Goal: Task Accomplishment & Management: Use online tool/utility

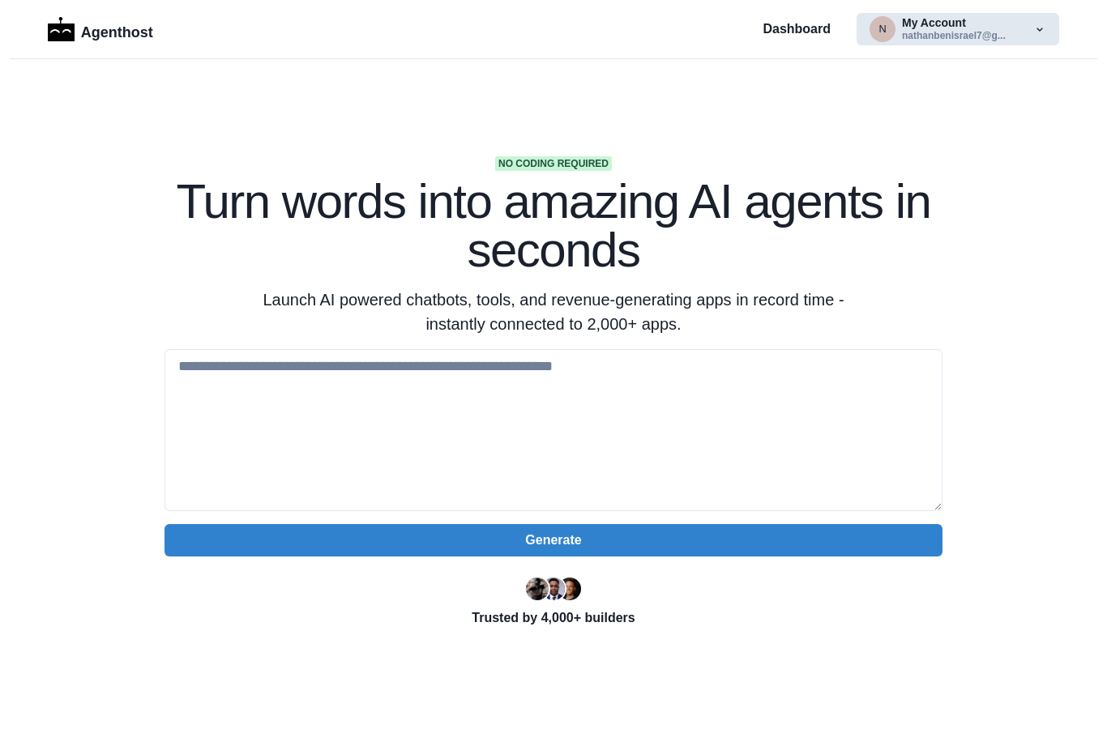
click at [964, 32] on button "n My Account nathanbenisrael7@g..." at bounding box center [957, 29] width 203 height 32
click at [1043, 260] on section "No coding required Turn words into amazing AI agents in seconds Launch AI power…" at bounding box center [553, 510] width 1107 height 903
click at [1050, 32] on button "n My Account nathanbenisrael7@g..." at bounding box center [957, 29] width 203 height 32
click at [949, 261] on div "No coding required Turn words into amazing AI agents in seconds Launch AI power…" at bounding box center [554, 424] width 830 height 536
click at [113, 40] on p "Agenthost" at bounding box center [117, 29] width 72 height 28
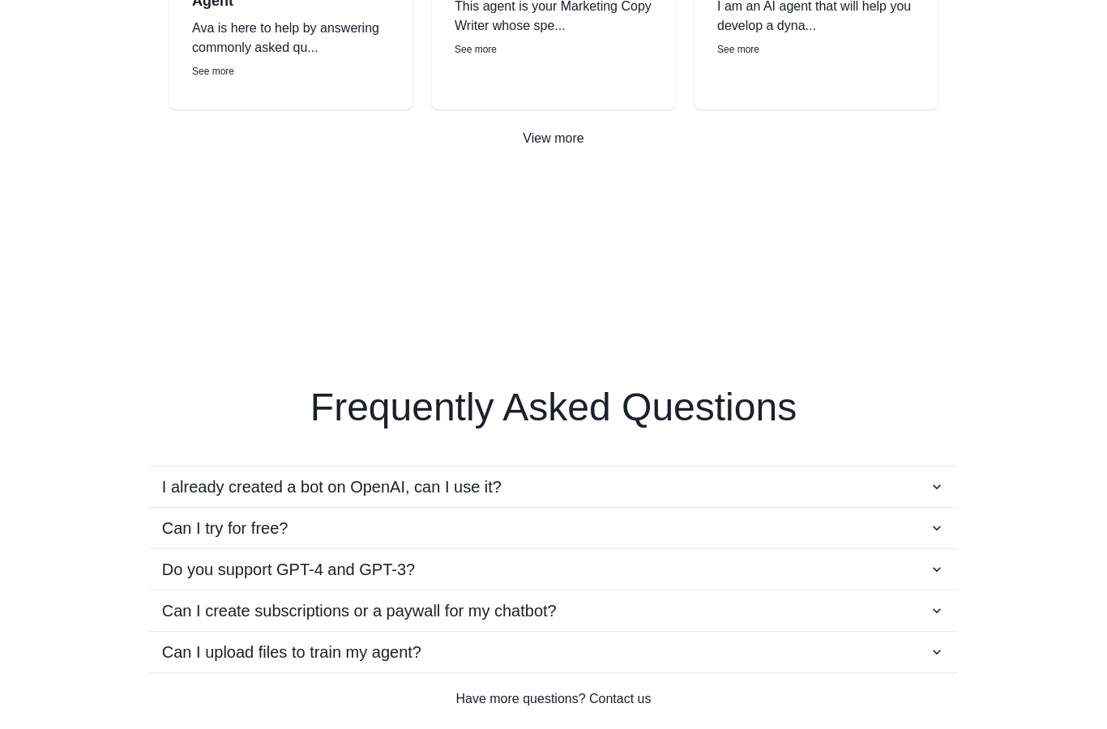
scroll to position [2620, 0]
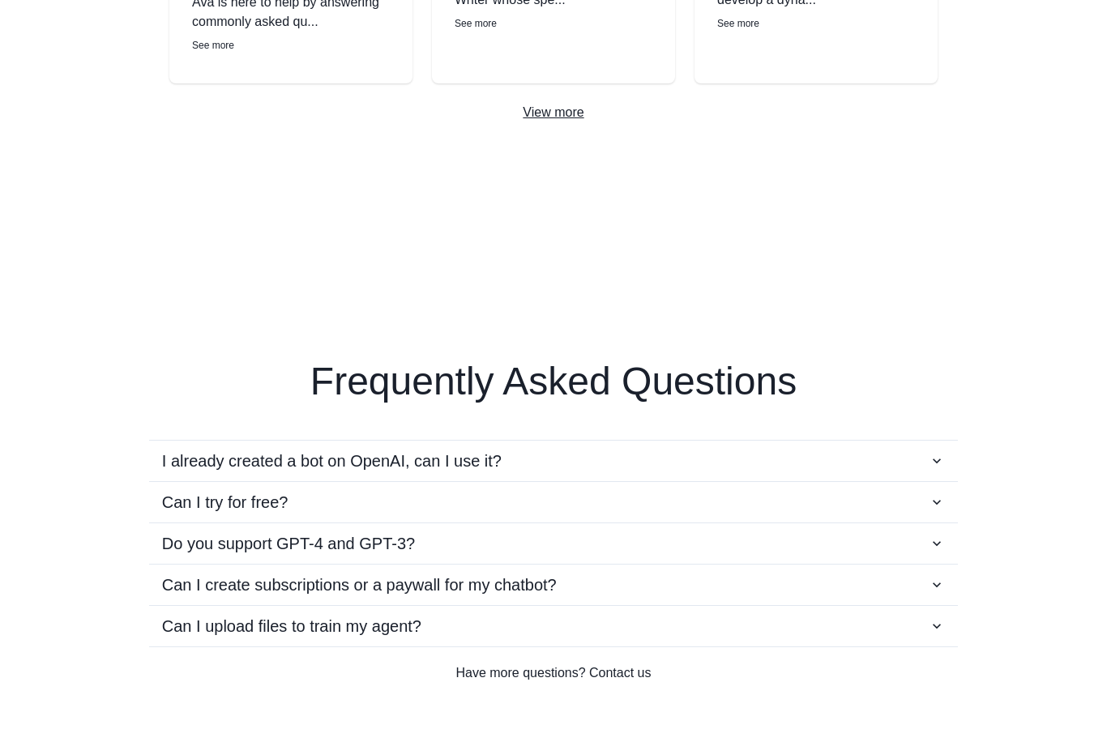
click at [559, 116] on p "View more" at bounding box center [553, 112] width 1107 height 19
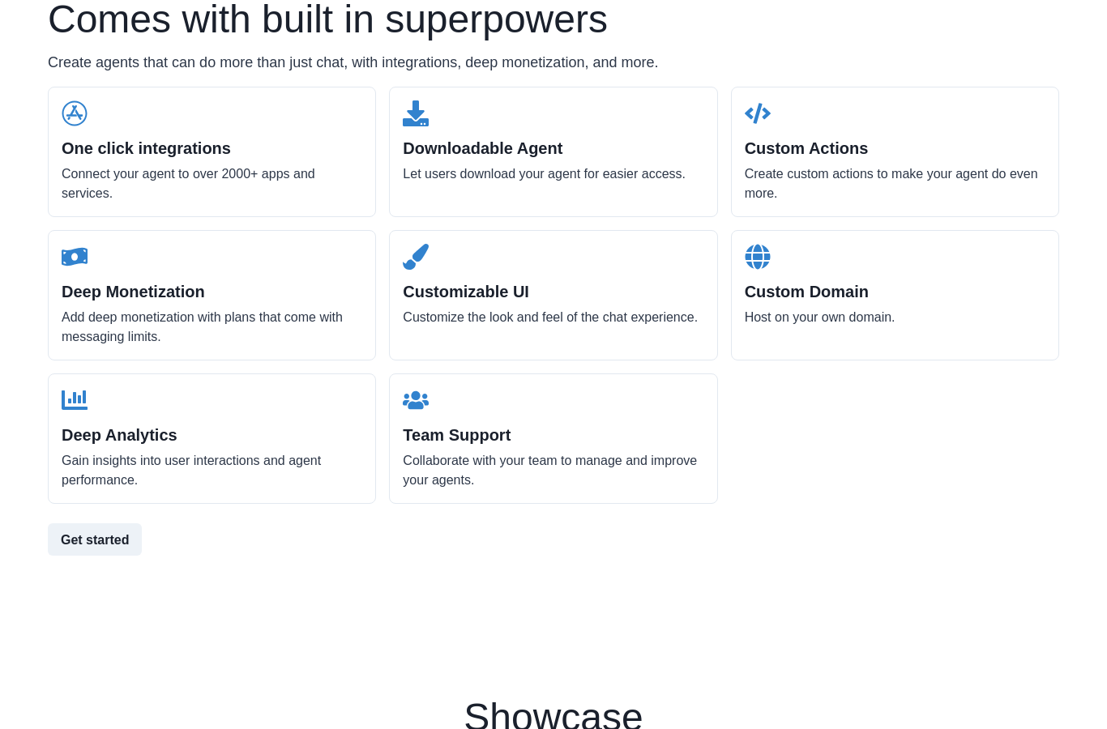
scroll to position [1604, 0]
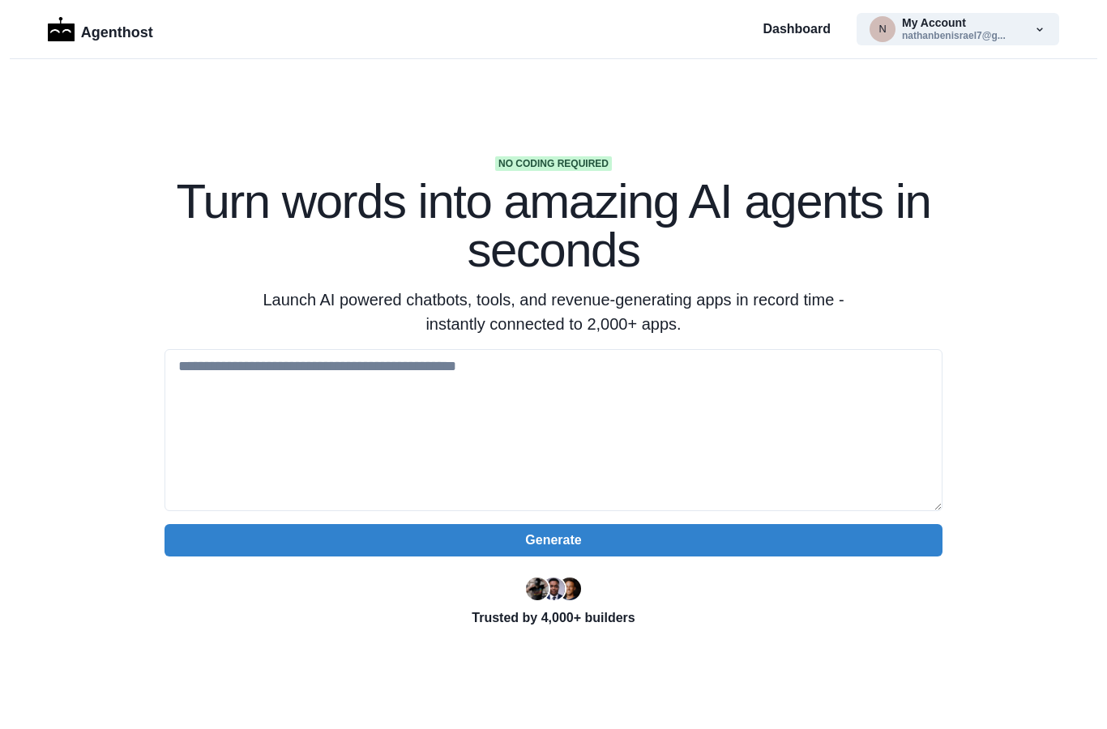
click at [399, 146] on section "No coding required Turn words into amazing AI agents in seconds Launch AI power…" at bounding box center [553, 510] width 1107 height 903
click at [224, 398] on textarea at bounding box center [553, 430] width 778 height 162
click at [207, 371] on textarea at bounding box center [553, 430] width 778 height 162
click at [201, 370] on textarea at bounding box center [553, 430] width 778 height 162
click at [228, 378] on textarea at bounding box center [553, 430] width 778 height 162
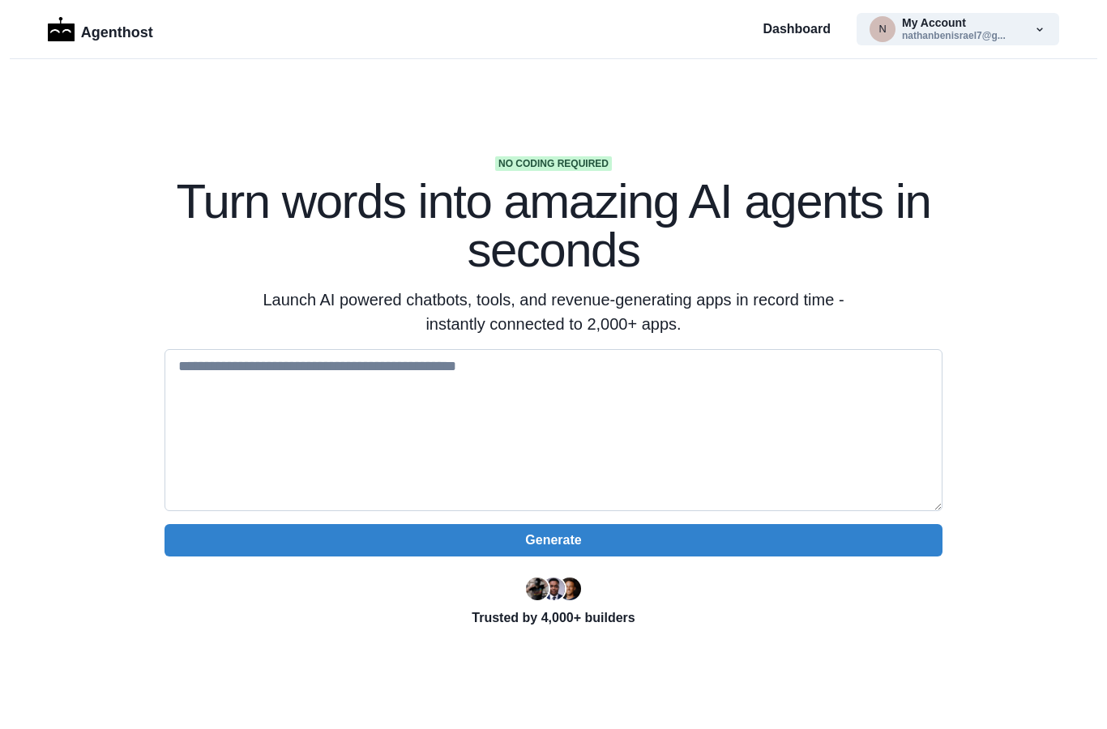
paste textarea "**********"
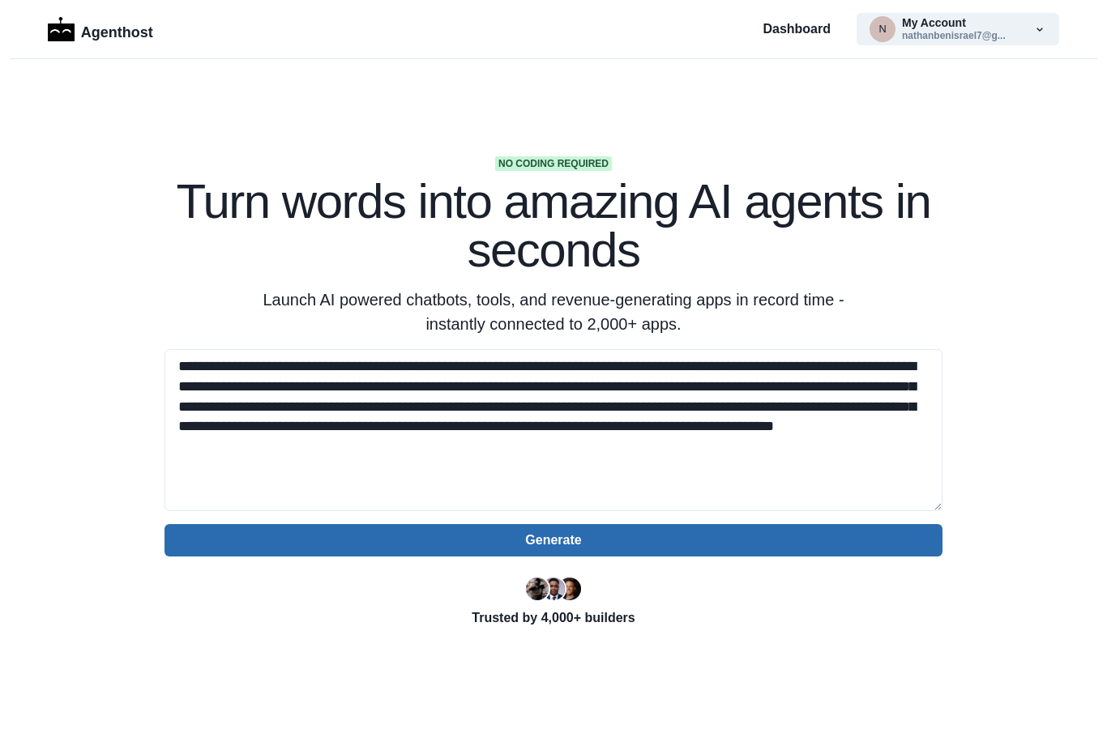
type textarea "**********"
click at [583, 545] on button "Generate" at bounding box center [553, 540] width 778 height 32
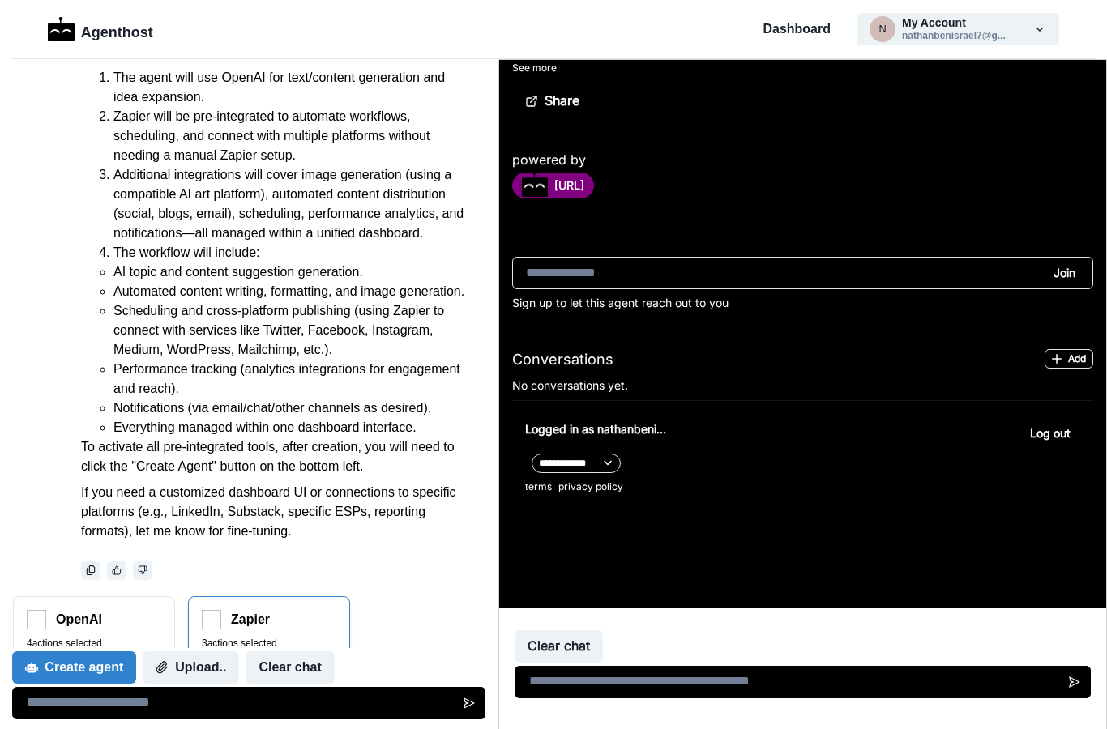
scroll to position [298, 0]
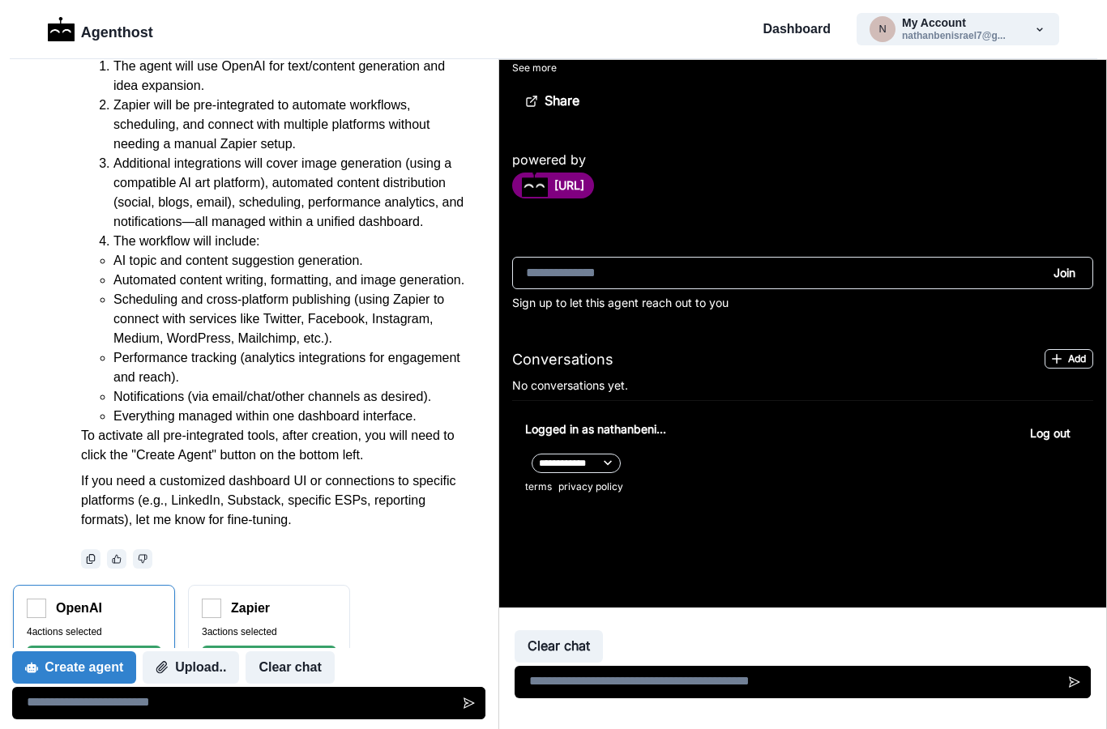
click at [133, 632] on div "4 actions selected Connect" at bounding box center [94, 645] width 135 height 41
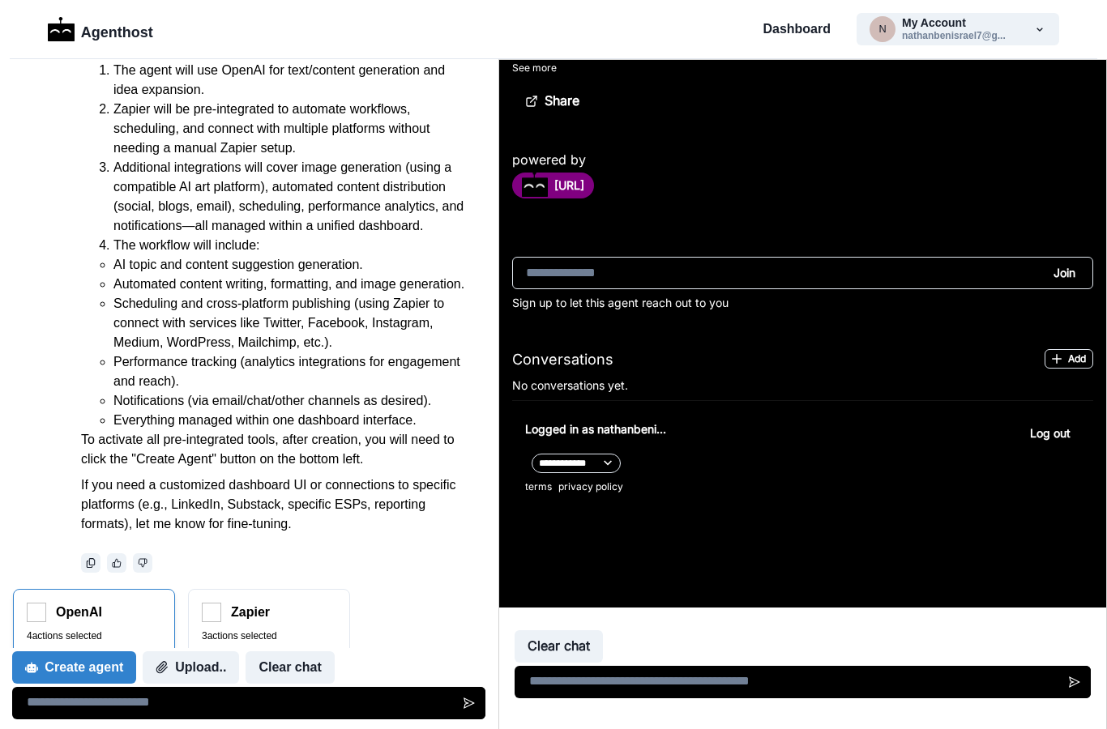
click at [130, 639] on div "4 actions selected Connect" at bounding box center [94, 649] width 135 height 41
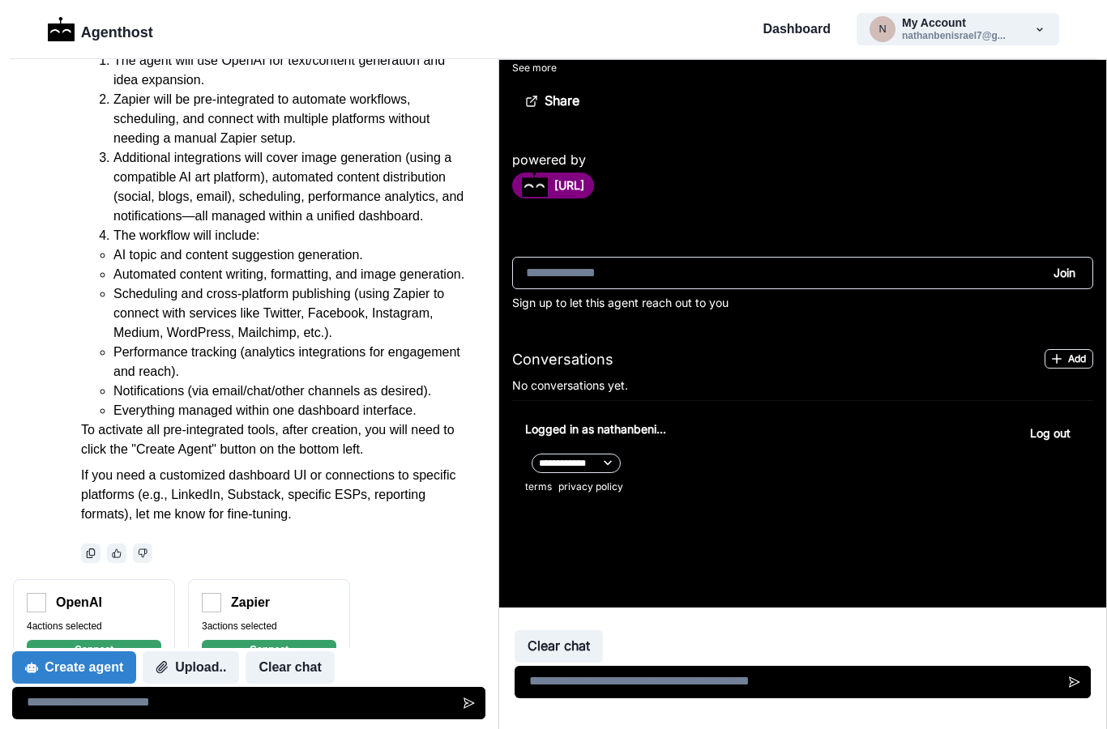
click at [116, 648] on div "Create agent Upload.. Clear chat" at bounding box center [248, 683] width 473 height 71
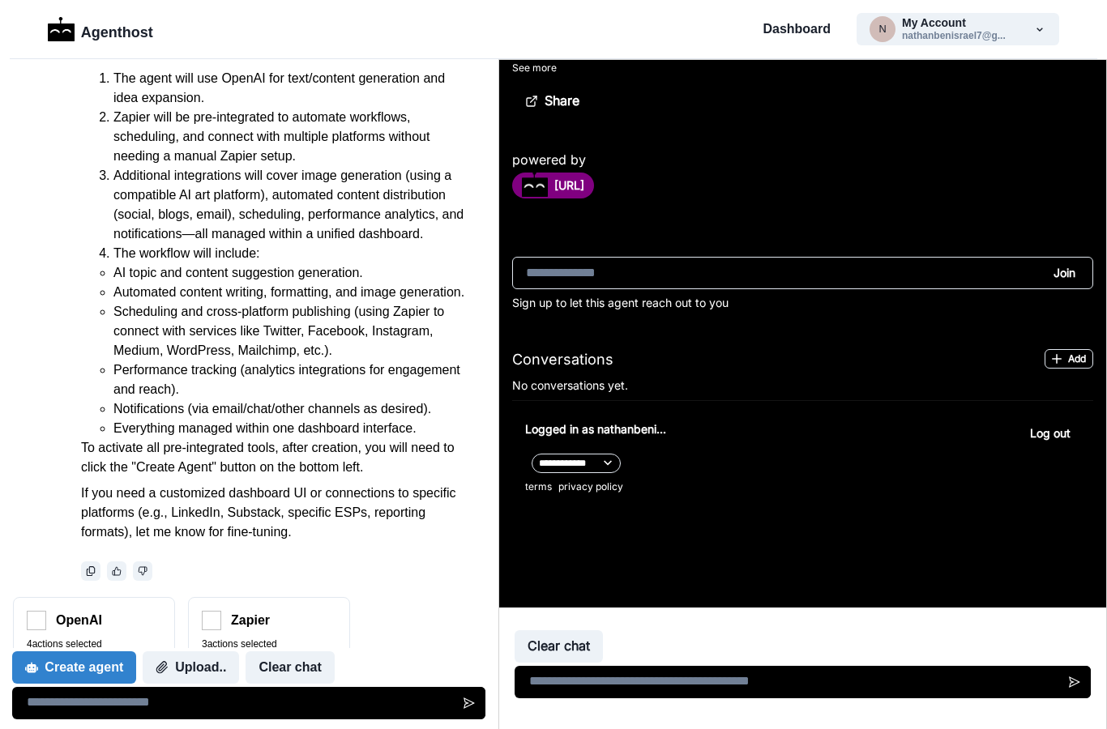
click at [416, 674] on div "Create agent Upload.. Clear chat" at bounding box center [248, 667] width 473 height 32
click at [126, 656] on div "Create agent Upload.. Clear chat" at bounding box center [173, 667] width 322 height 32
click at [104, 611] on div "OpenAI" at bounding box center [94, 620] width 135 height 19
click at [37, 624] on img at bounding box center [36, 620] width 19 height 19
click at [75, 630] on div "OpenAI 4 actions selected Connect" at bounding box center [94, 644] width 162 height 94
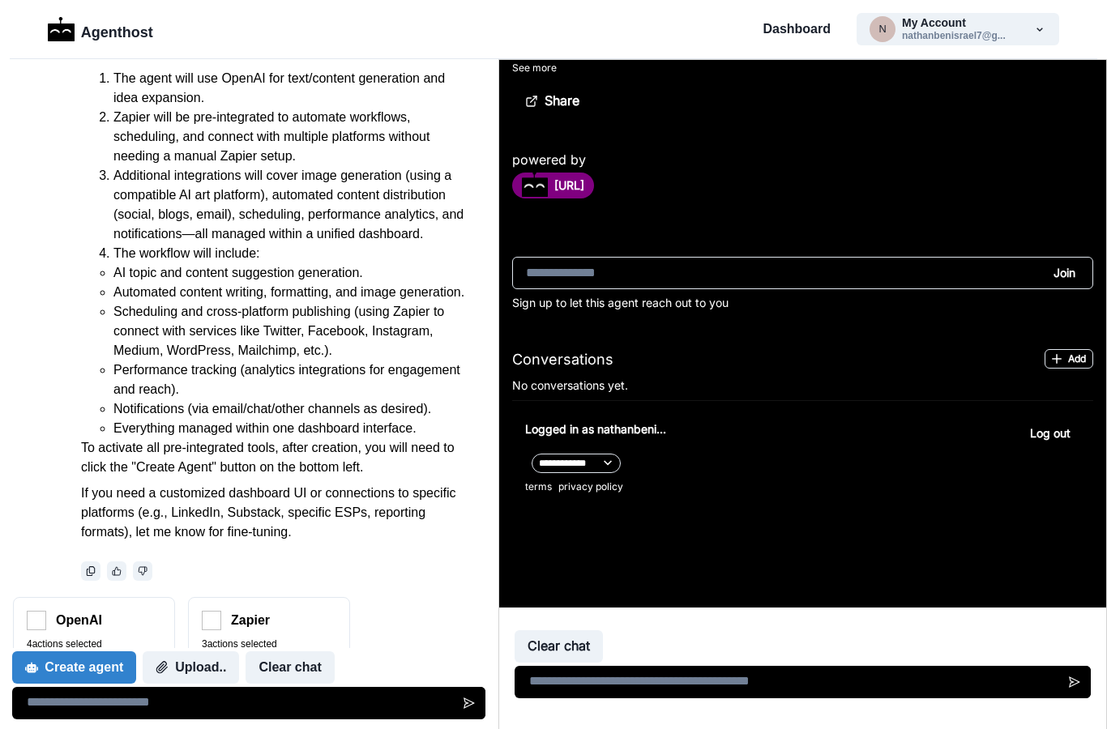
click at [126, 682] on div "Create agent Upload.. Clear chat" at bounding box center [173, 667] width 322 height 32
click at [126, 659] on div "Create agent Upload.. Clear chat" at bounding box center [173, 667] width 322 height 32
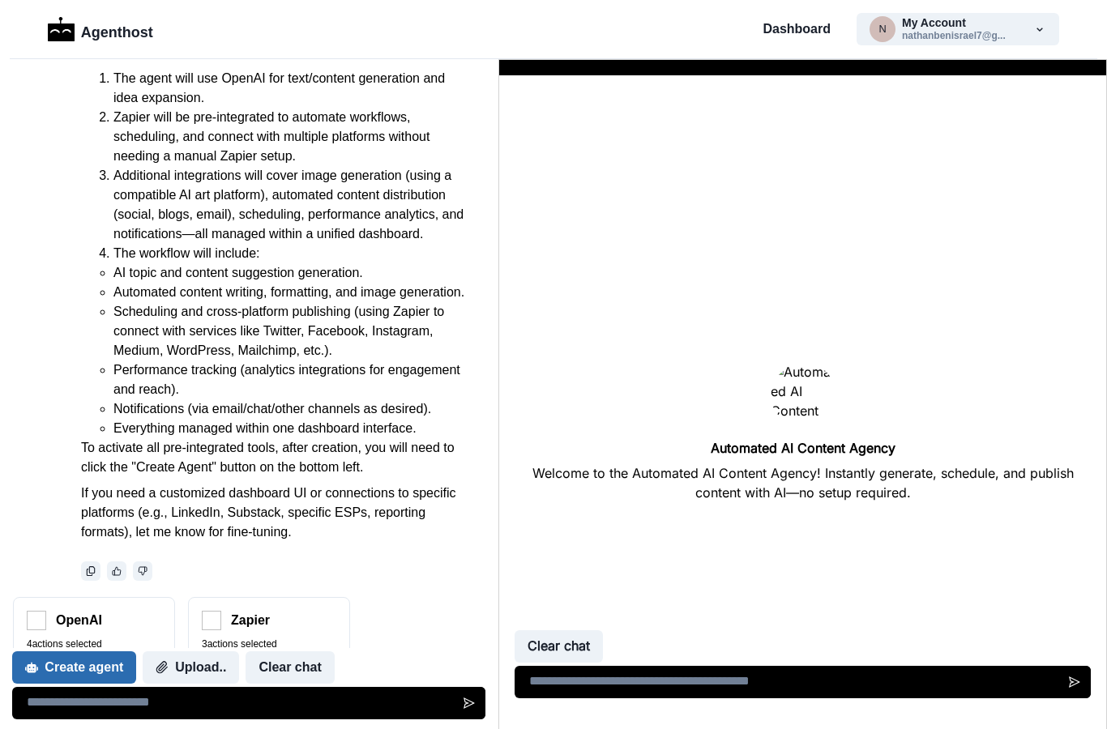
click at [103, 671] on button "Create agent" at bounding box center [74, 667] width 124 height 32
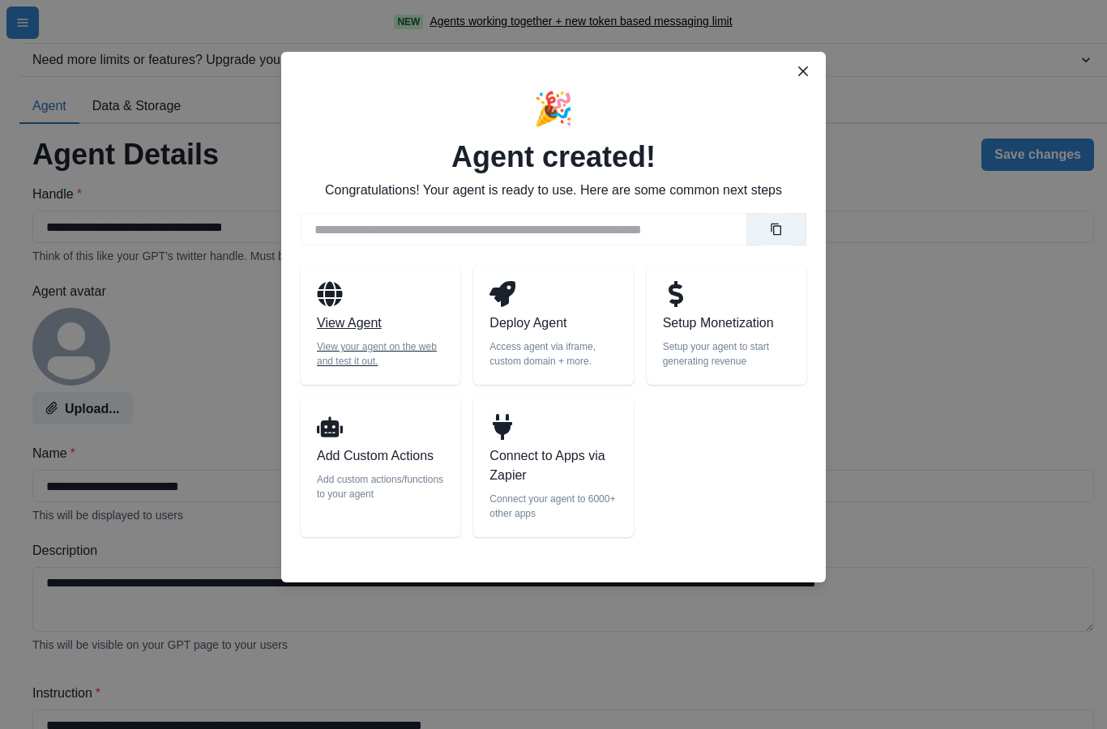
click at [401, 350] on p "View your agent on the web and test it out." at bounding box center [380, 354] width 127 height 29
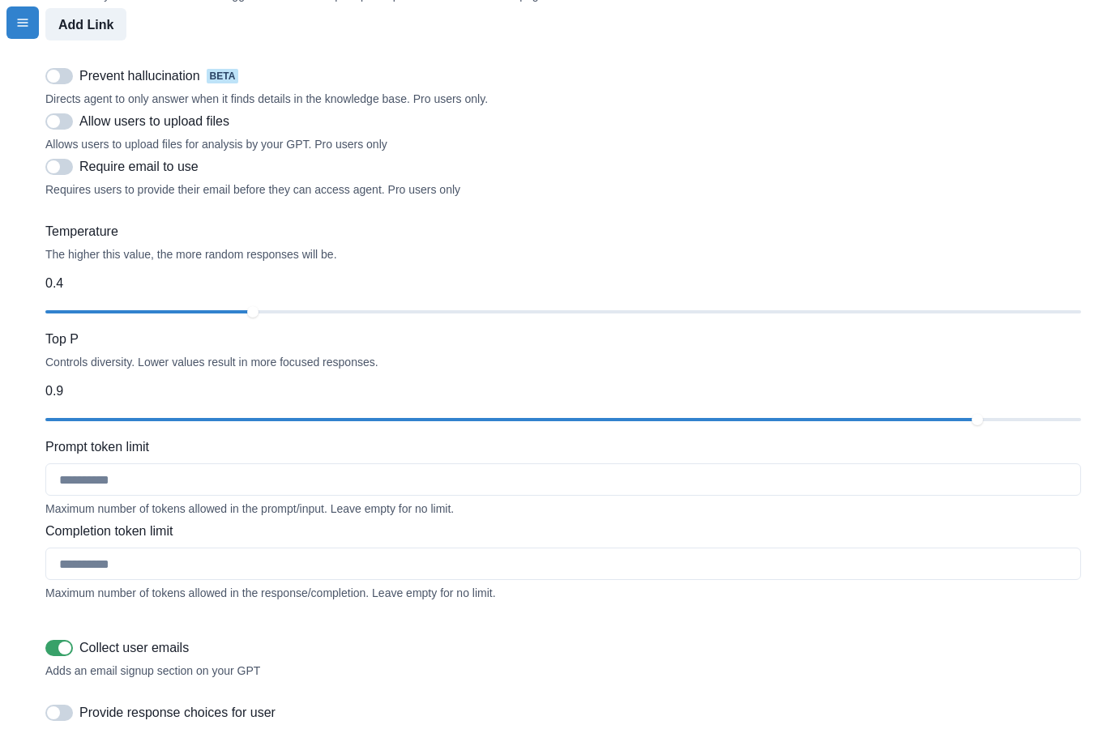
scroll to position [1520, 0]
click at [70, 83] on span at bounding box center [59, 75] width 28 height 16
click at [64, 129] on span at bounding box center [59, 121] width 28 height 16
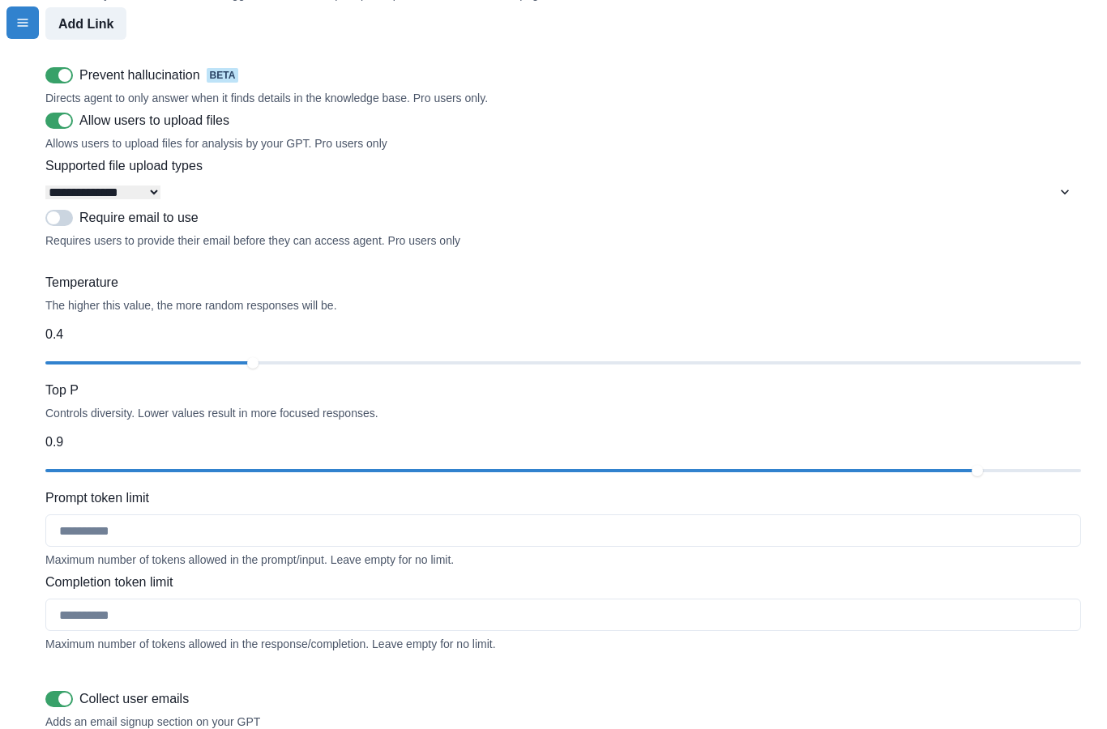
click at [67, 226] on span at bounding box center [59, 218] width 28 height 16
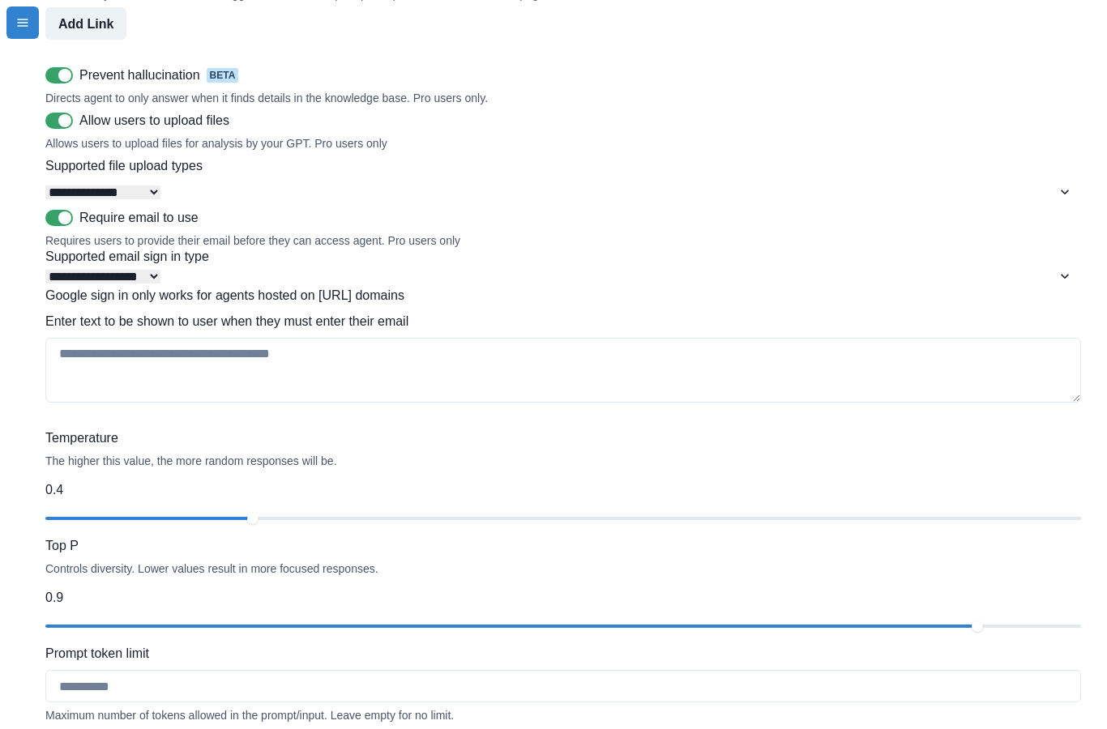
select select "**********"
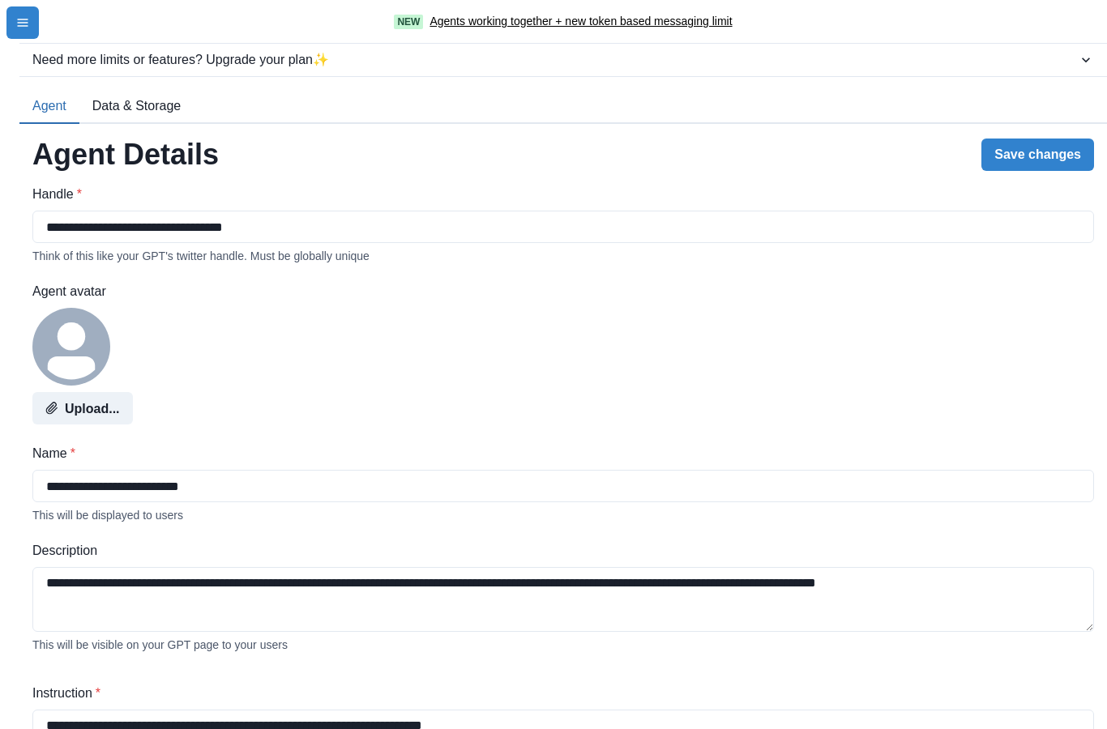
scroll to position [0, 0]
click at [1050, 139] on button "Save changes" at bounding box center [1037, 155] width 113 height 32
click at [76, 392] on button "Upload..." at bounding box center [82, 408] width 100 height 32
click at [98, 392] on button "Upload..." at bounding box center [82, 408] width 100 height 32
click at [1056, 139] on button "Save changes" at bounding box center [1037, 155] width 113 height 32
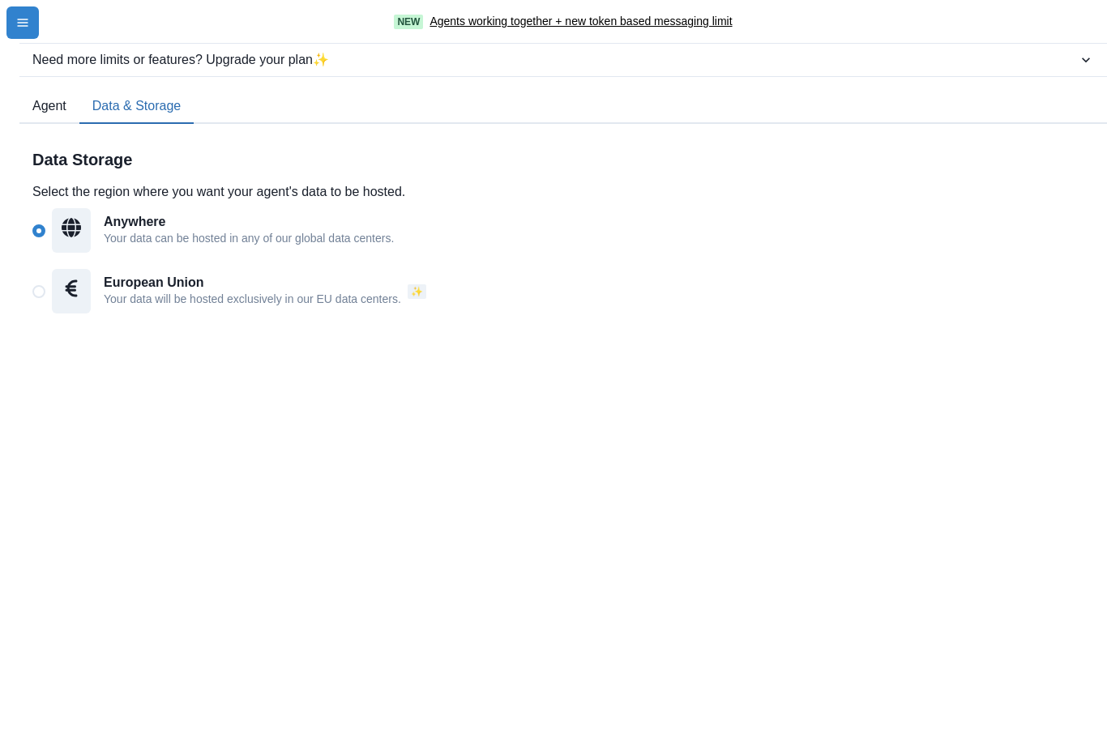
click at [132, 113] on button "Data & Storage" at bounding box center [136, 107] width 114 height 34
click at [53, 112] on button "Agent" at bounding box center [49, 107] width 60 height 34
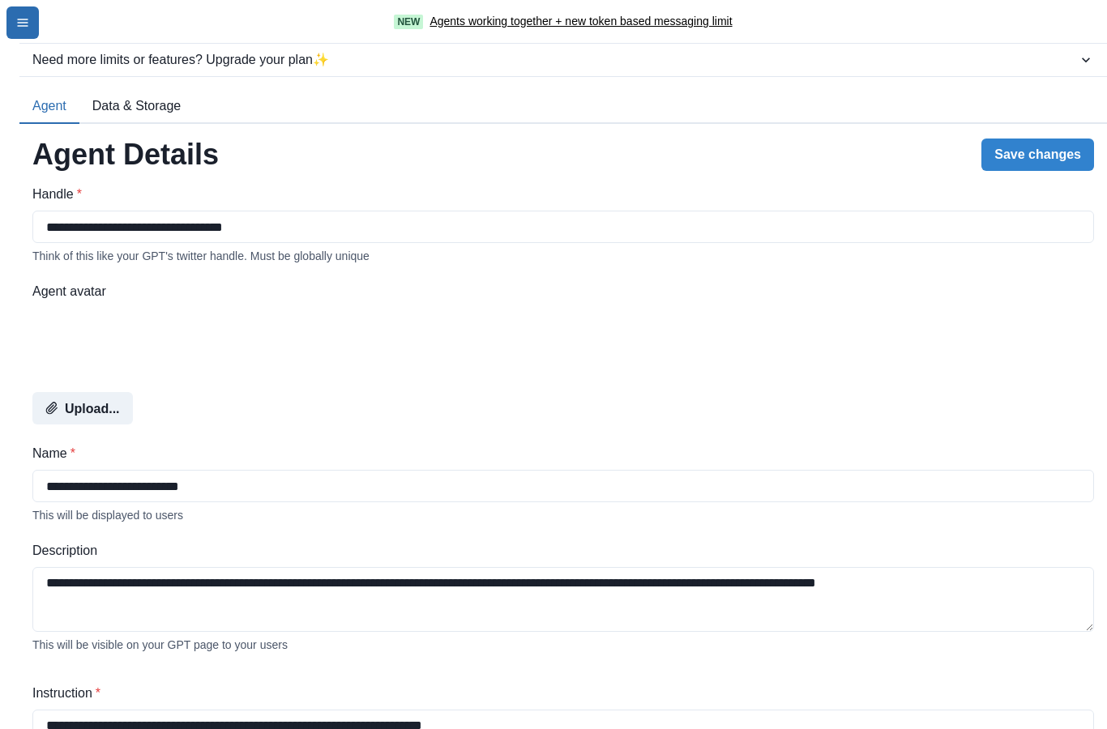
click at [23, 23] on icon "menu-icon" at bounding box center [22, 22] width 13 height 13
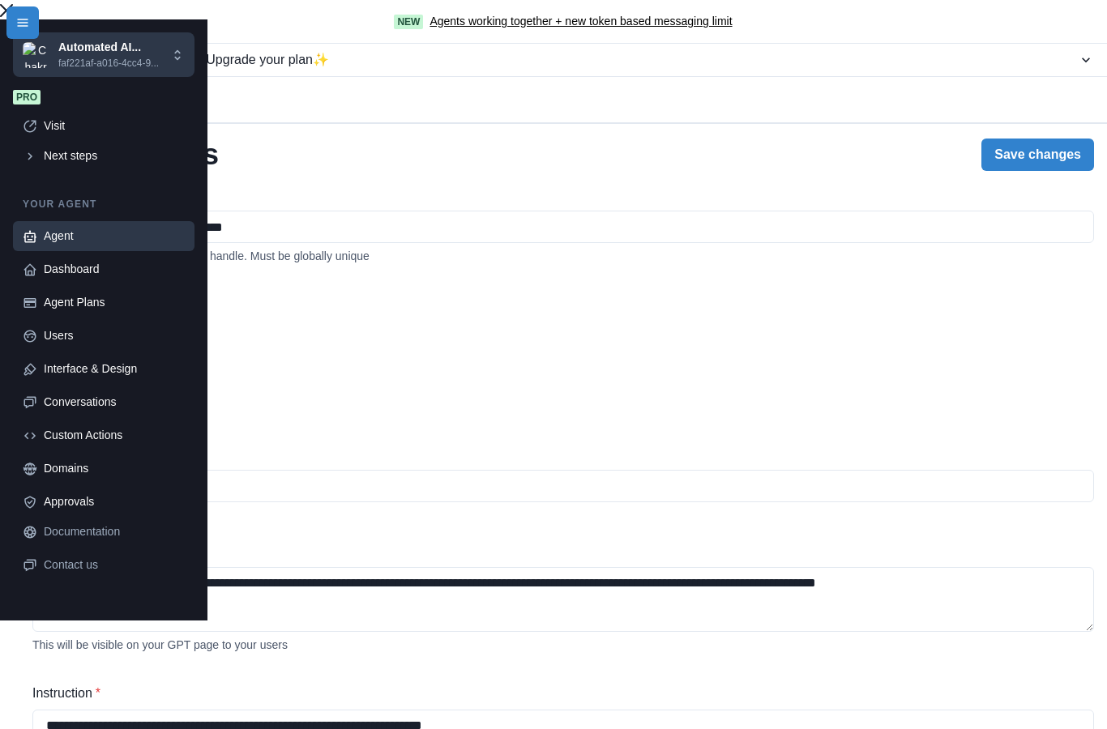
click at [13, 17] on icon "Close" at bounding box center [6, 10] width 13 height 13
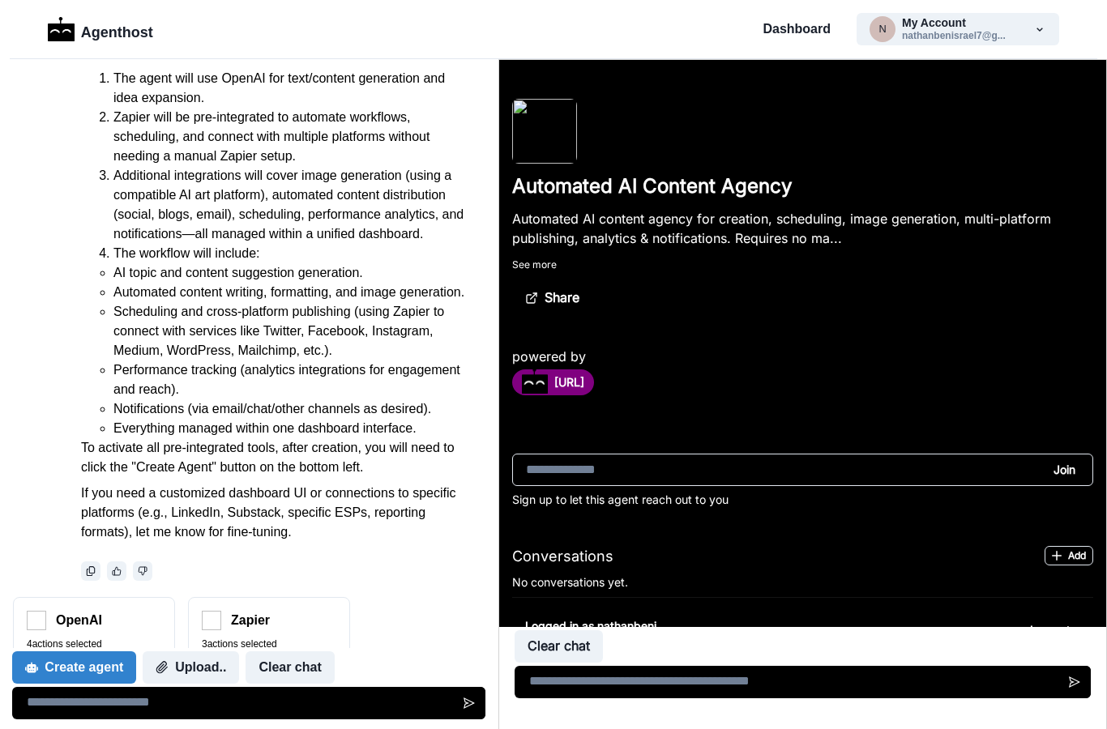
scroll to position [197, 0]
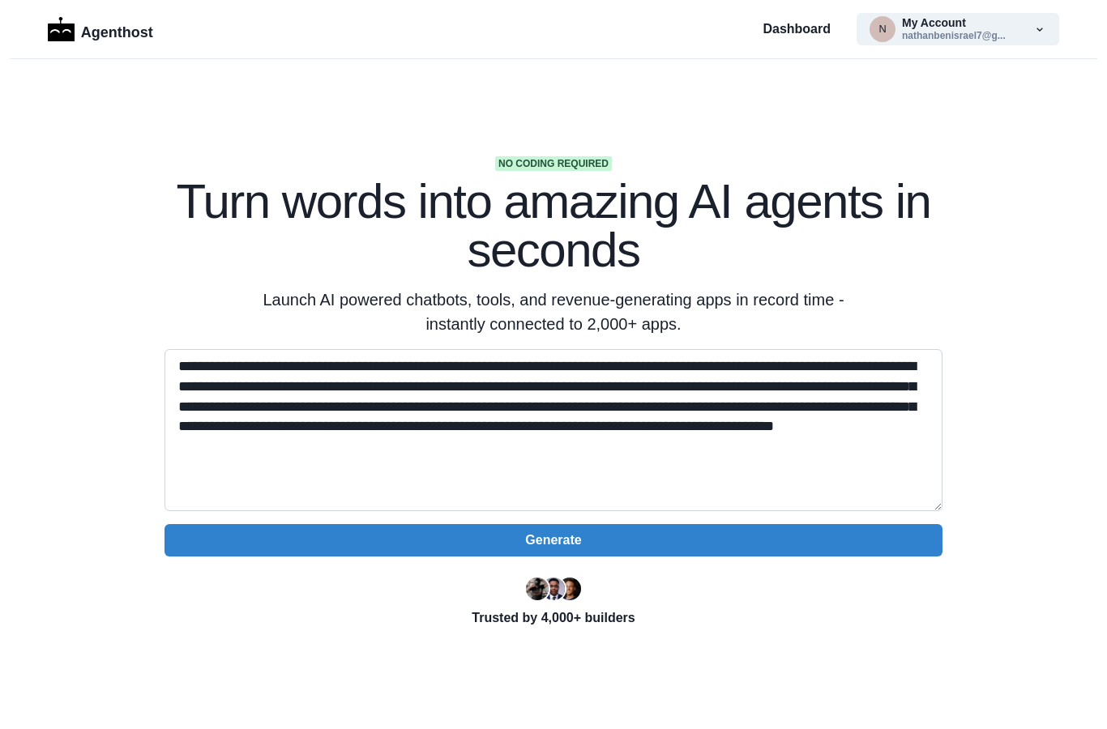
click at [499, 449] on textarea "**********" at bounding box center [553, 430] width 778 height 162
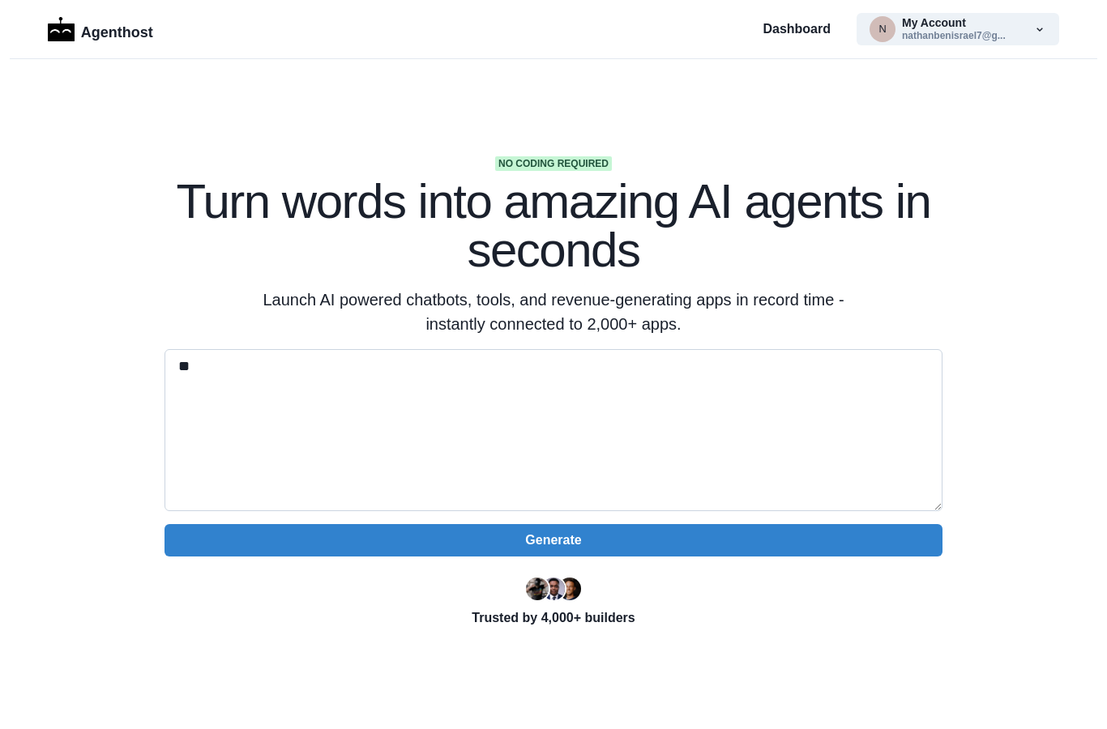
type textarea "*"
paste textarea "**********"
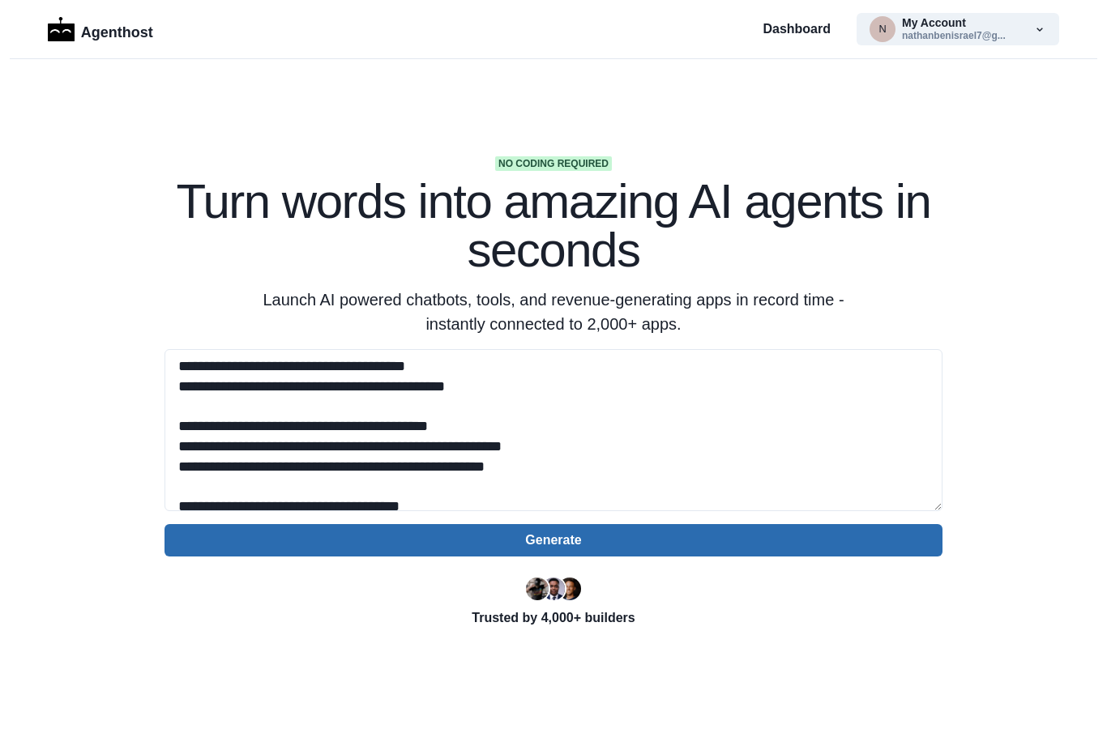
type textarea "**********"
click at [626, 547] on button "Generate" at bounding box center [553, 540] width 778 height 32
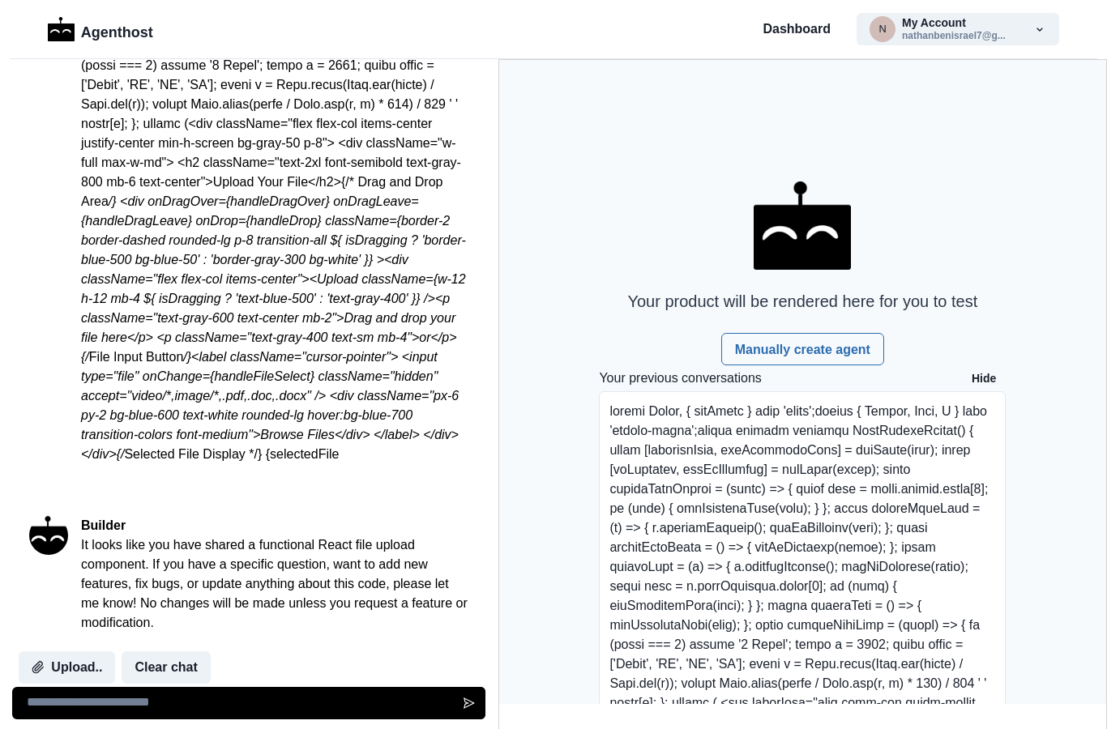
scroll to position [269, 0]
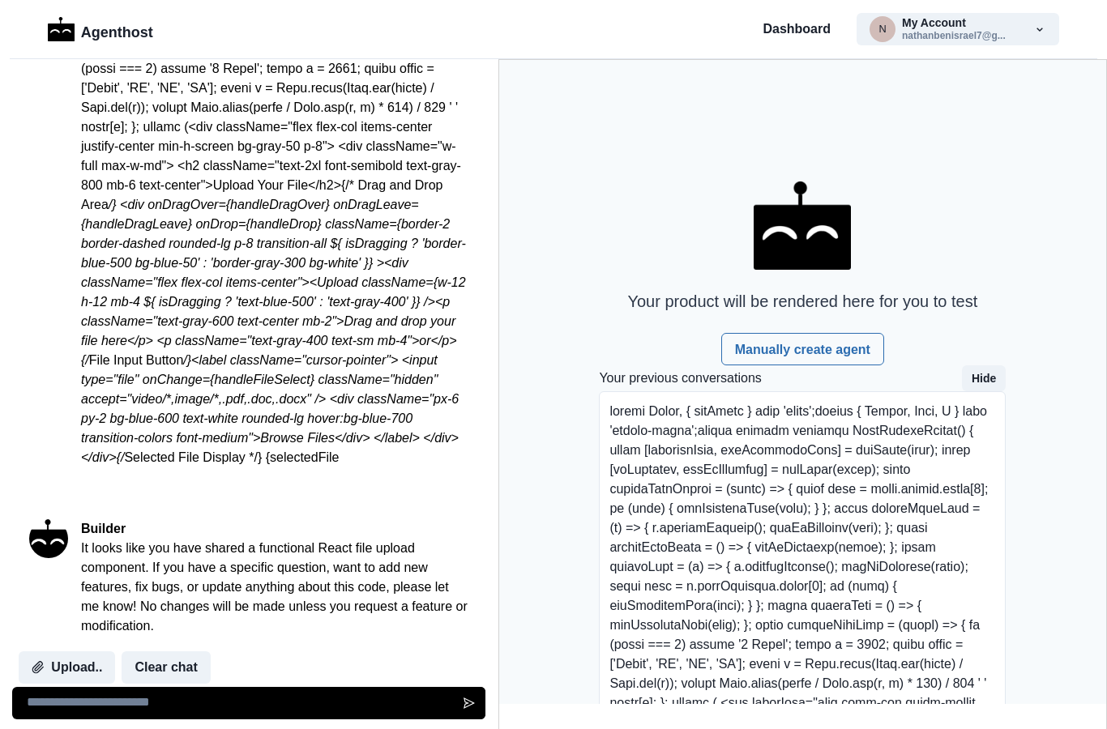
click at [987, 376] on button "Hide" at bounding box center [984, 378] width 44 height 26
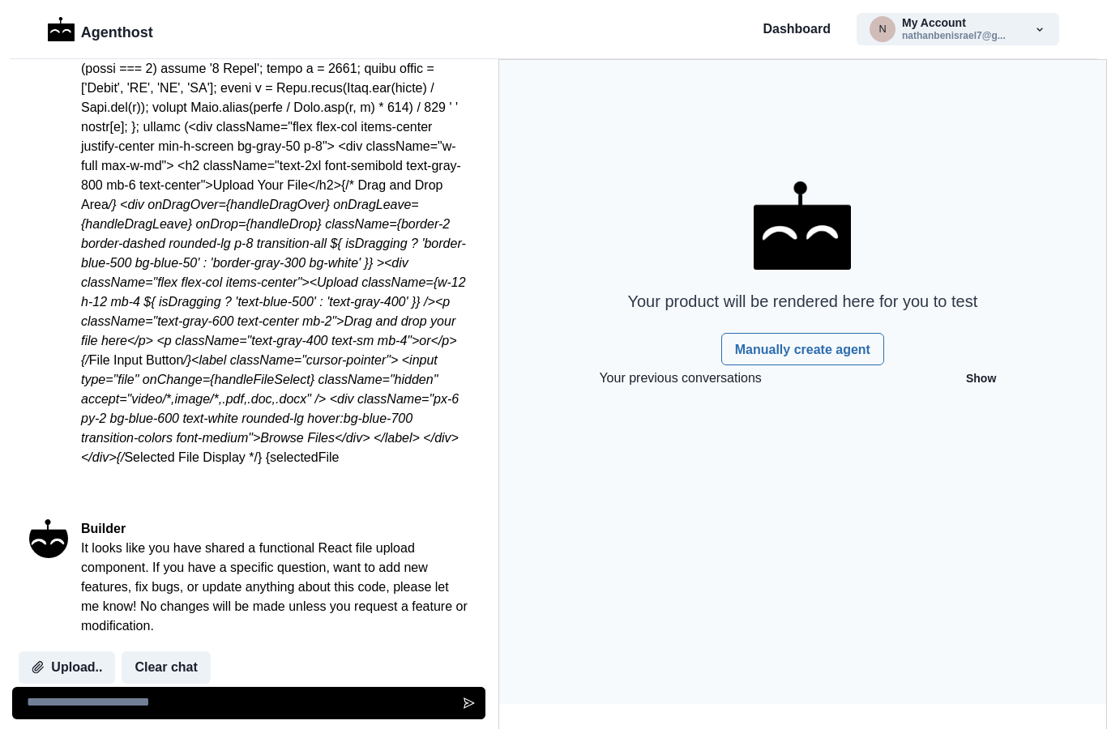
click at [228, 699] on textarea at bounding box center [248, 703] width 473 height 32
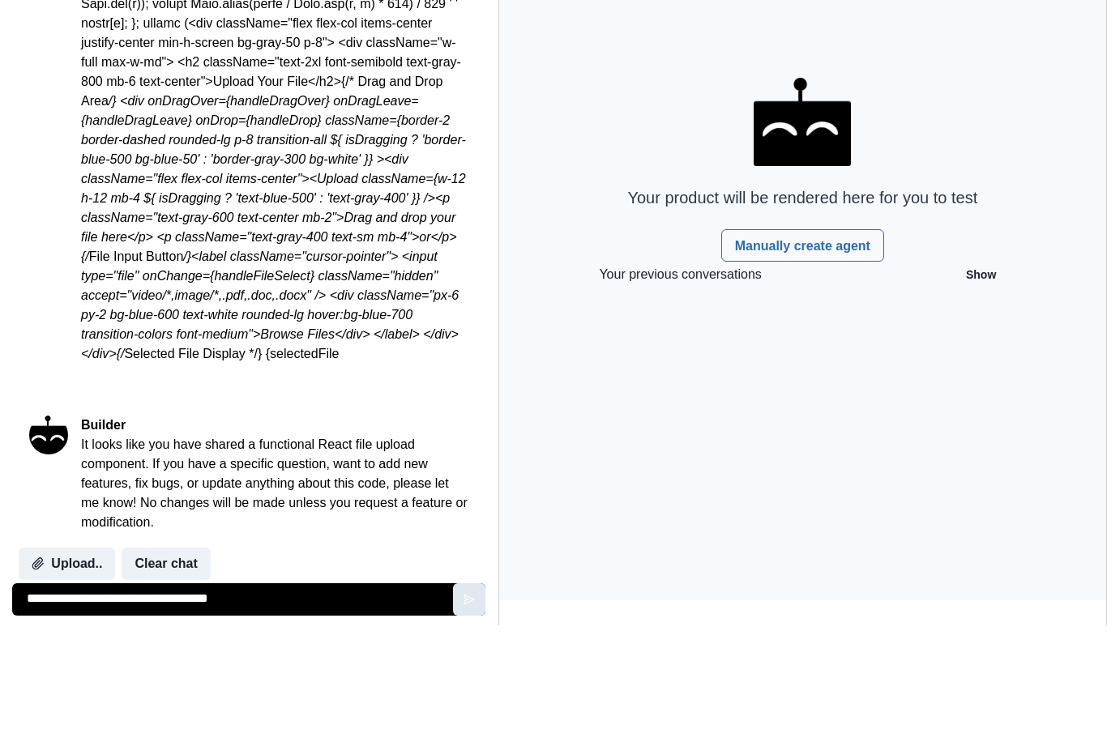
type textarea "**********"
click at [463, 697] on icon "Send message" at bounding box center [469, 703] width 13 height 13
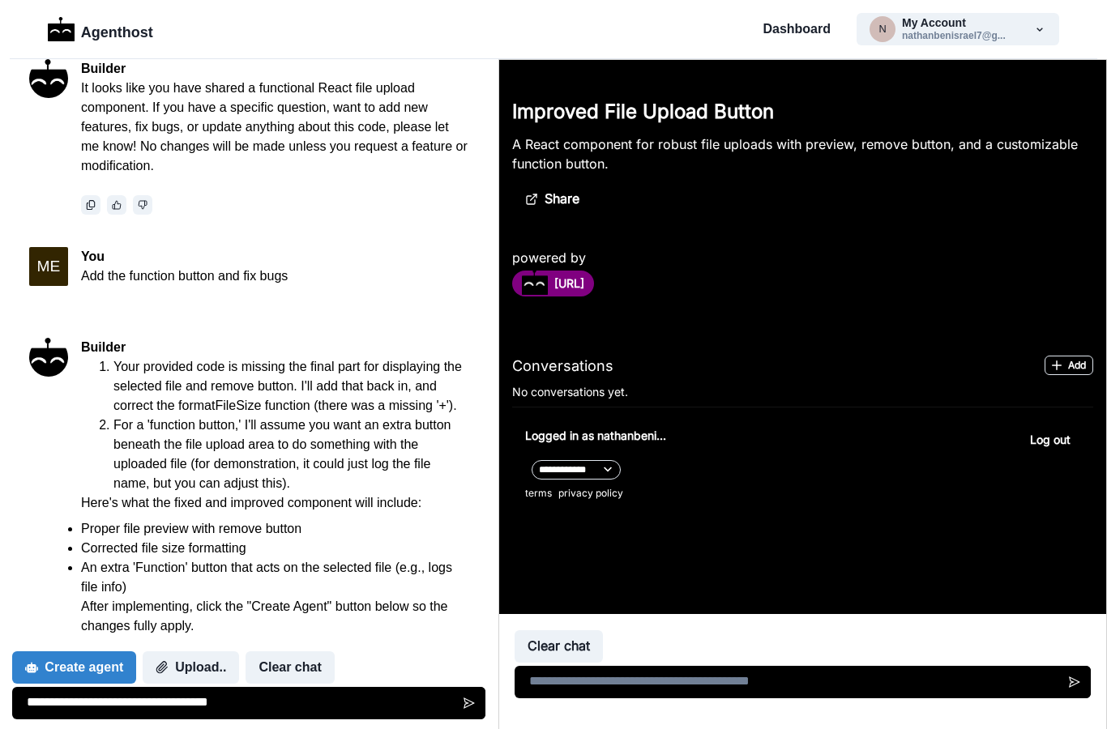
scroll to position [0, 0]
click at [85, 666] on button "Create agent" at bounding box center [74, 667] width 124 height 32
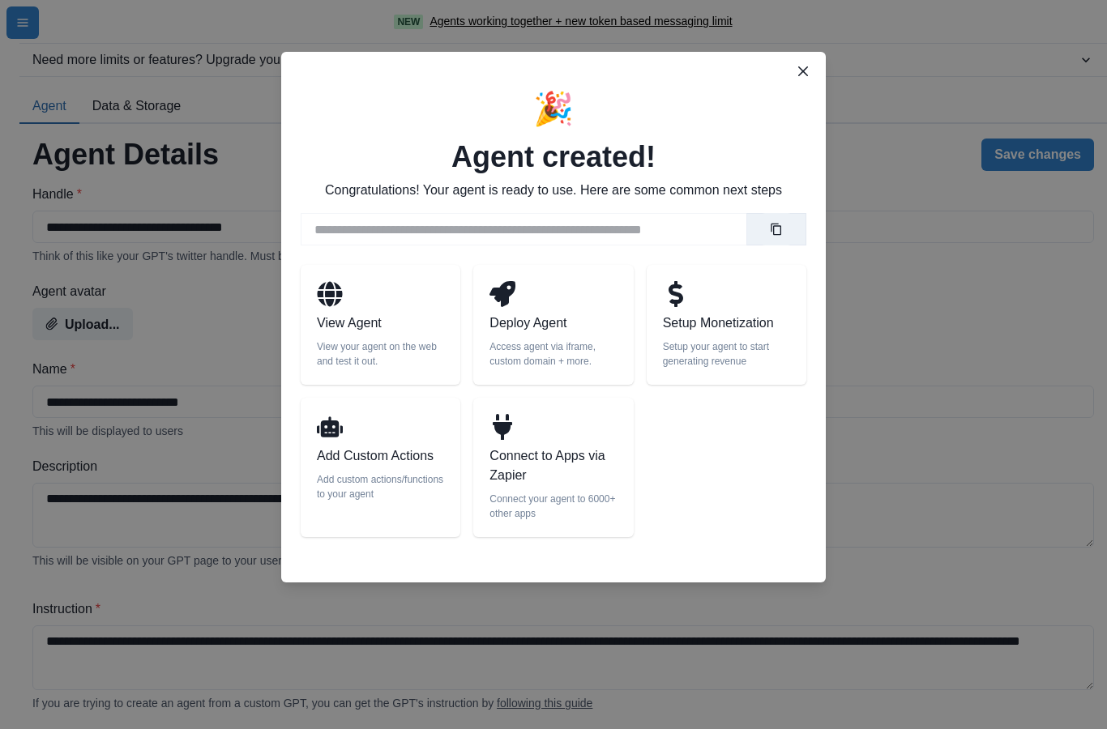
click at [530, 462] on p "Connect to Apps via Zapier" at bounding box center [552, 465] width 127 height 39
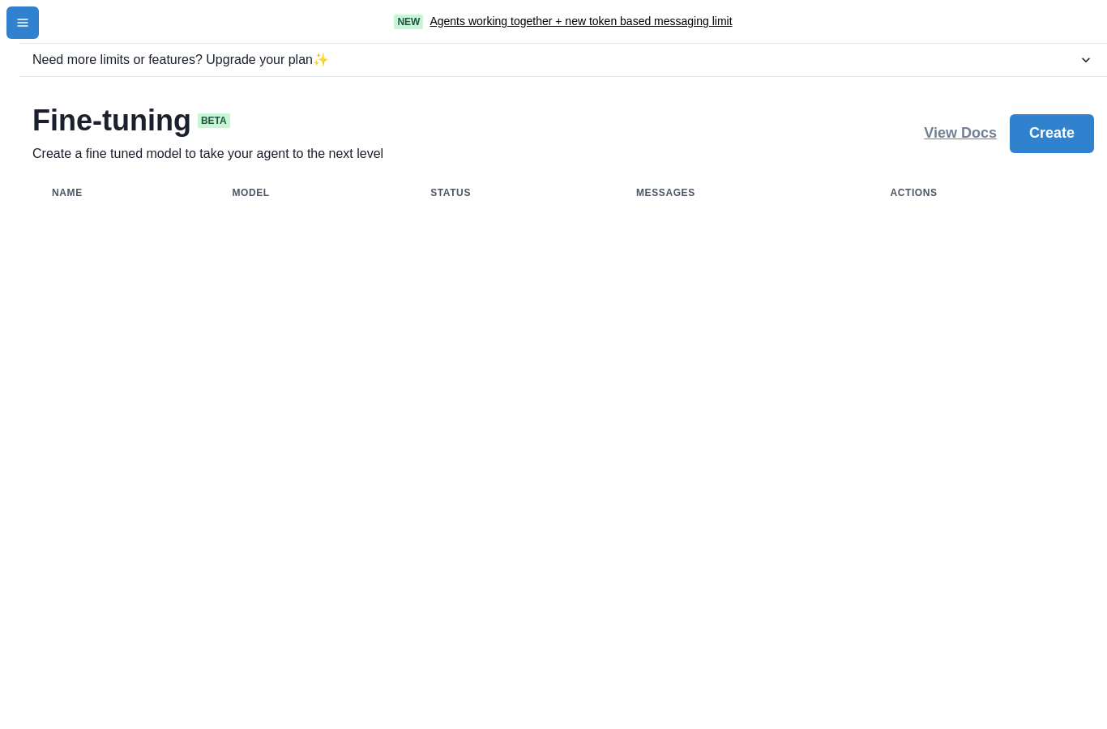
click at [953, 134] on button "View Docs" at bounding box center [960, 133] width 73 height 17
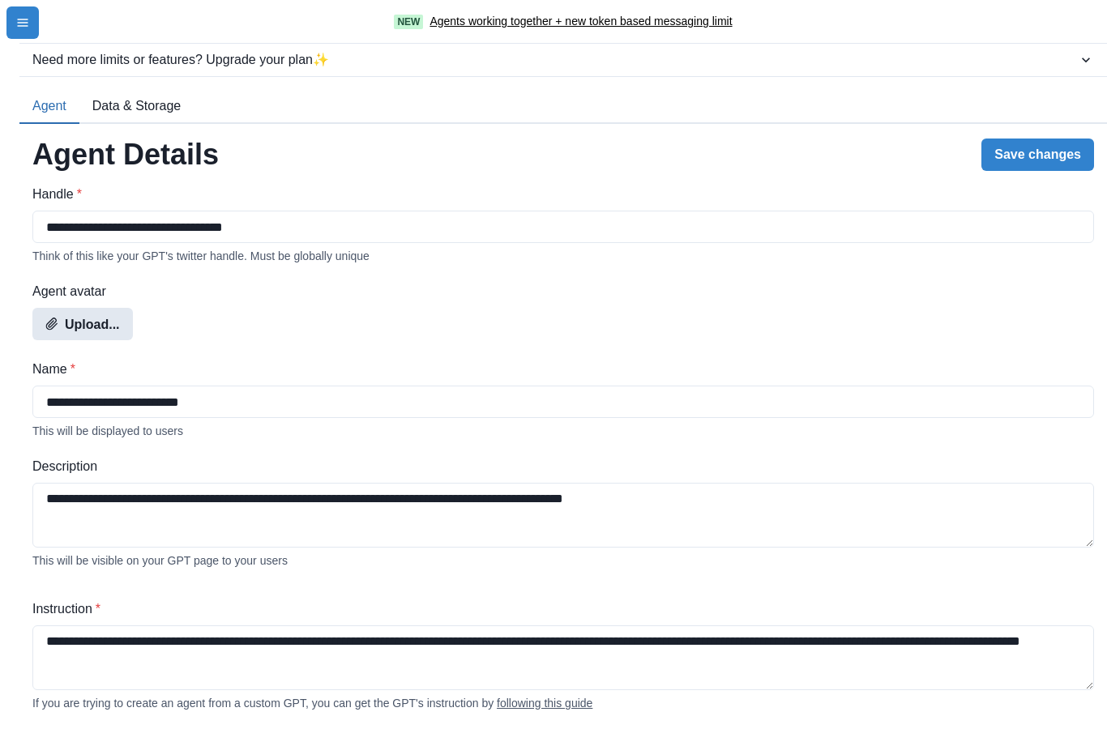
click at [103, 327] on button "Upload..." at bounding box center [82, 324] width 100 height 32
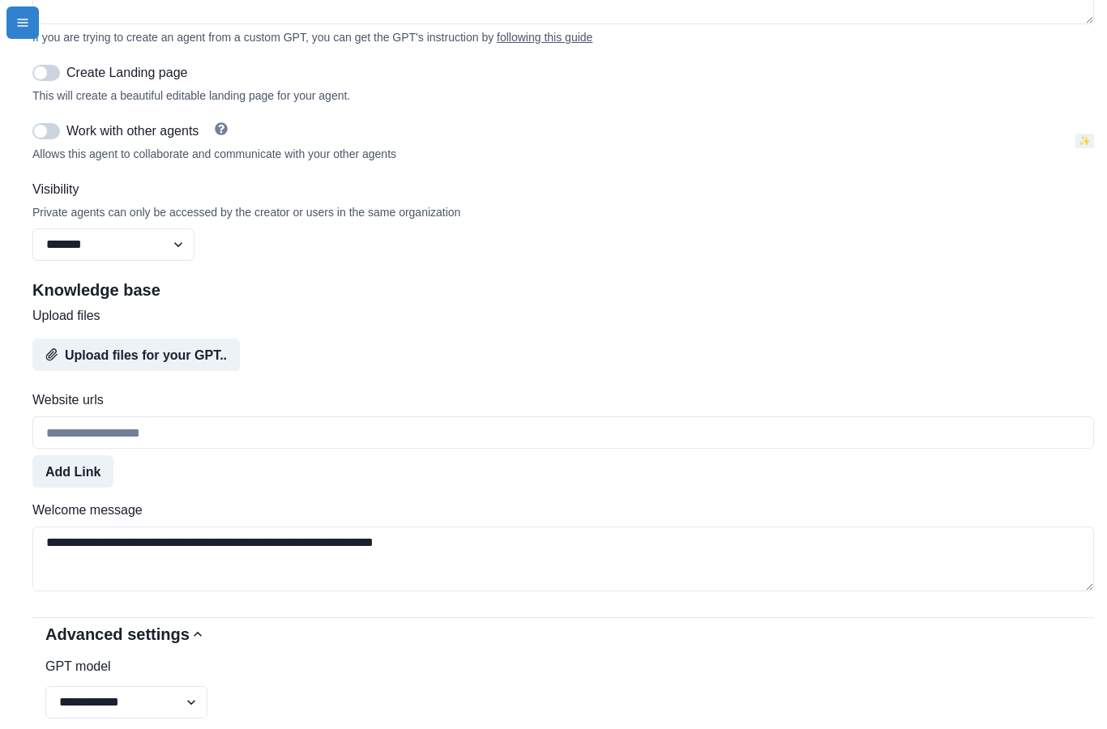
scroll to position [689, 0]
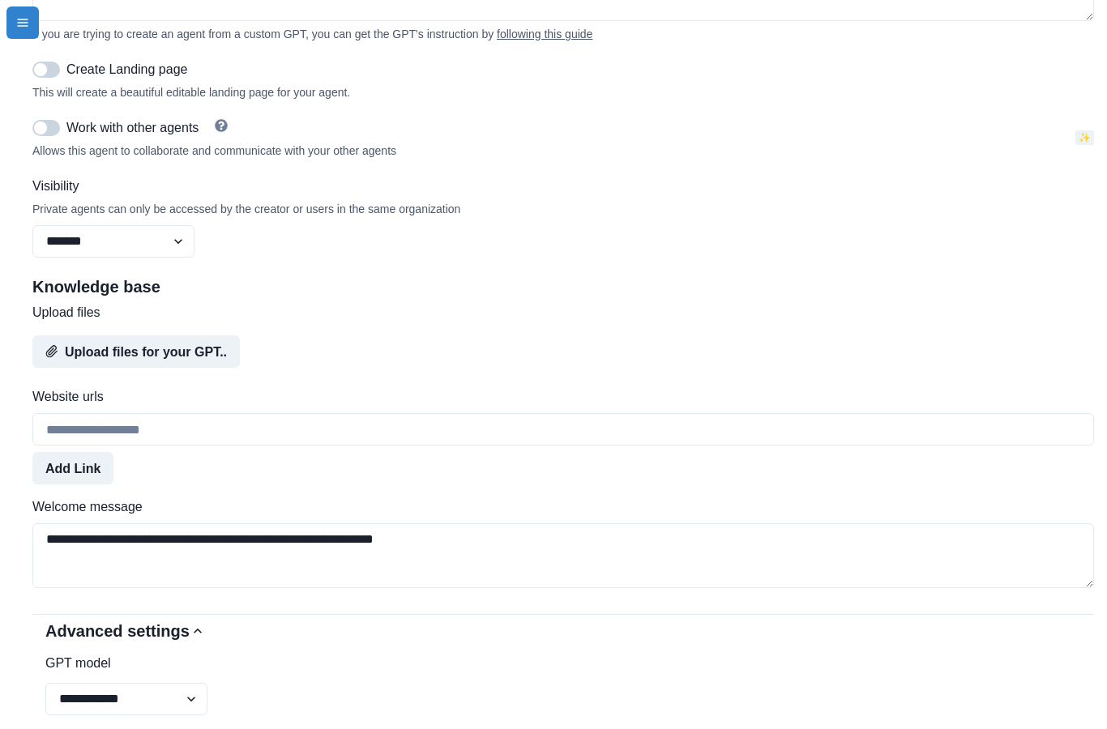
click at [53, 78] on span at bounding box center [46, 70] width 28 height 16
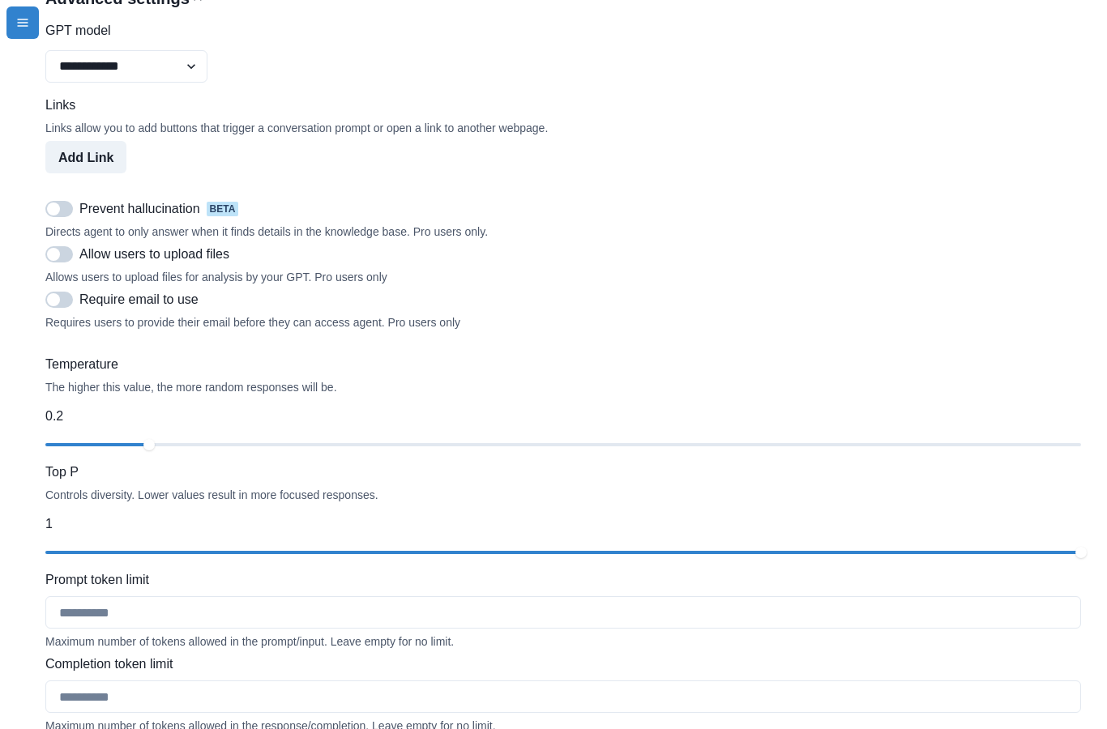
scroll to position [1362, 0]
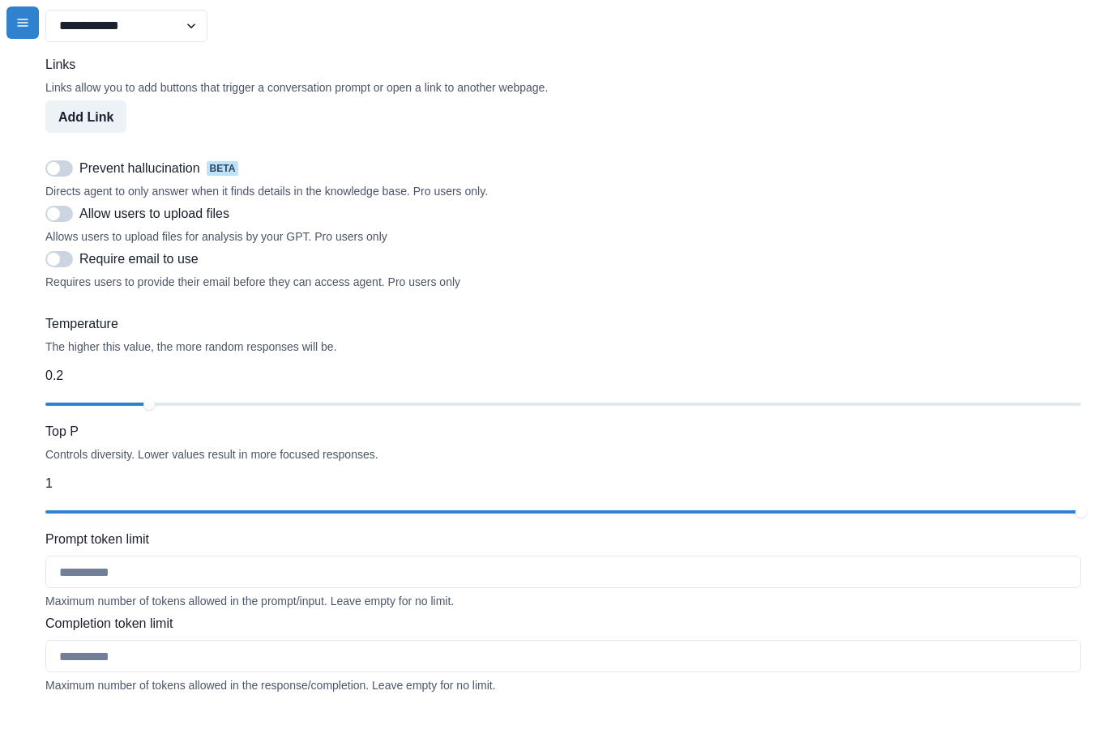
click at [74, 178] on div "Prevent hallucination beta" at bounding box center [563, 168] width 1036 height 19
click at [63, 177] on span at bounding box center [59, 168] width 28 height 16
click at [65, 222] on span at bounding box center [59, 214] width 28 height 16
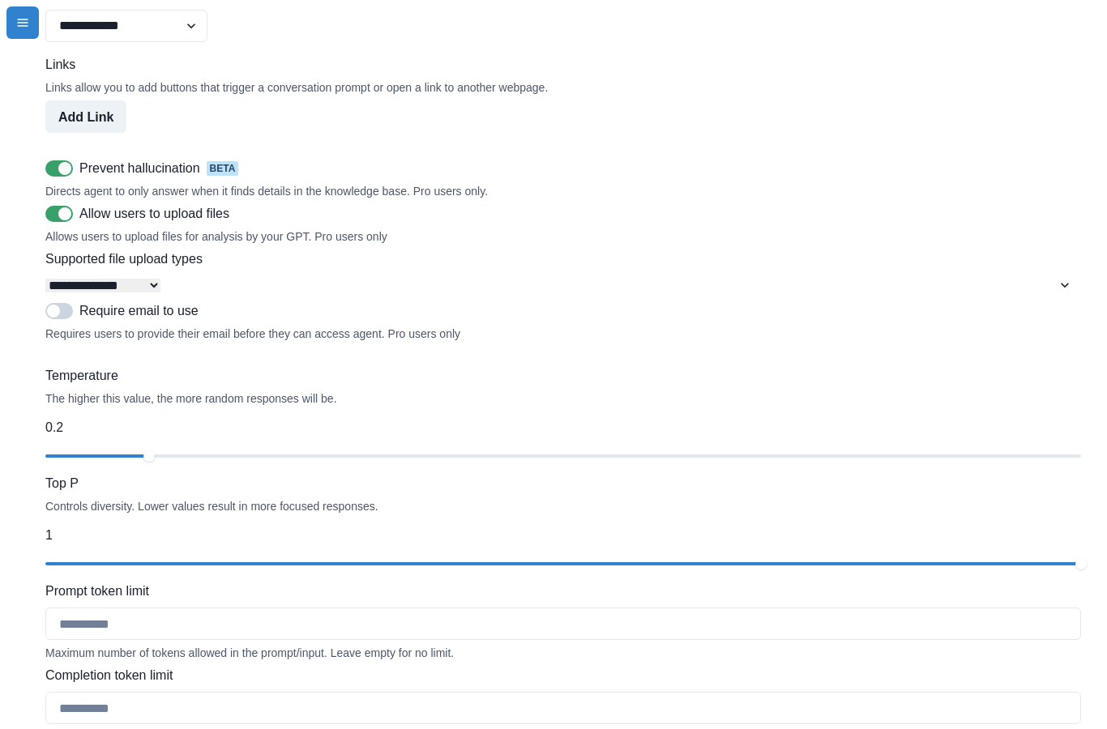
select select "**********"
click at [66, 319] on span at bounding box center [59, 311] width 28 height 16
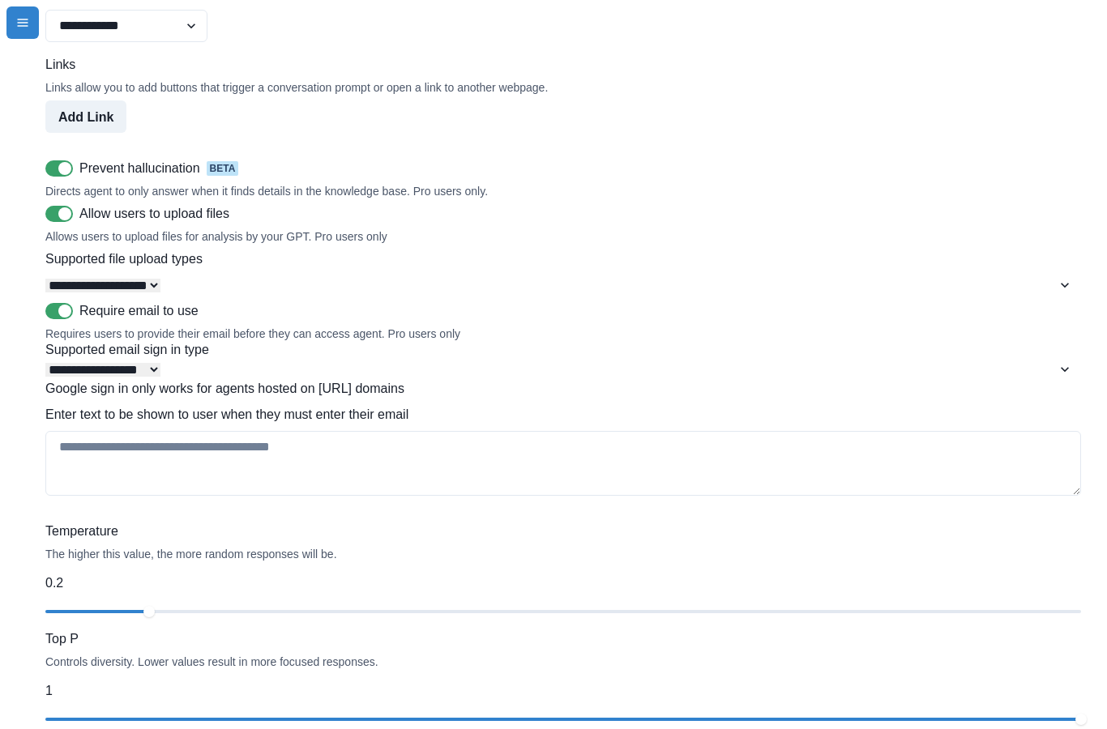
select select "*****"
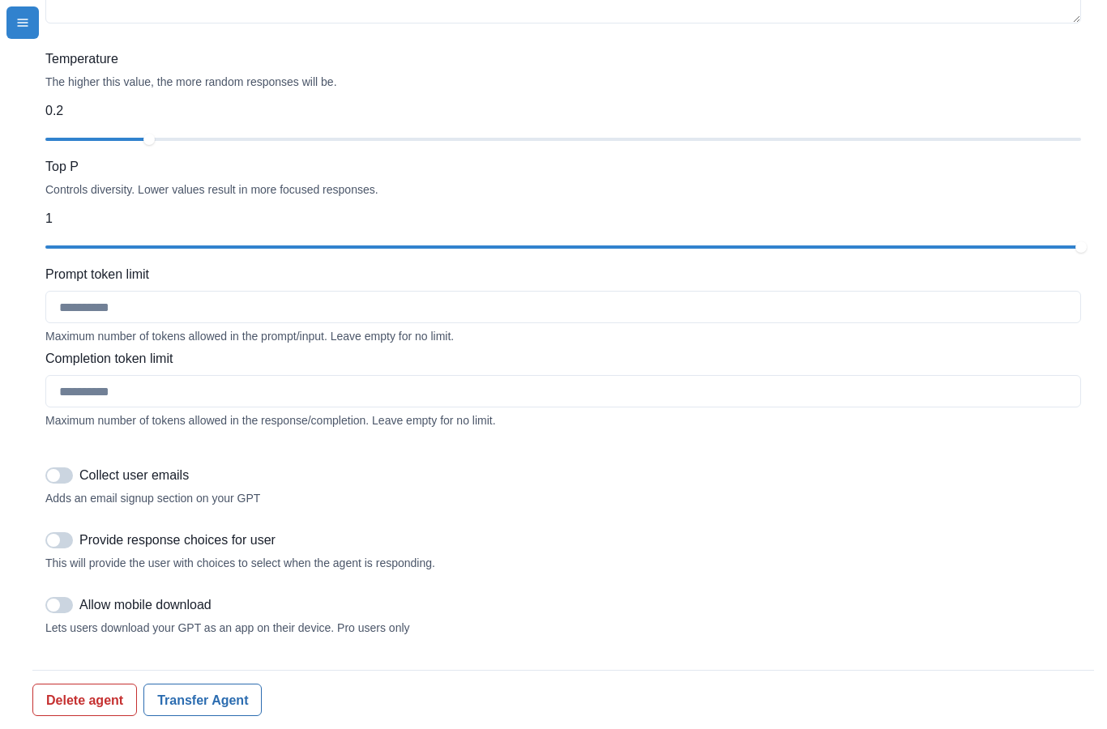
scroll to position [1886, 0]
click at [65, 484] on span at bounding box center [59, 476] width 28 height 16
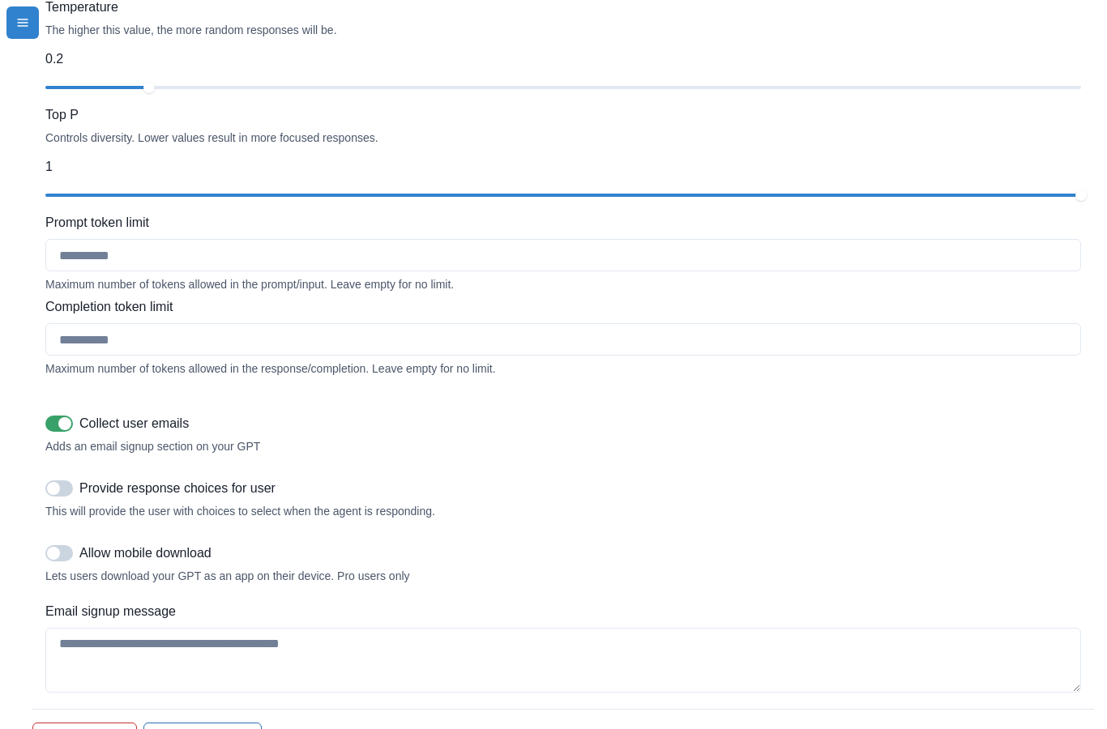
click at [67, 497] on span at bounding box center [59, 488] width 28 height 16
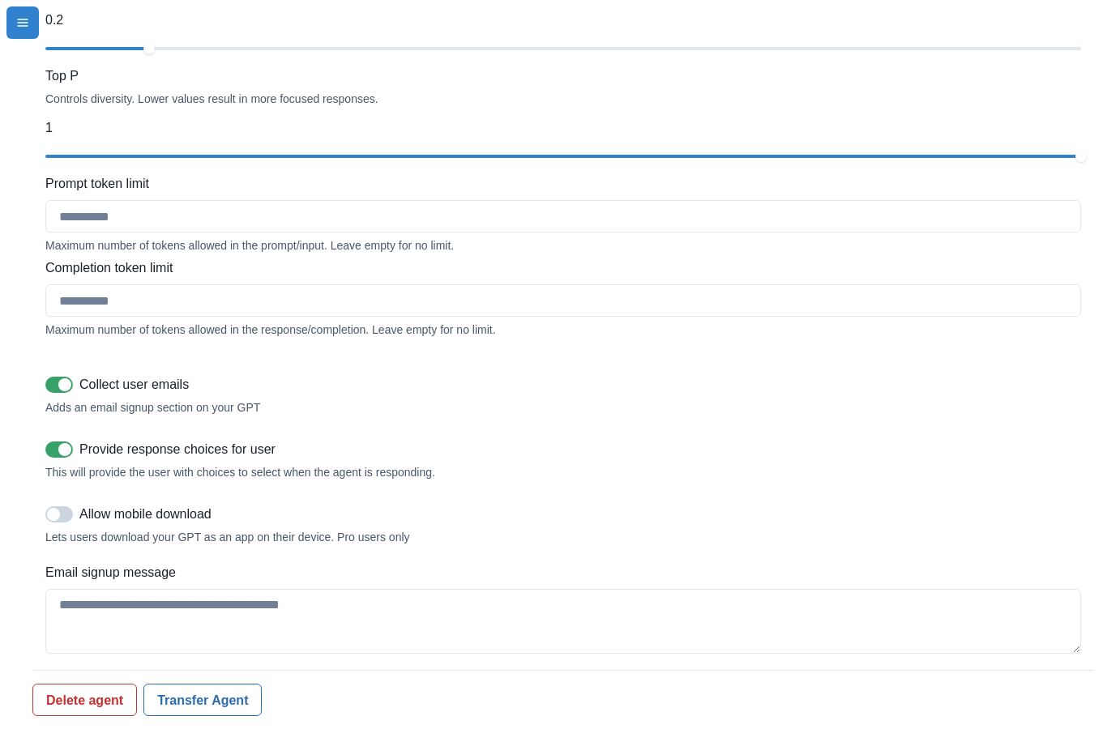
scroll to position [1977, 0]
click at [66, 523] on span at bounding box center [59, 514] width 28 height 16
click at [121, 233] on input "Prompt token limit" at bounding box center [563, 216] width 1036 height 32
type input "****"
click at [96, 317] on input "Completion token limit" at bounding box center [563, 300] width 1036 height 32
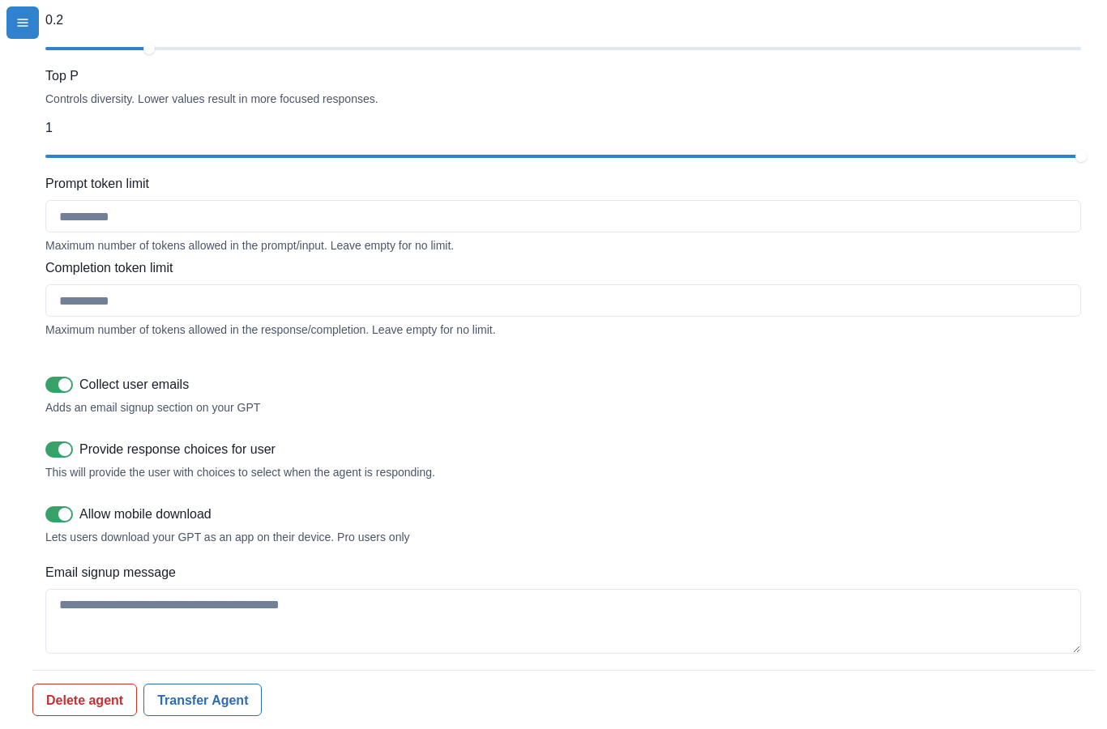
type input "****"
click at [337, 434] on div "Collect user emails Adds an email signup section on your GPT Provide response c…" at bounding box center [563, 459] width 1036 height 207
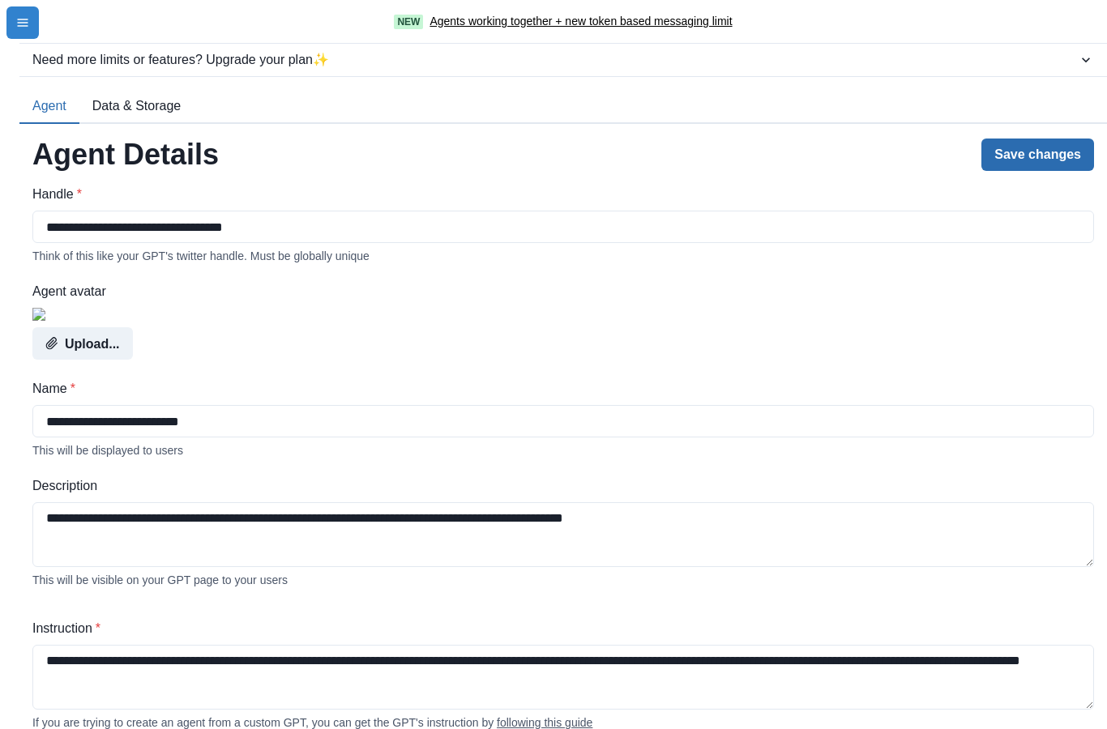
scroll to position [0, 0]
click at [1052, 153] on button "Save changes" at bounding box center [1037, 155] width 113 height 32
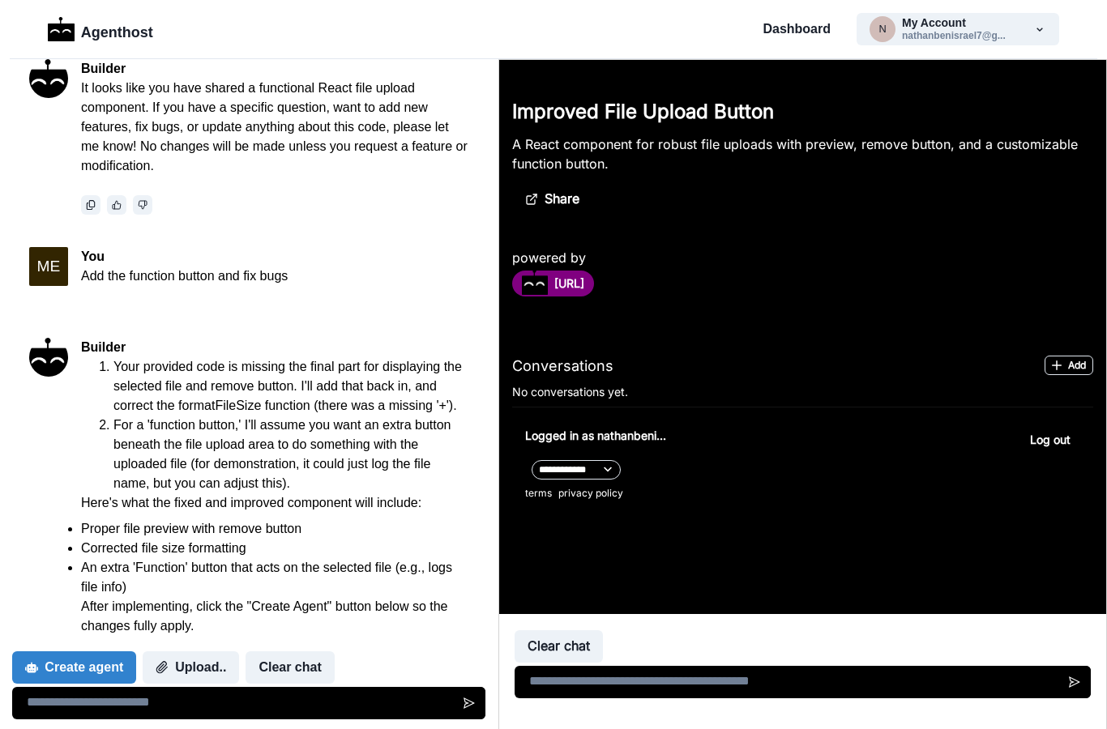
scroll to position [6, 0]
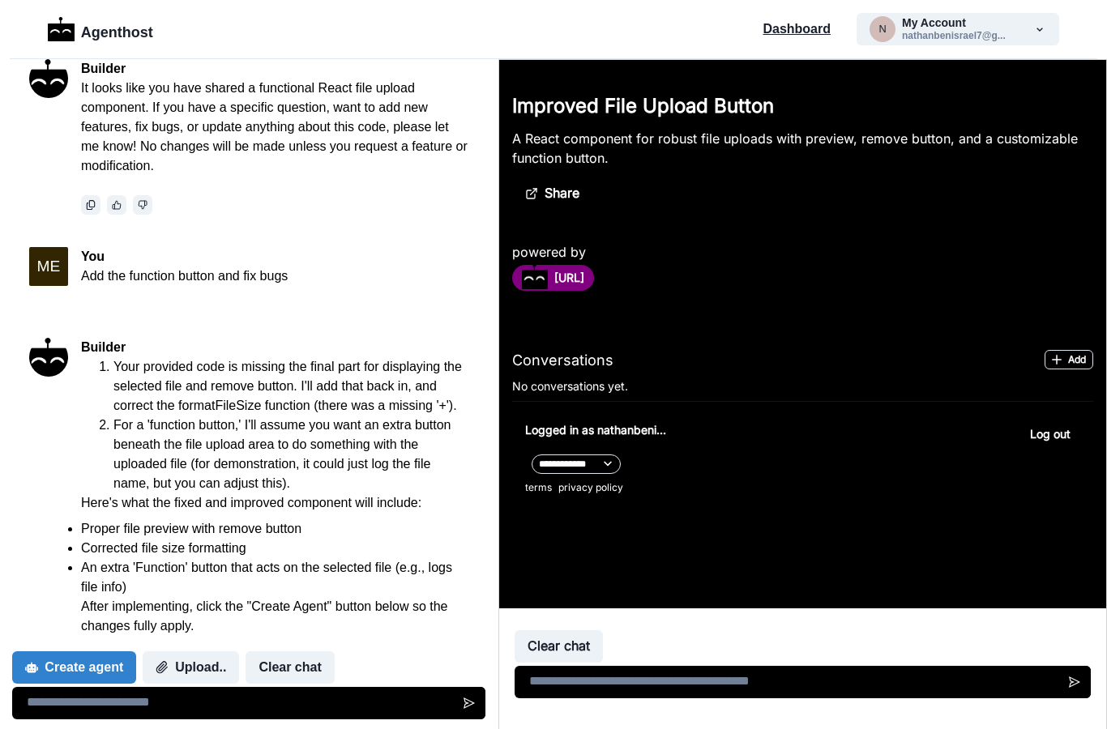
click at [804, 32] on p "Dashboard" at bounding box center [796, 28] width 68 height 19
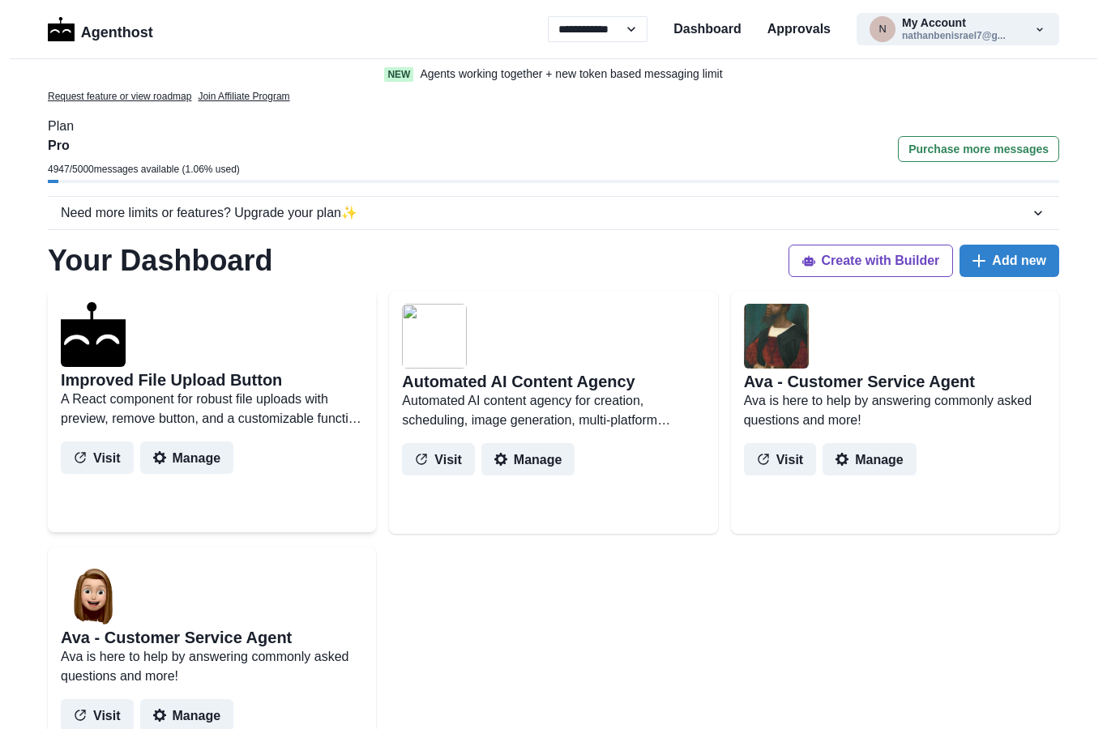
click at [95, 351] on img at bounding box center [93, 334] width 65 height 65
click at [186, 459] on button "Manage" at bounding box center [187, 458] width 94 height 32
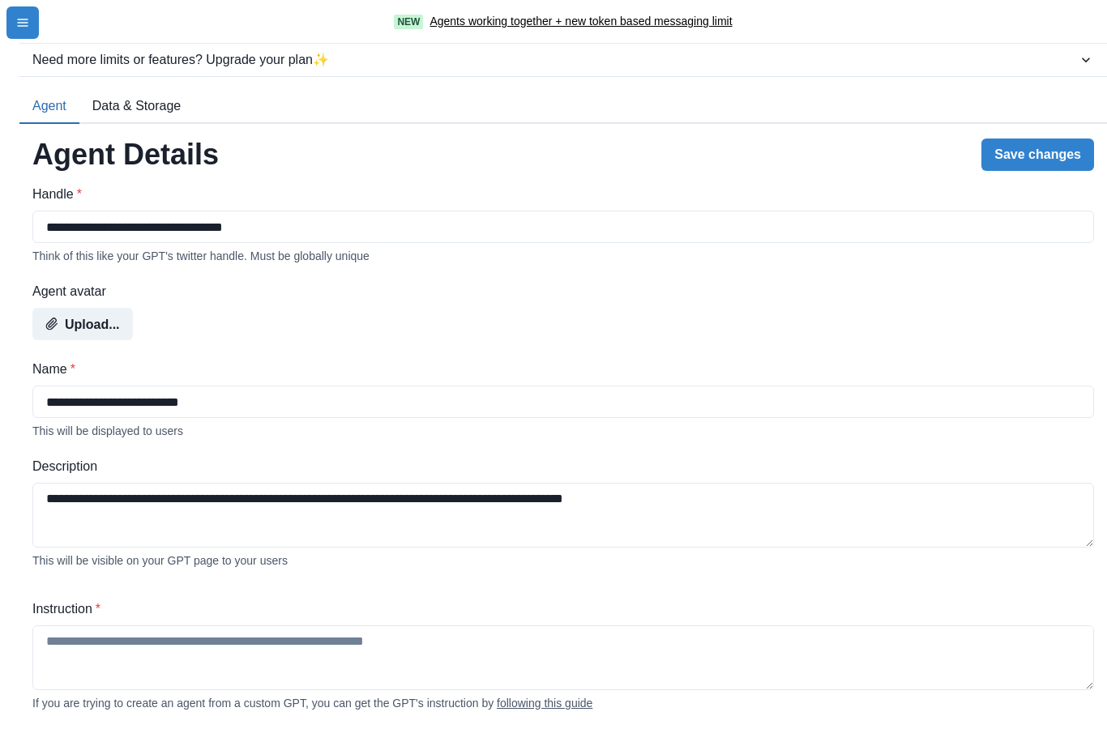
type textarea "**********"
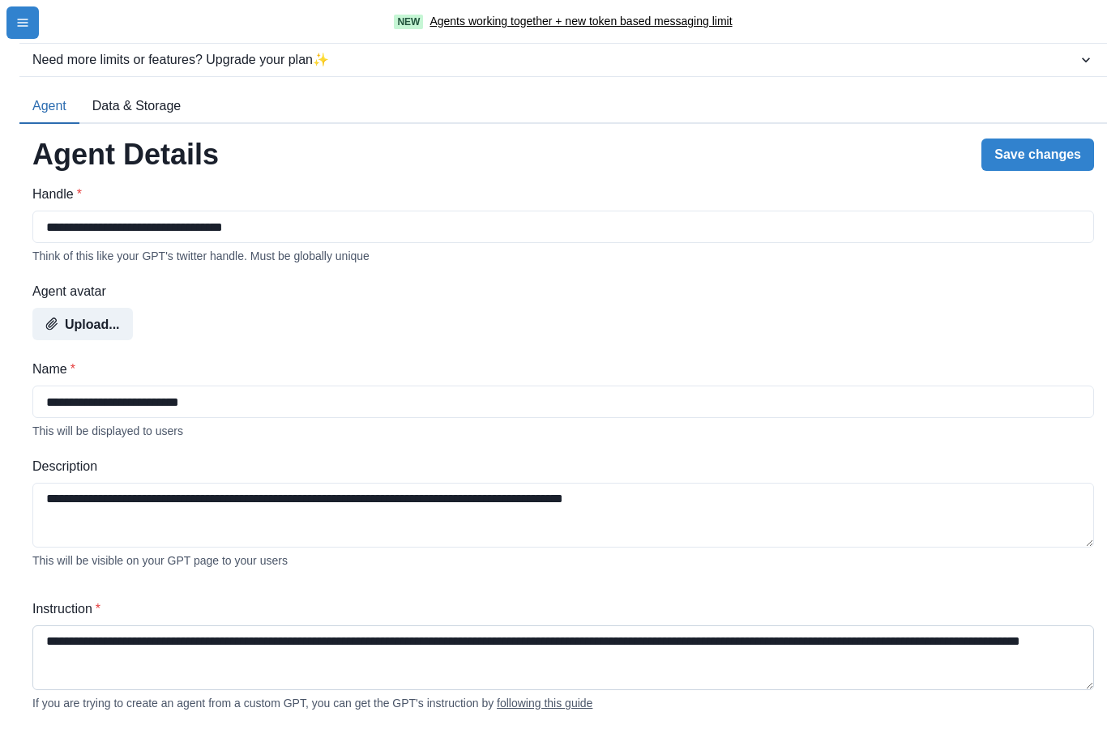
click at [854, 647] on textarea "**********" at bounding box center [562, 658] width 1061 height 65
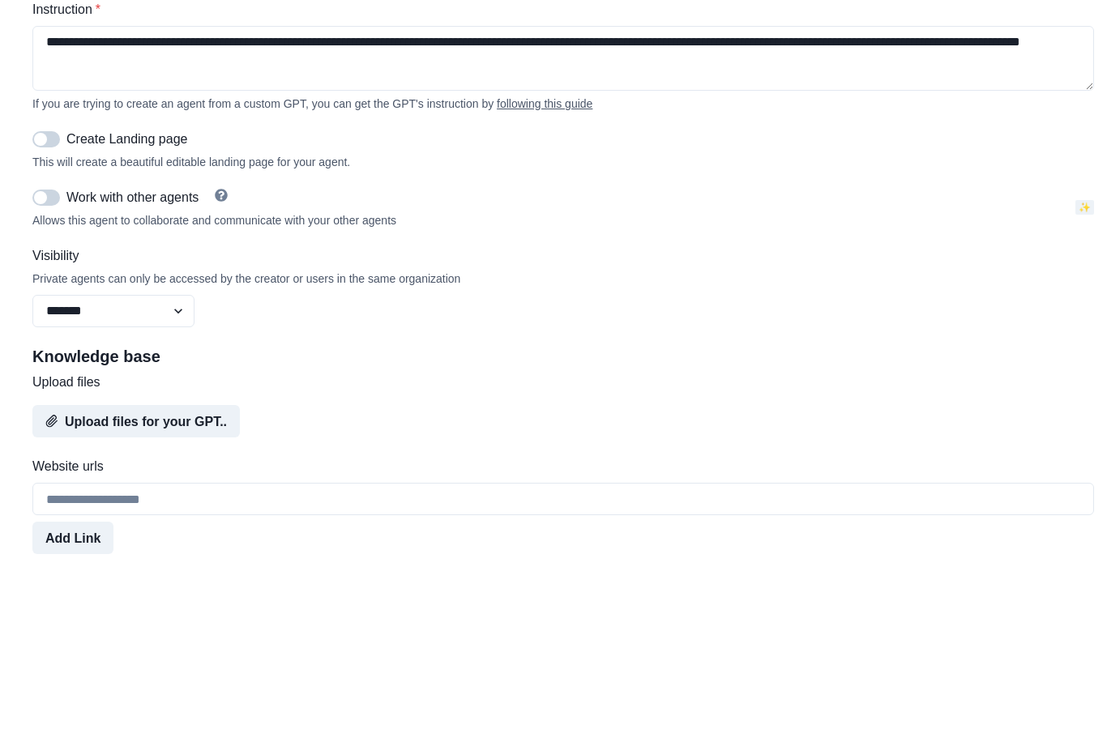
scroll to position [65, 0]
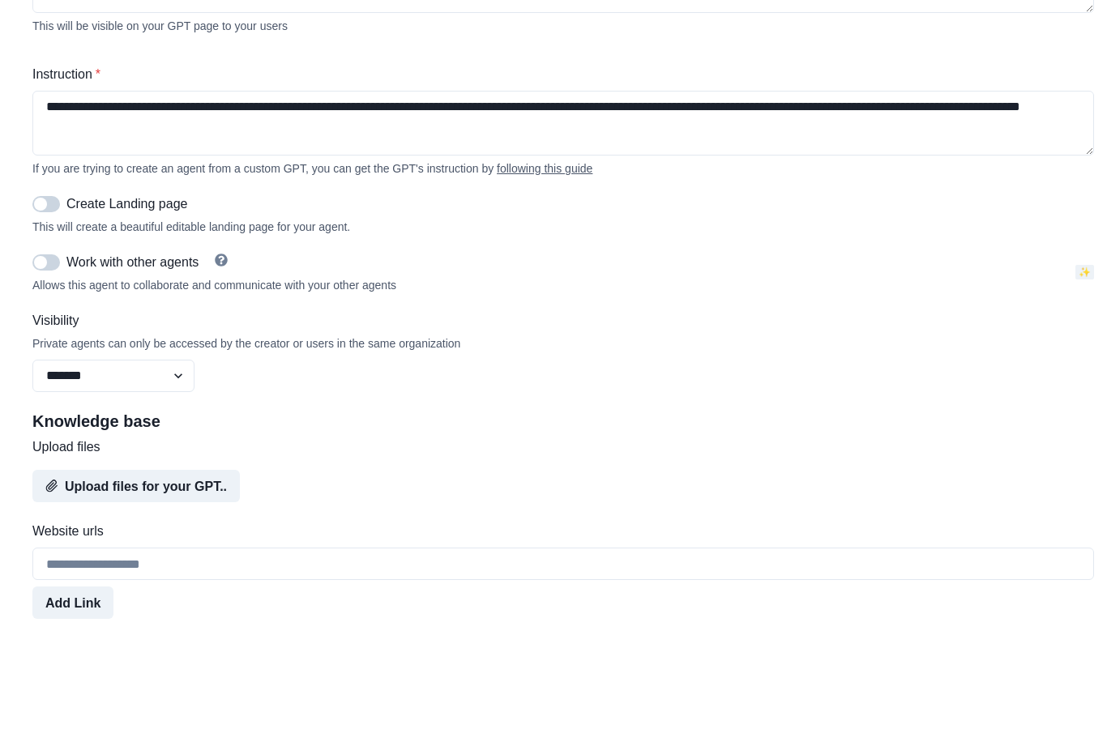
click at [49, 300] on span at bounding box center [46, 308] width 28 height 16
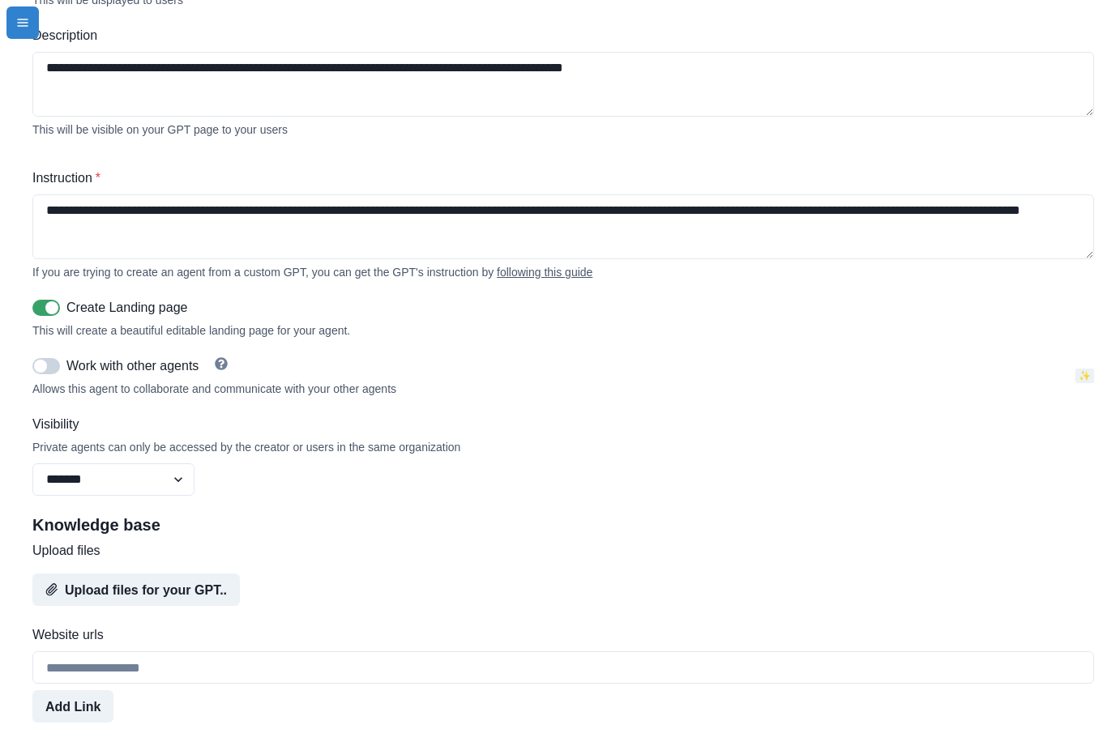
click at [53, 358] on span at bounding box center [46, 366] width 28 height 16
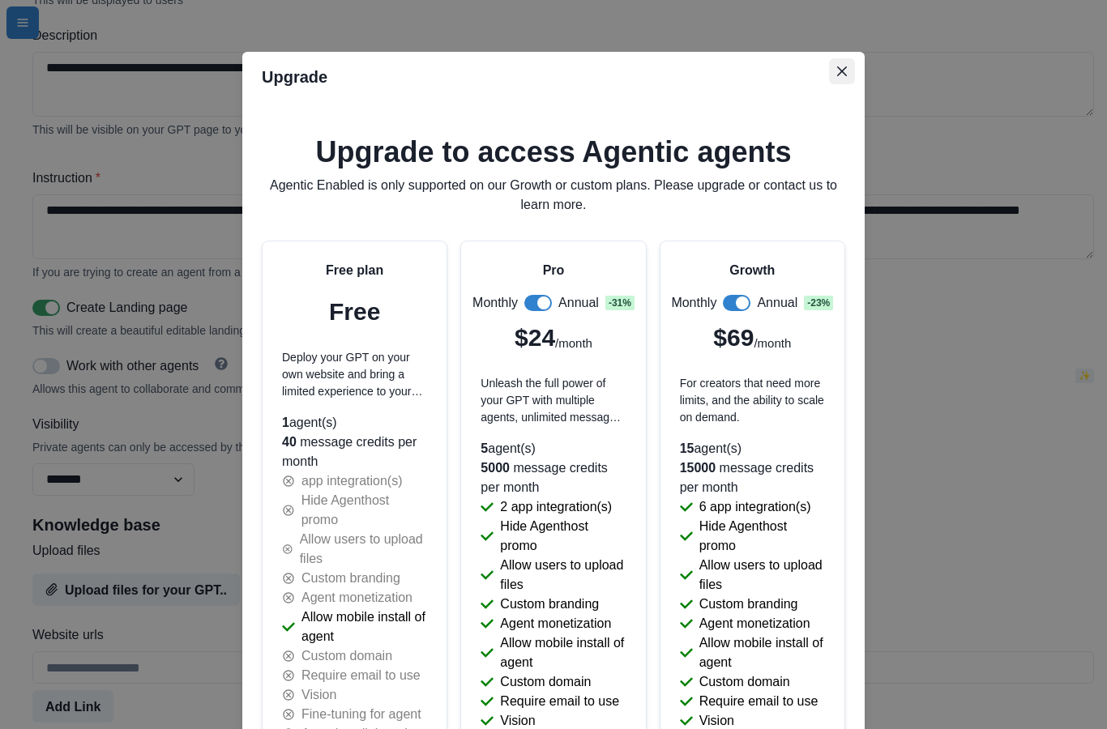
click at [845, 75] on icon "Close" at bounding box center [842, 71] width 10 height 10
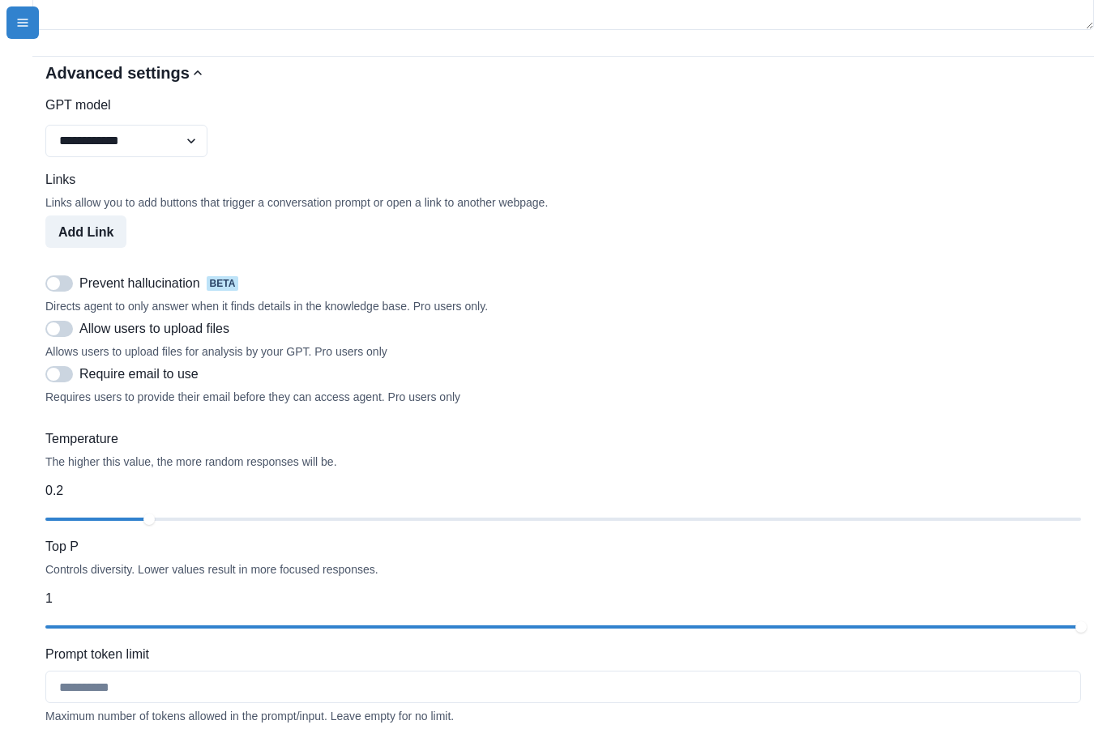
scroll to position [1275, 0]
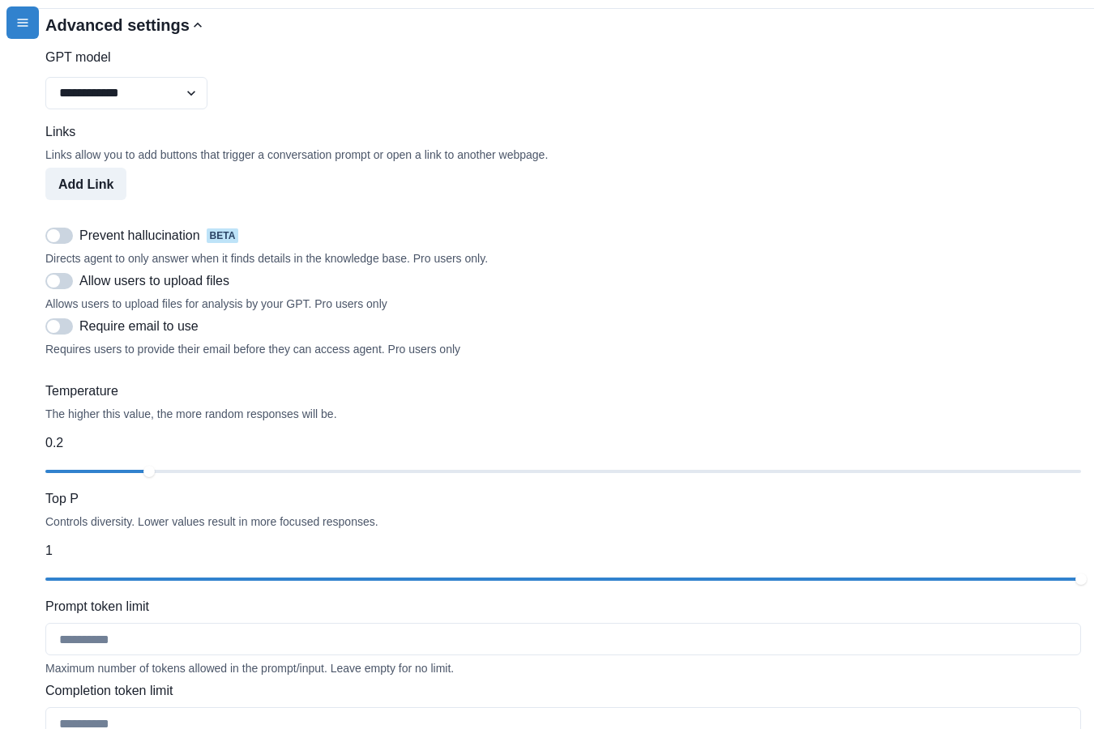
click at [64, 228] on span at bounding box center [59, 236] width 28 height 16
click at [62, 273] on span at bounding box center [59, 281] width 28 height 16
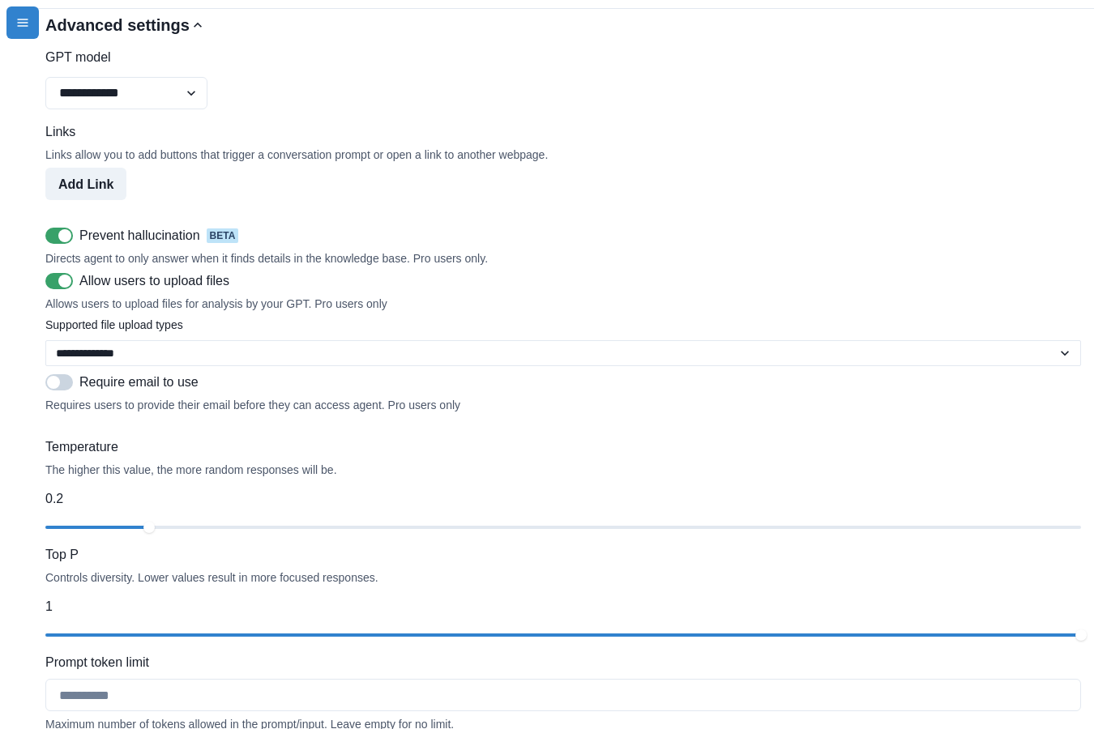
click at [63, 374] on span at bounding box center [59, 382] width 28 height 16
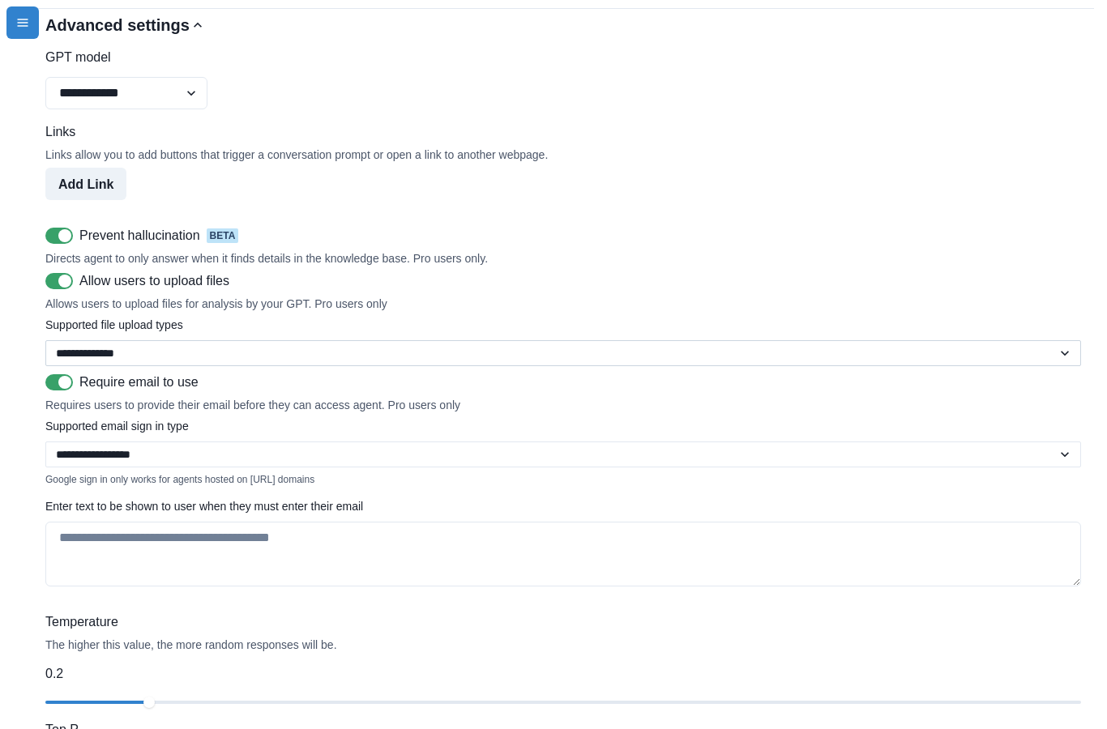
select select "**********"
select select "*****"
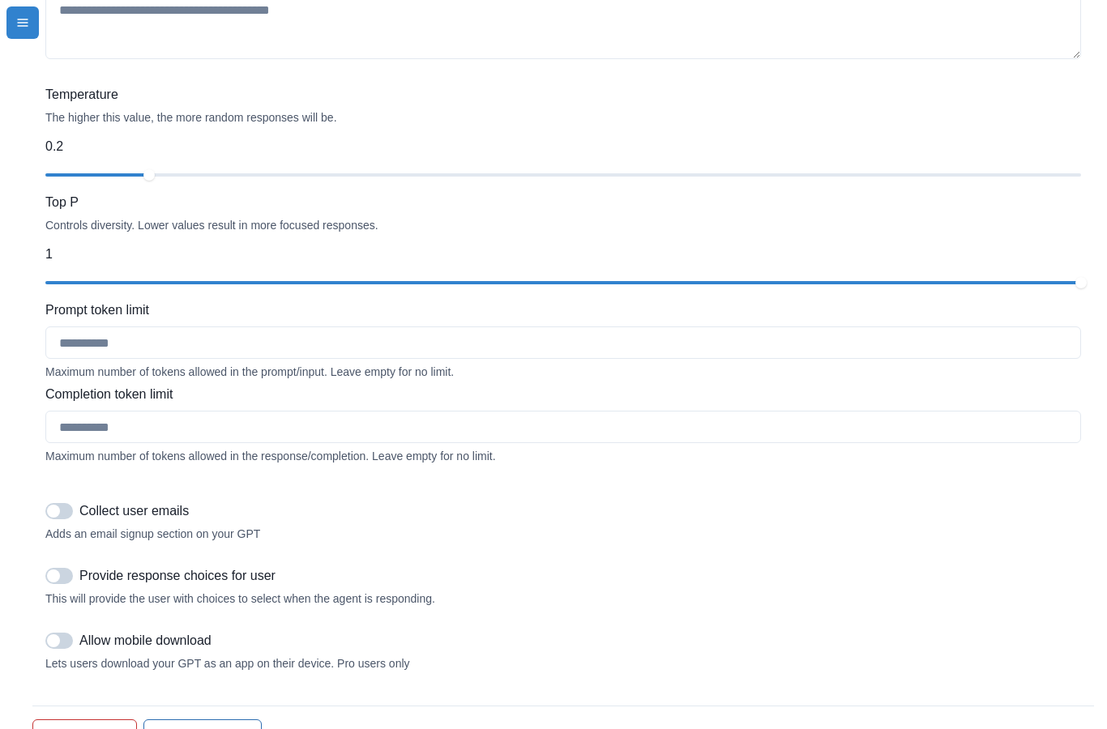
scroll to position [1802, 0]
click at [63, 634] on span at bounding box center [59, 642] width 28 height 16
click at [60, 569] on span at bounding box center [59, 577] width 28 height 16
click at [66, 504] on span at bounding box center [59, 512] width 28 height 16
click at [126, 412] on input "Completion token limit" at bounding box center [563, 428] width 1036 height 32
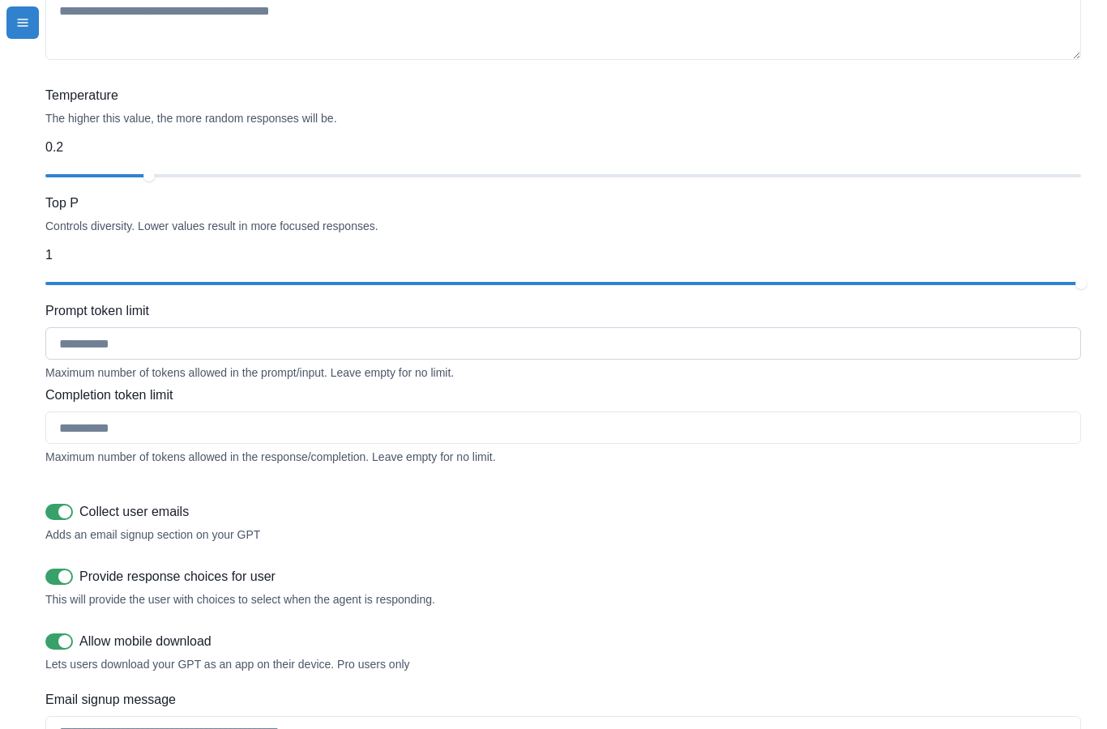
type input "****"
click at [128, 327] on input "Prompt token limit" at bounding box center [563, 343] width 1036 height 32
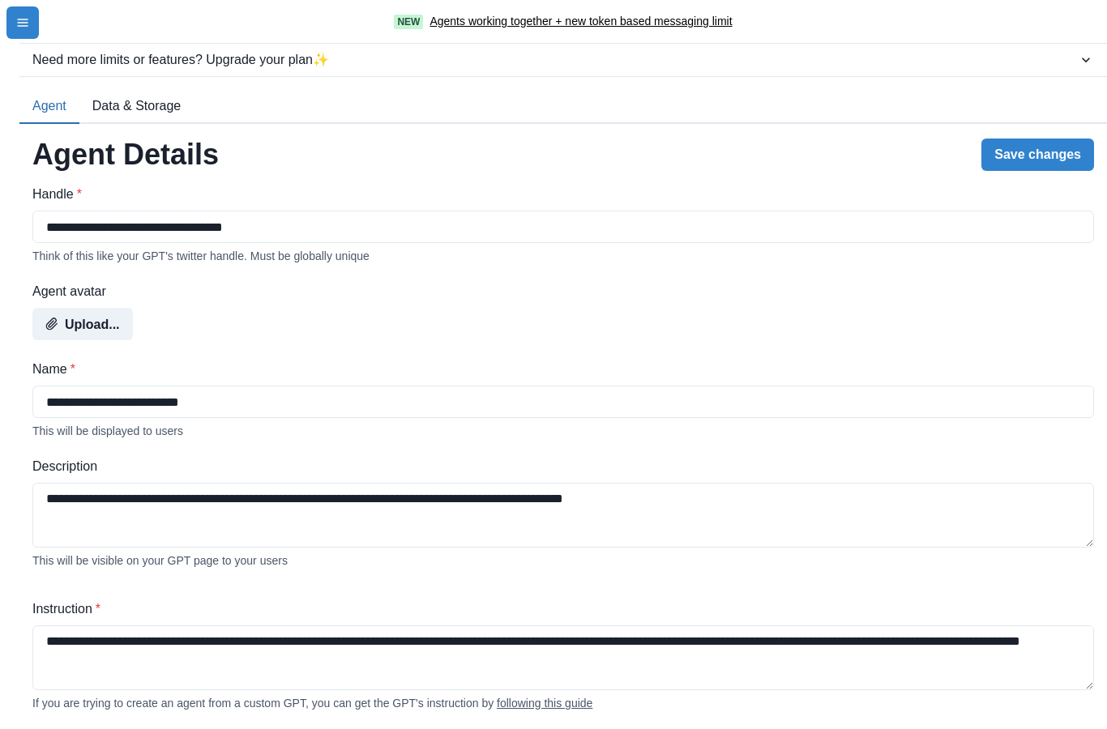
scroll to position [0, 0]
type input "****"
click at [1050, 139] on button "Save changes" at bounding box center [1037, 155] width 113 height 32
click at [25, 23] on icon "menu-icon" at bounding box center [22, 22] width 11 height 7
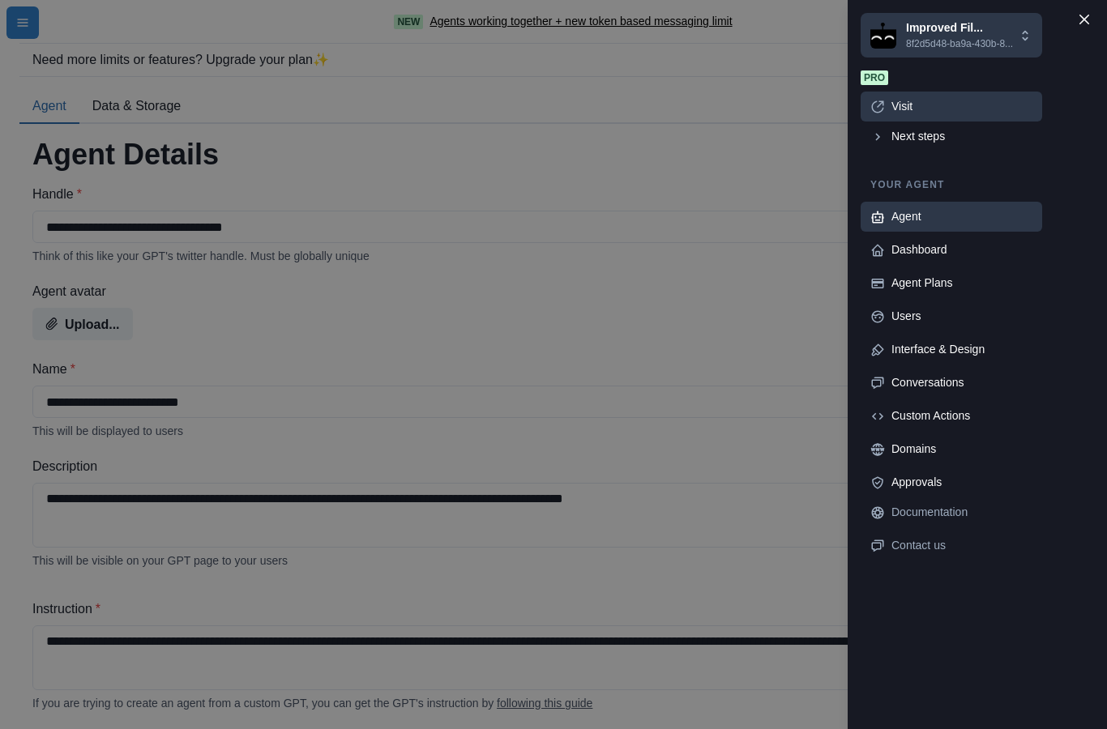
click at [916, 115] on div "Visit" at bounding box center [961, 106] width 141 height 17
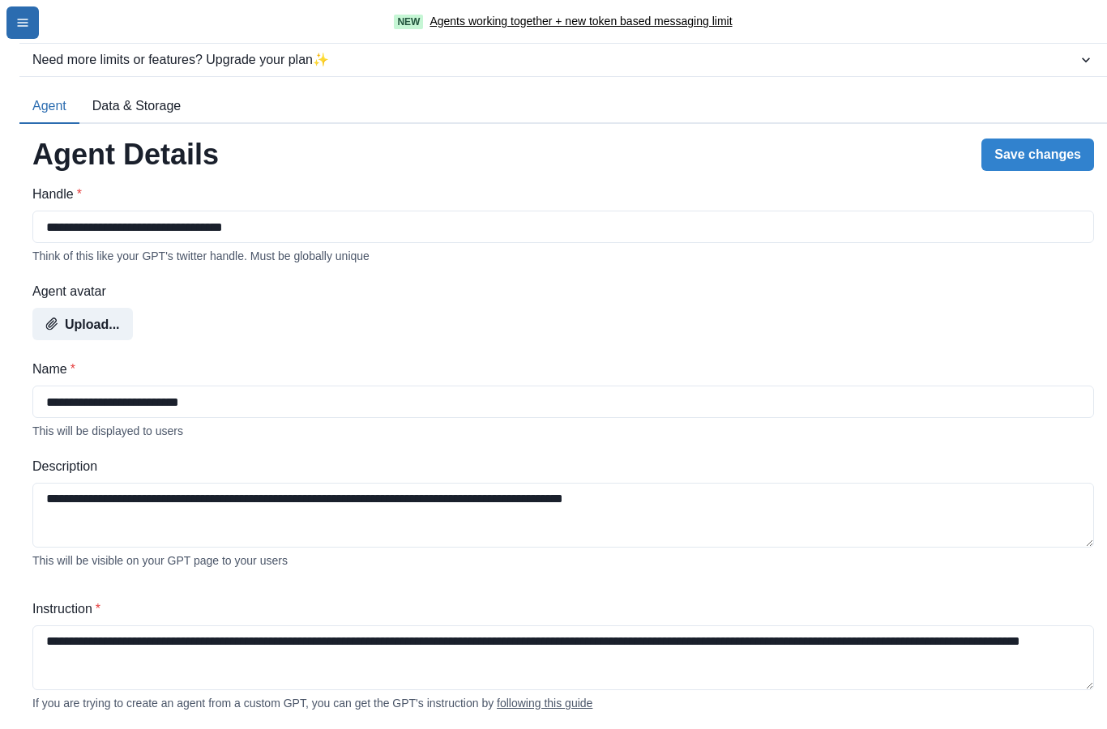
click at [23, 22] on icon "menu-icon" at bounding box center [22, 22] width 13 height 13
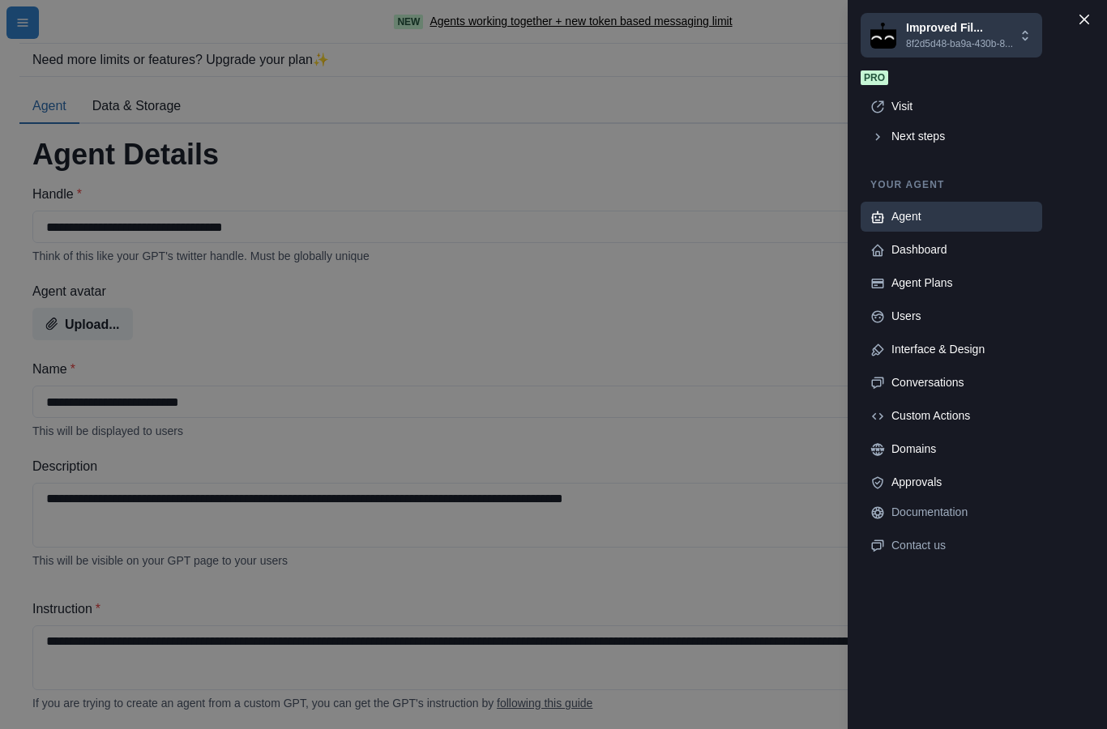
click at [913, 225] on div "Agent" at bounding box center [961, 216] width 141 height 17
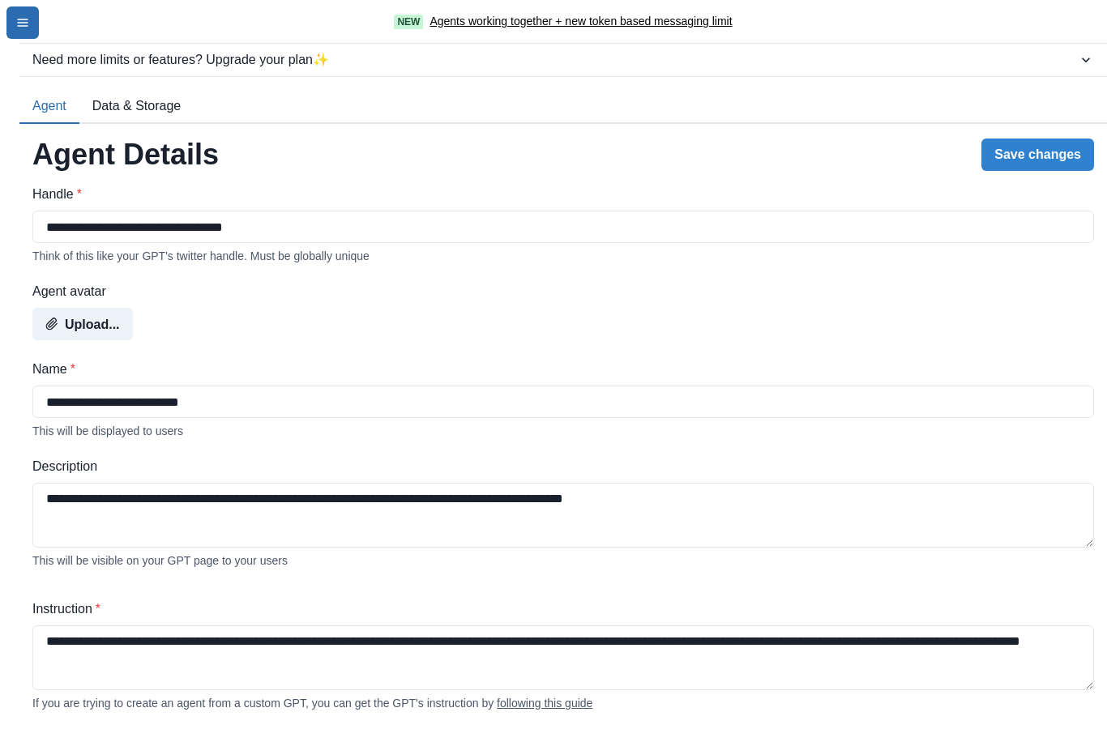
click at [25, 26] on icon "menu-icon" at bounding box center [22, 22] width 11 height 7
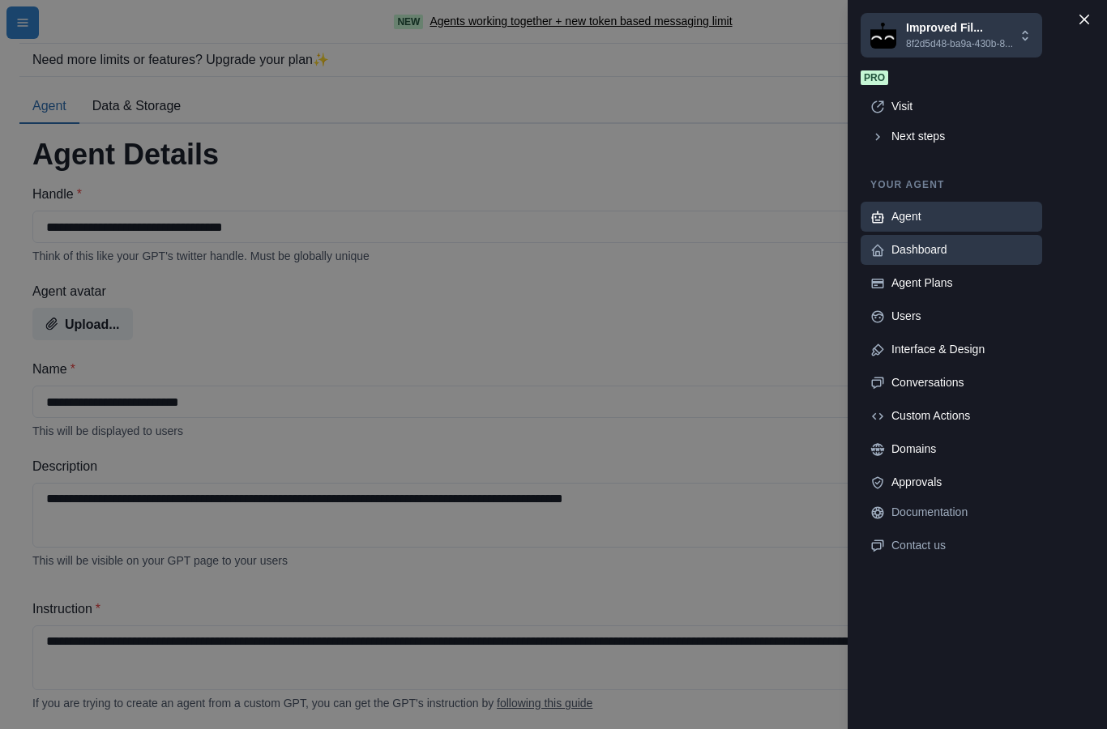
click at [937, 258] on div "Dashboard" at bounding box center [961, 249] width 141 height 17
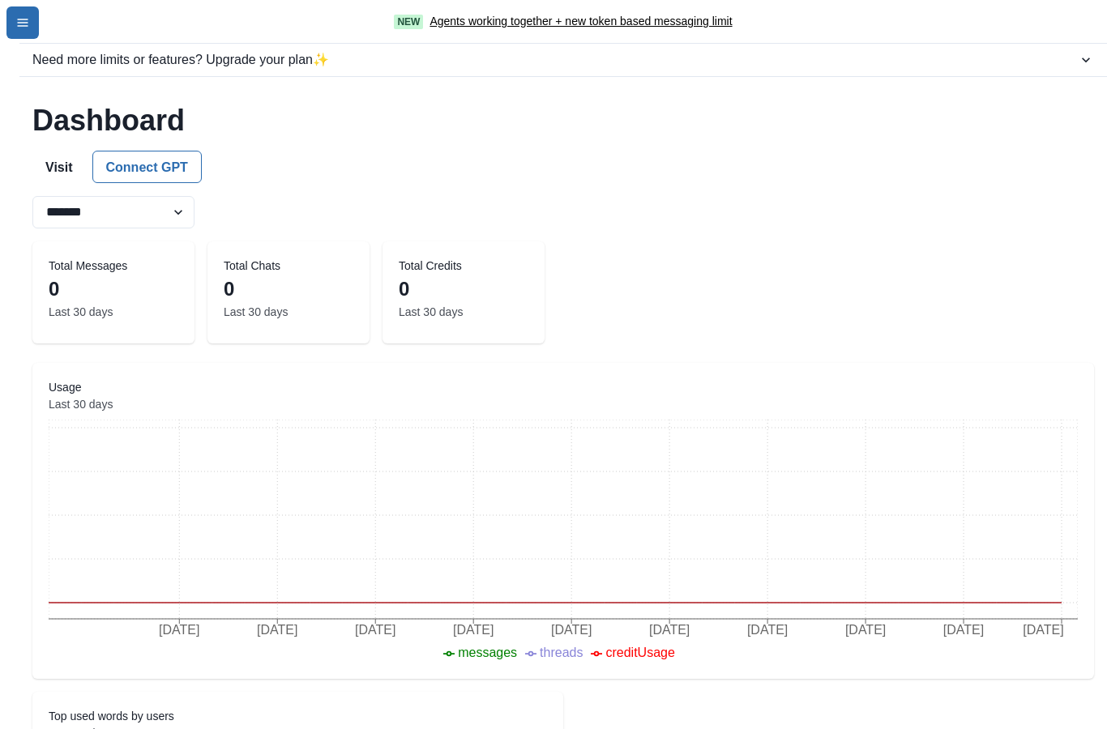
click at [26, 29] on button "menu-icon" at bounding box center [22, 22] width 32 height 32
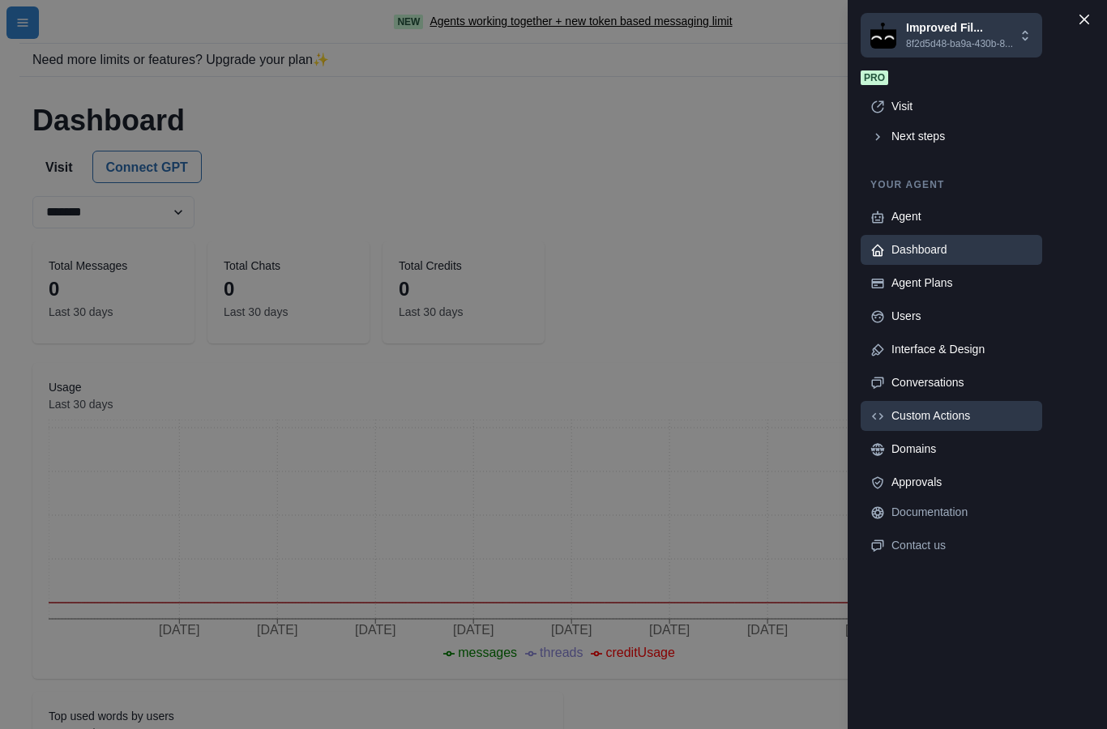
click at [949, 425] on div "Custom Actions" at bounding box center [961, 416] width 141 height 17
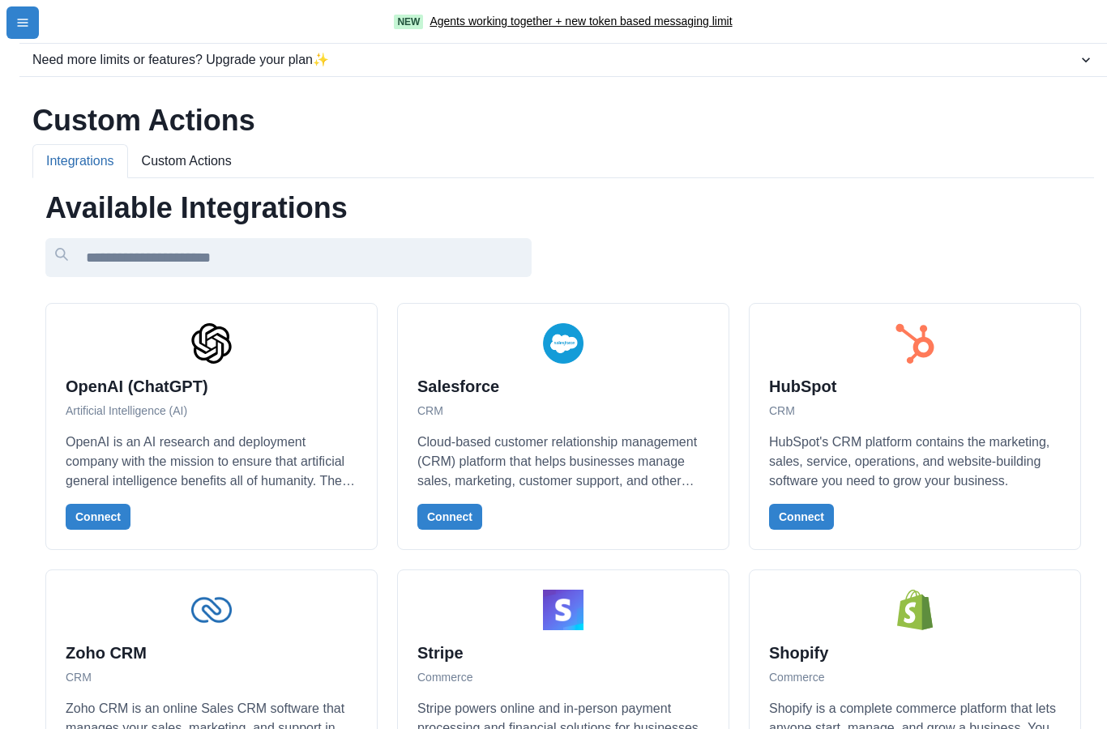
click at [178, 144] on button "Custom Actions" at bounding box center [186, 161] width 117 height 34
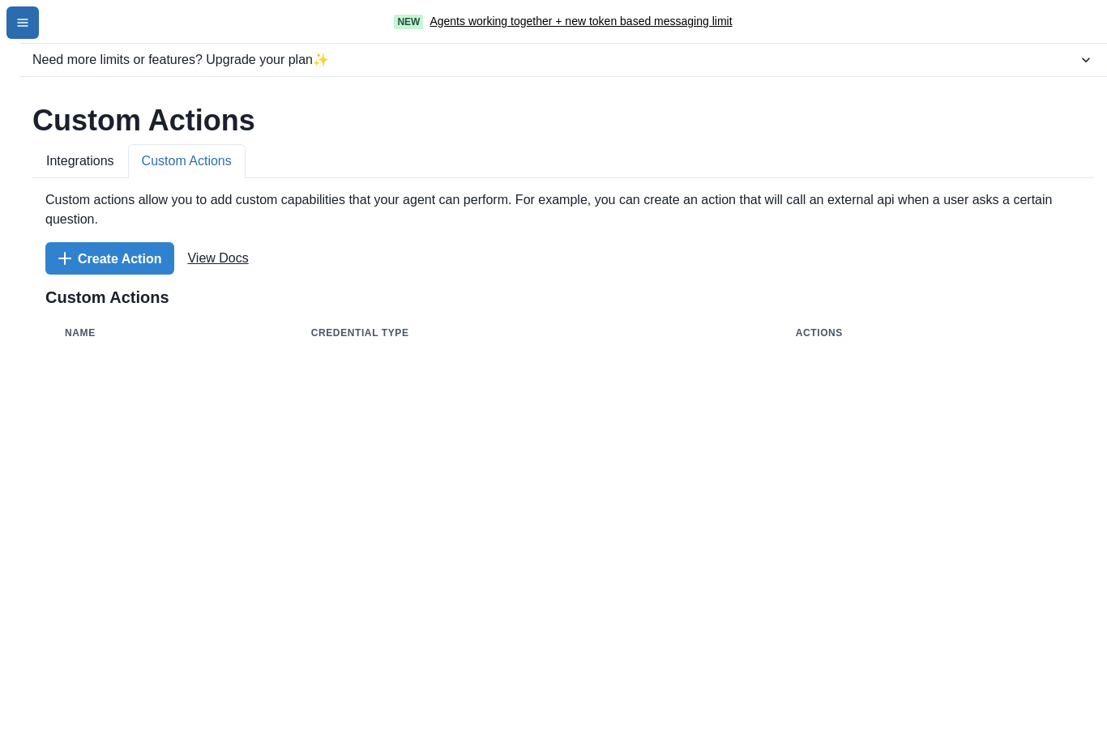
click at [15, 18] on button "menu-icon" at bounding box center [22, 22] width 32 height 32
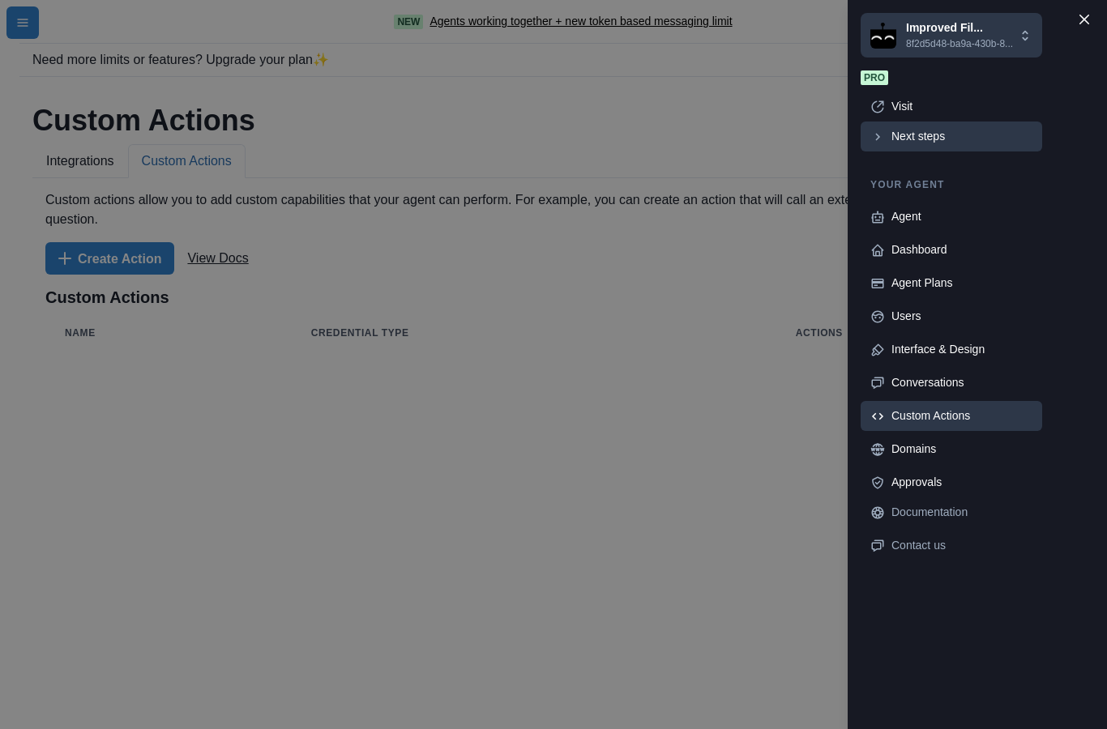
click at [924, 145] on div "Next steps" at bounding box center [961, 136] width 141 height 17
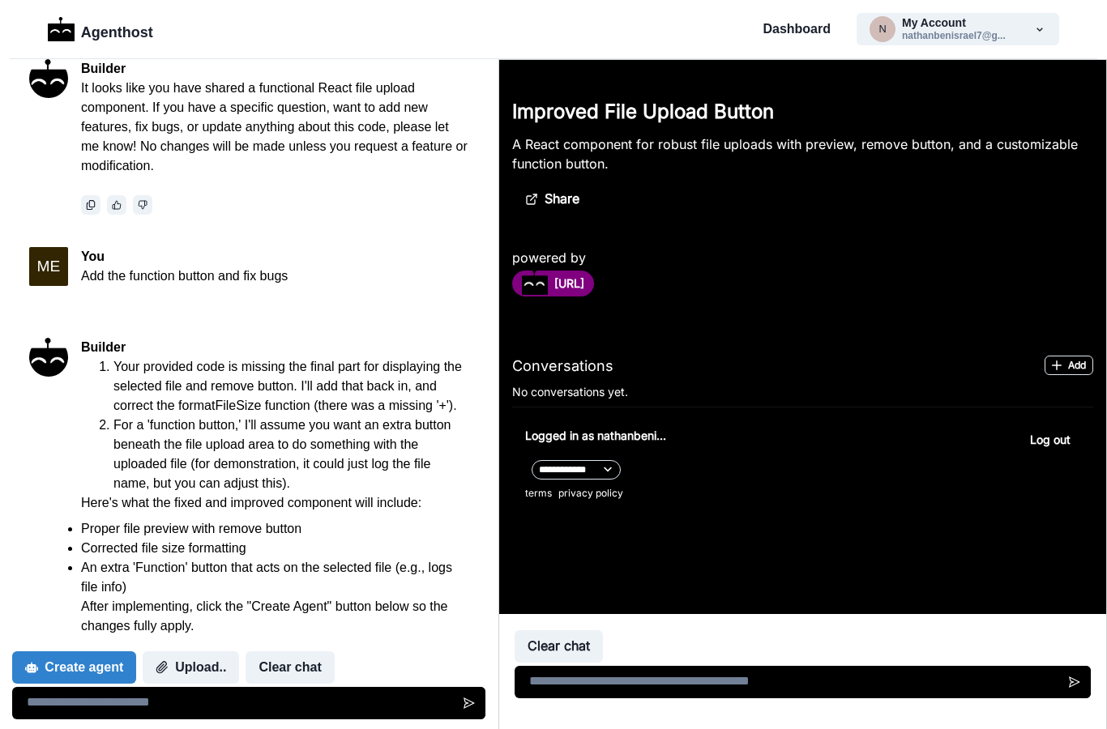
scroll to position [6, 0]
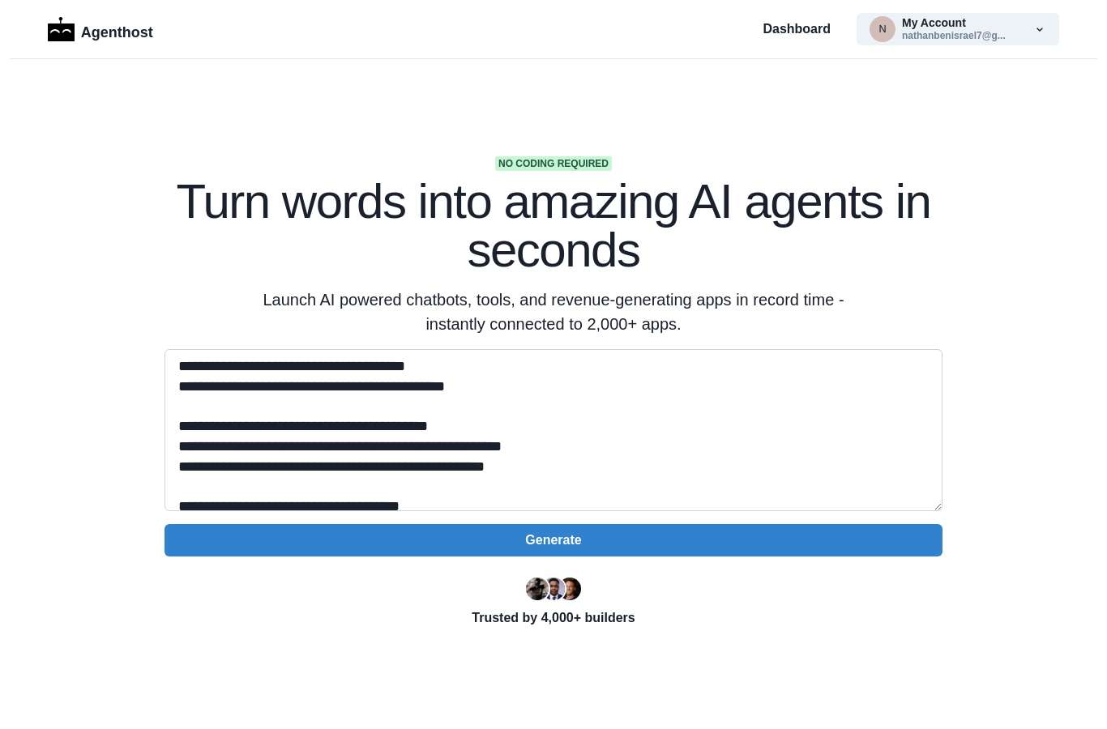
click at [525, 421] on textarea at bounding box center [553, 430] width 778 height 162
click at [468, 502] on textarea at bounding box center [553, 430] width 778 height 162
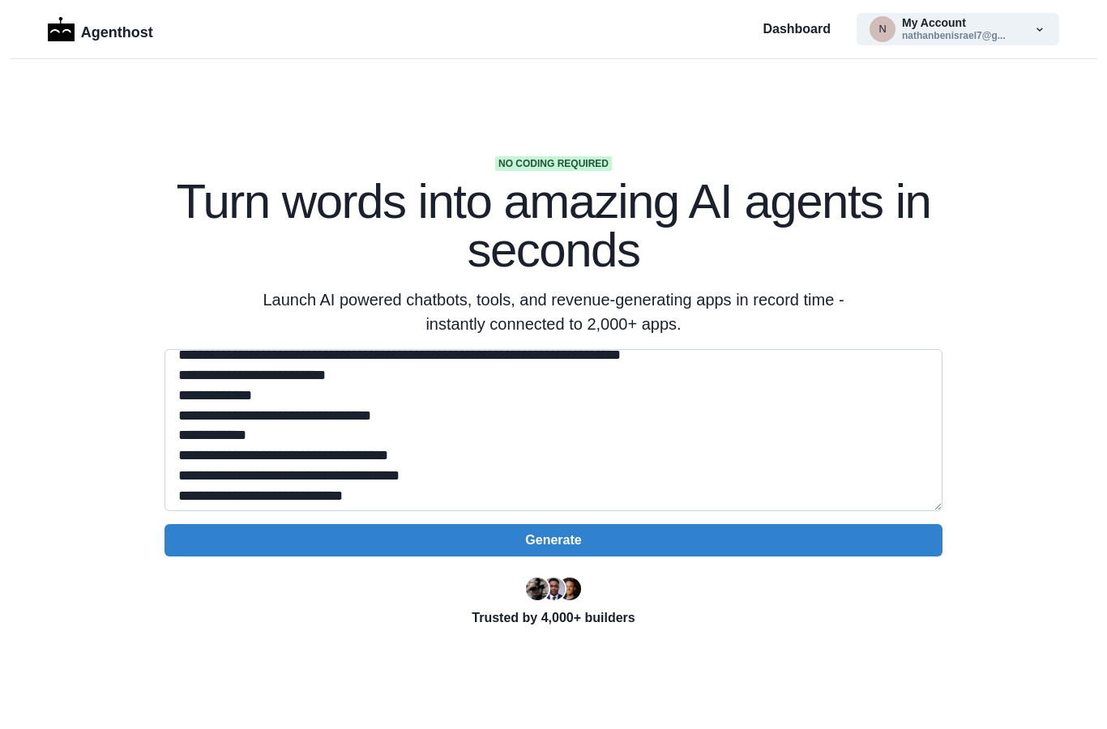
scroll to position [973, 0]
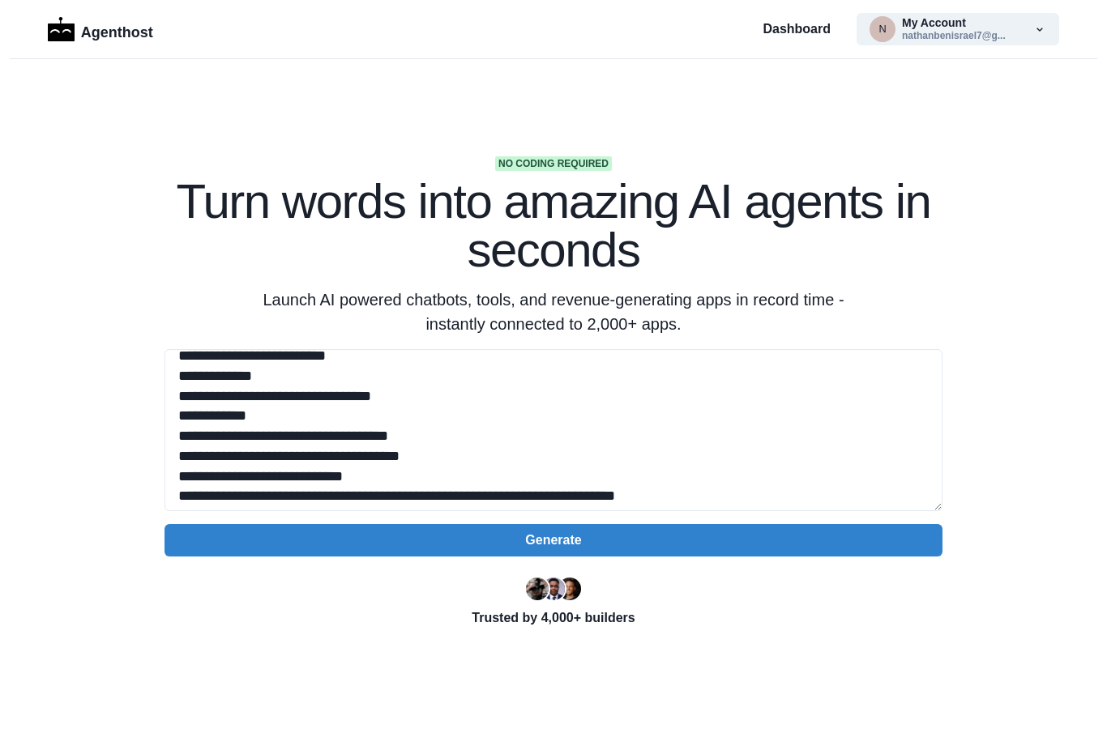
drag, startPoint x: 1023, startPoint y: 2, endPoint x: -1, endPoint y: -1, distance: 1023.4
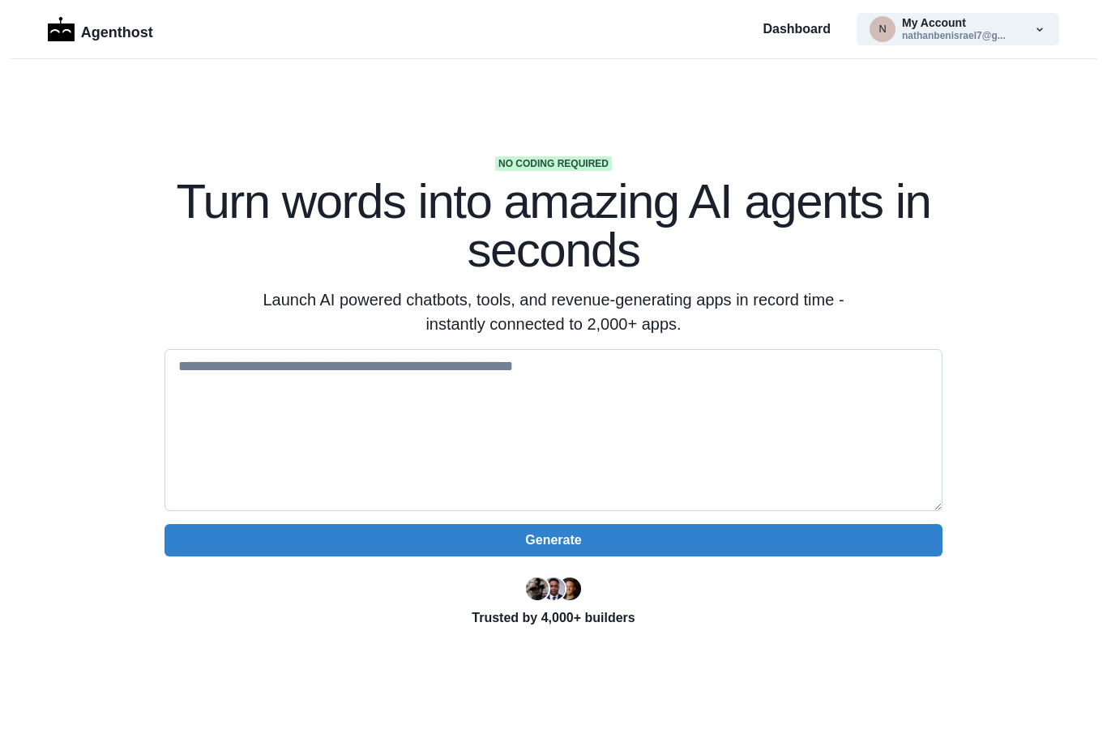
click at [233, 380] on textarea at bounding box center [553, 430] width 778 height 162
click at [206, 374] on textarea at bounding box center [553, 430] width 778 height 162
click at [215, 373] on textarea at bounding box center [553, 430] width 778 height 162
paste textarea "**********"
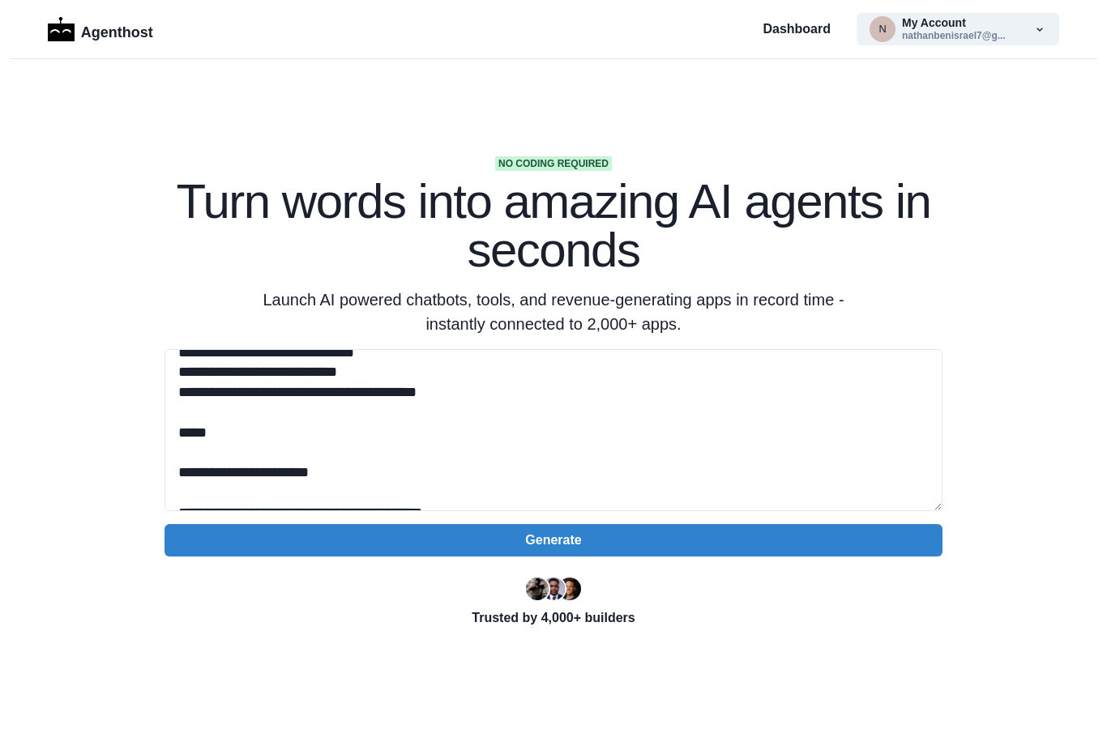
scroll to position [6192, 0]
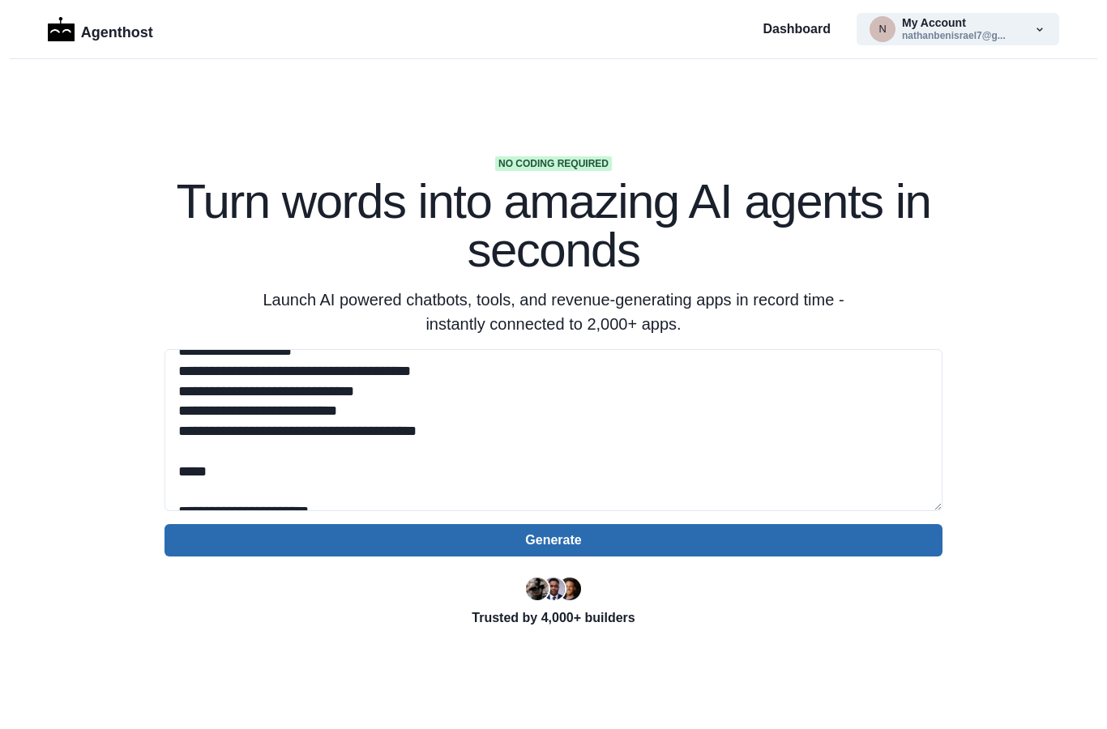
type textarea "**********"
click at [652, 537] on button "Generate" at bounding box center [553, 540] width 778 height 32
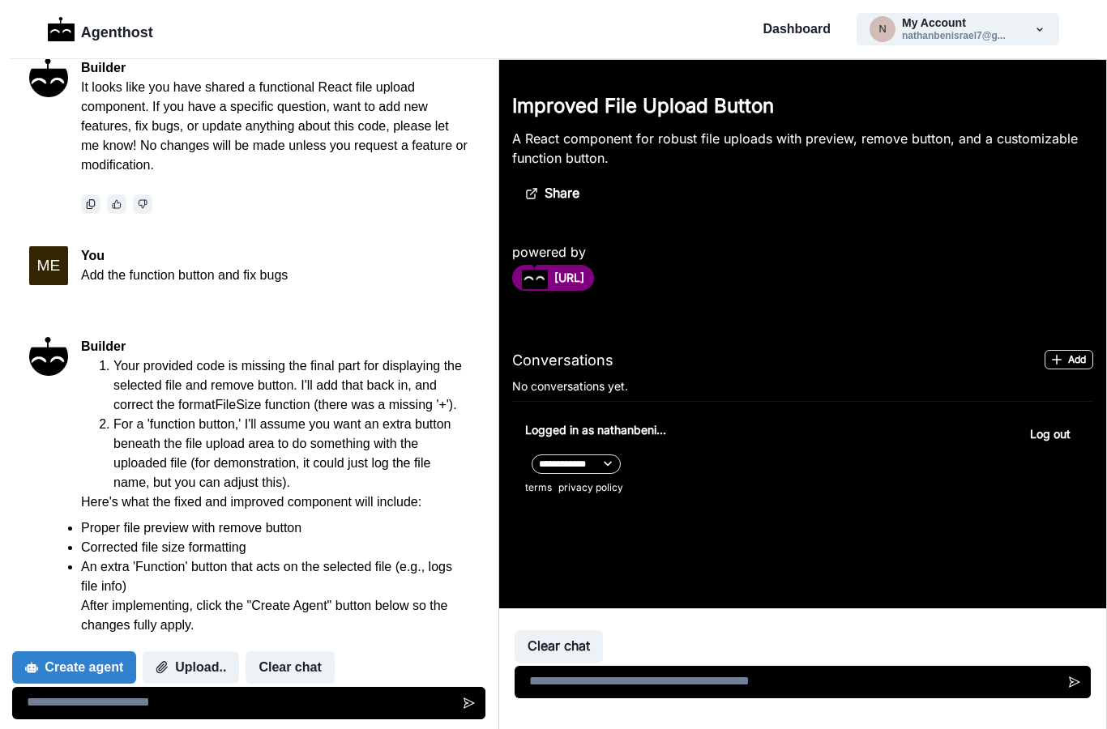
scroll to position [729, 0]
click at [298, 672] on button "Clear chat" at bounding box center [290, 667] width 88 height 32
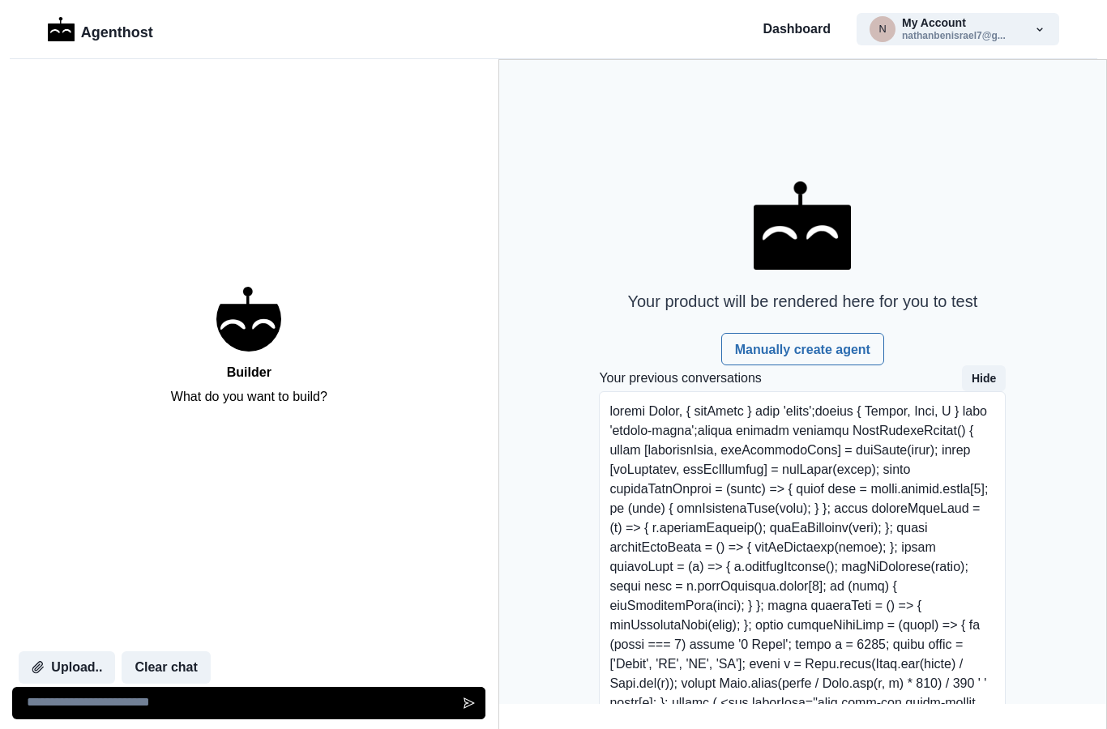
click at [989, 379] on button "Hide" at bounding box center [984, 378] width 44 height 26
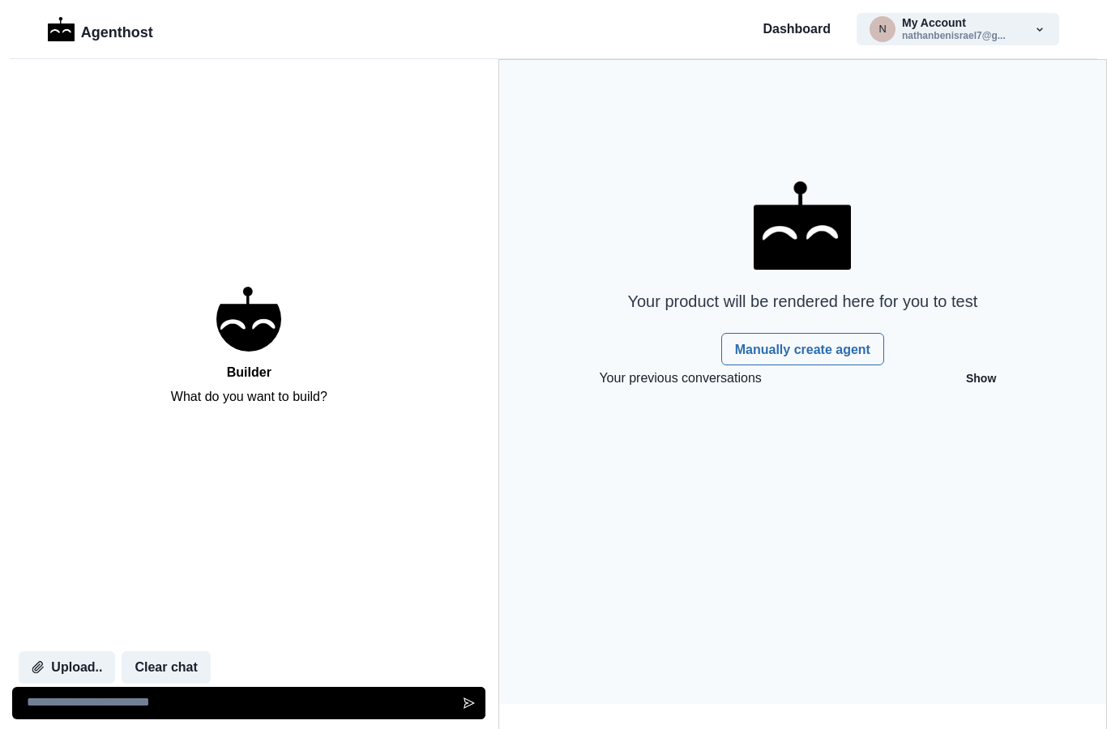
click at [178, 707] on textarea at bounding box center [248, 703] width 473 height 32
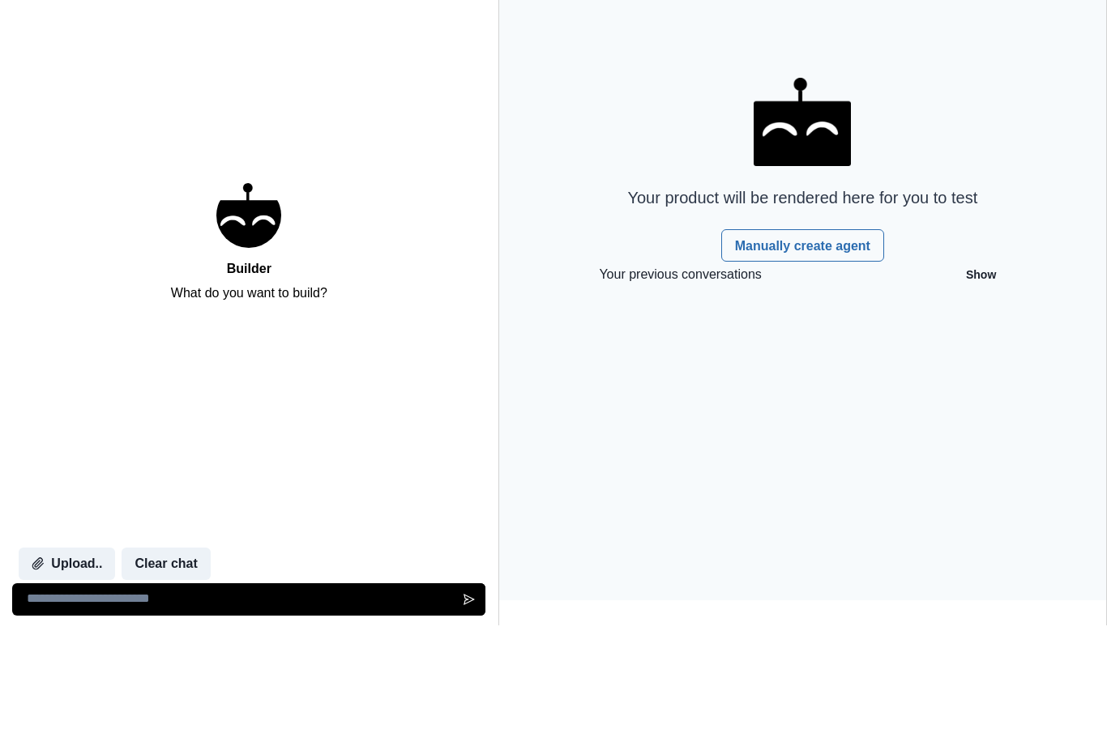
paste textarea "**********"
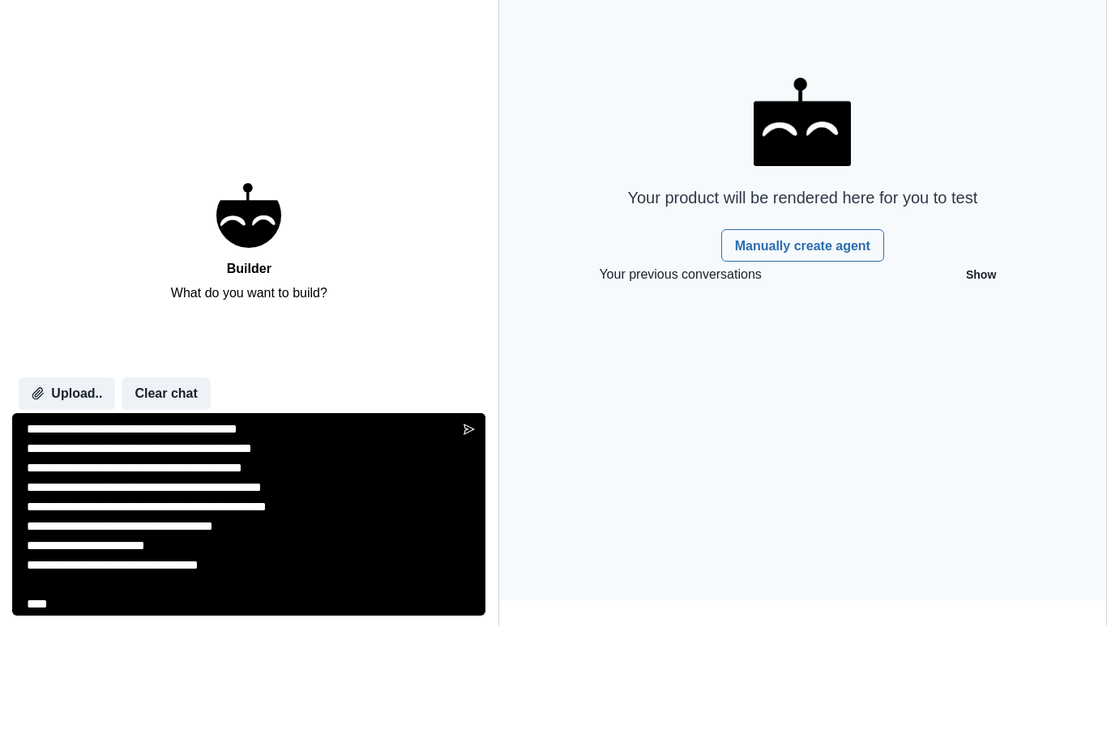
scroll to position [6436, 0]
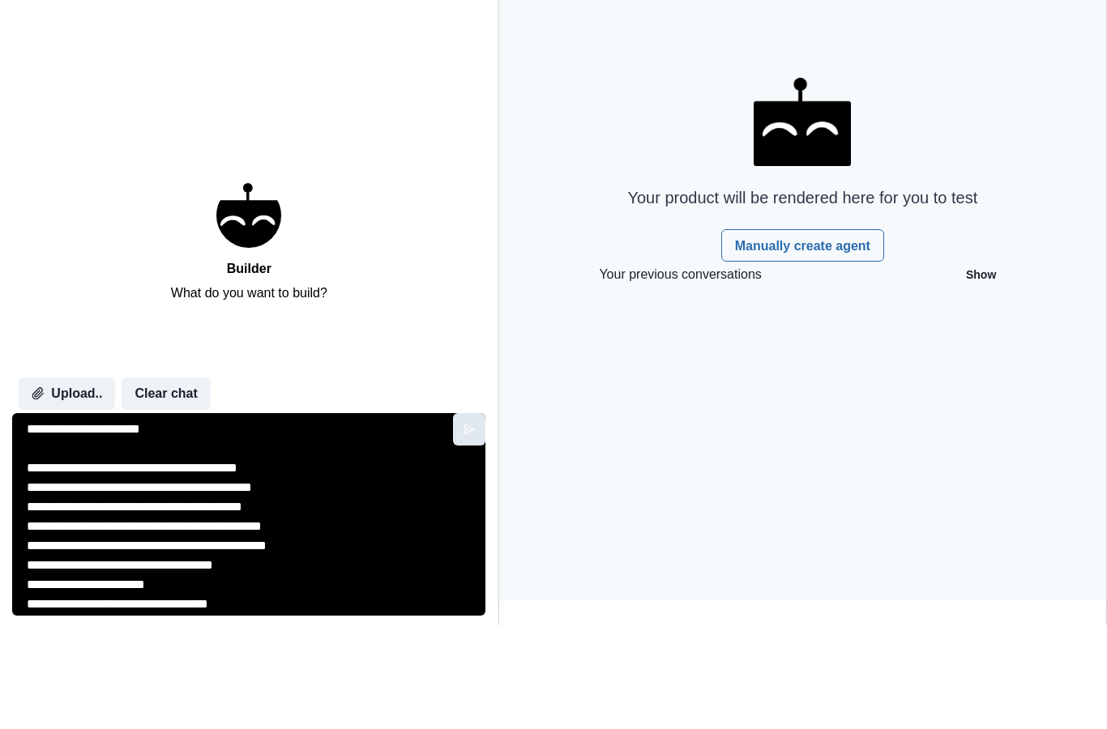
type textarea "**********"
click at [463, 527] on icon "Send message" at bounding box center [469, 533] width 13 height 13
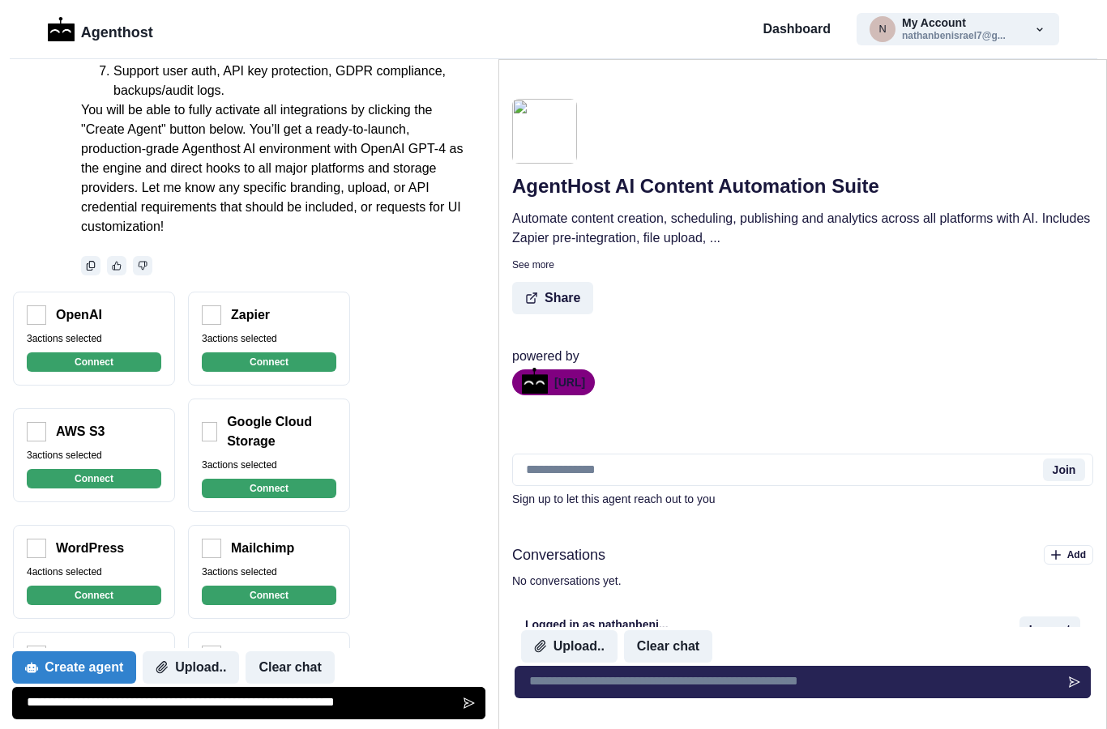
scroll to position [5836, 0]
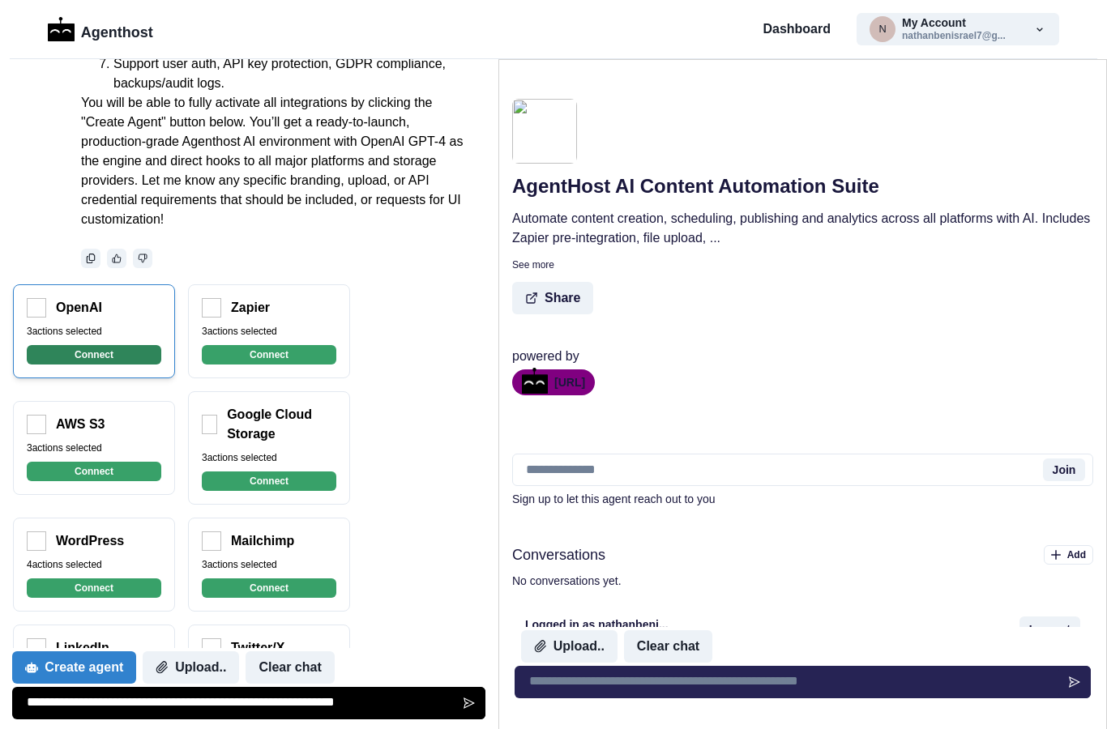
click at [96, 357] on button "Connect" at bounding box center [94, 354] width 135 height 19
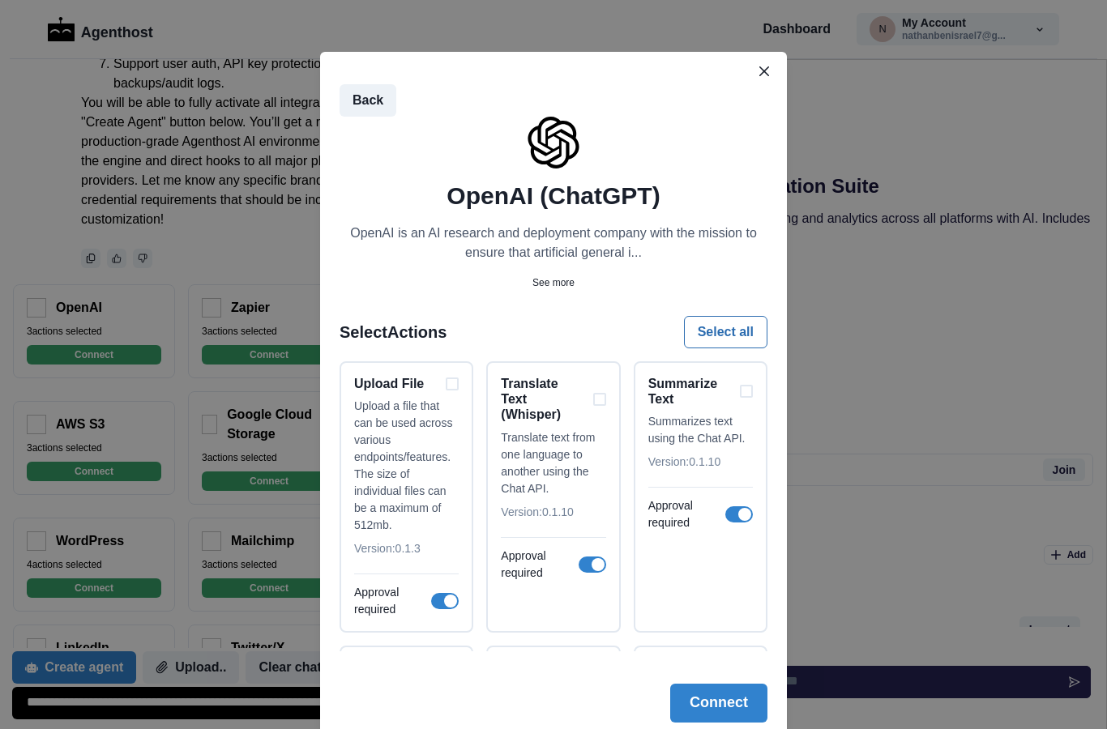
scroll to position [0, 0]
click at [736, 335] on button "Select all" at bounding box center [725, 332] width 83 height 32
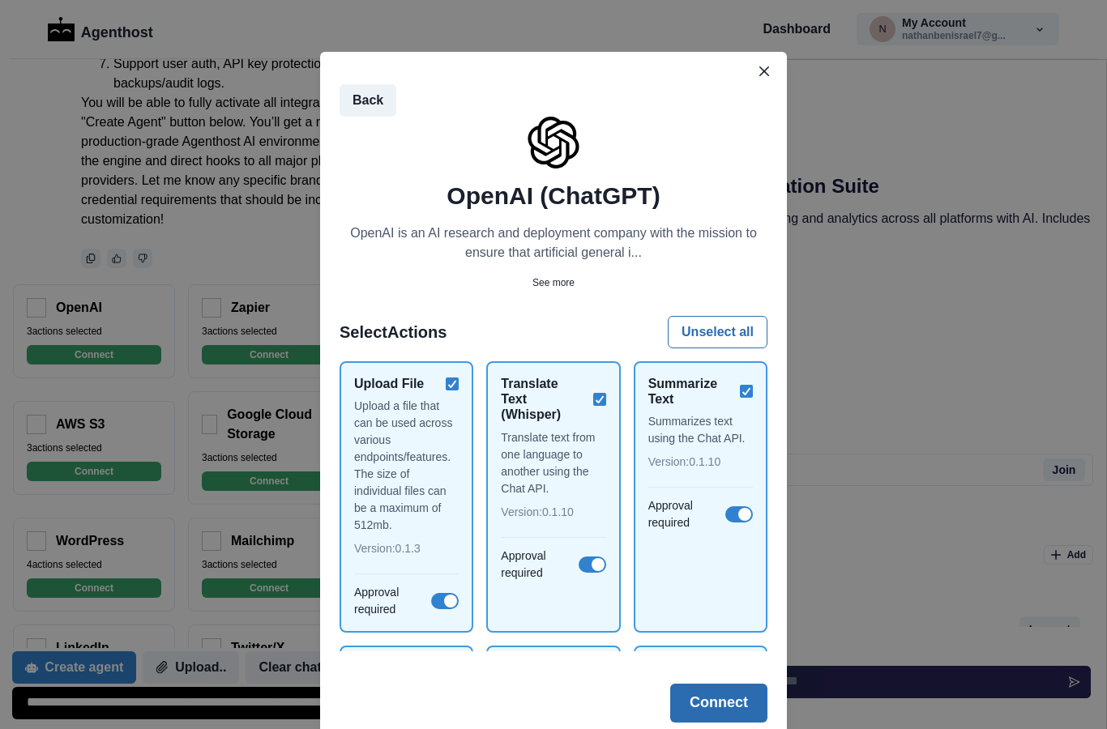
click at [725, 707] on button "Connect" at bounding box center [718, 703] width 97 height 39
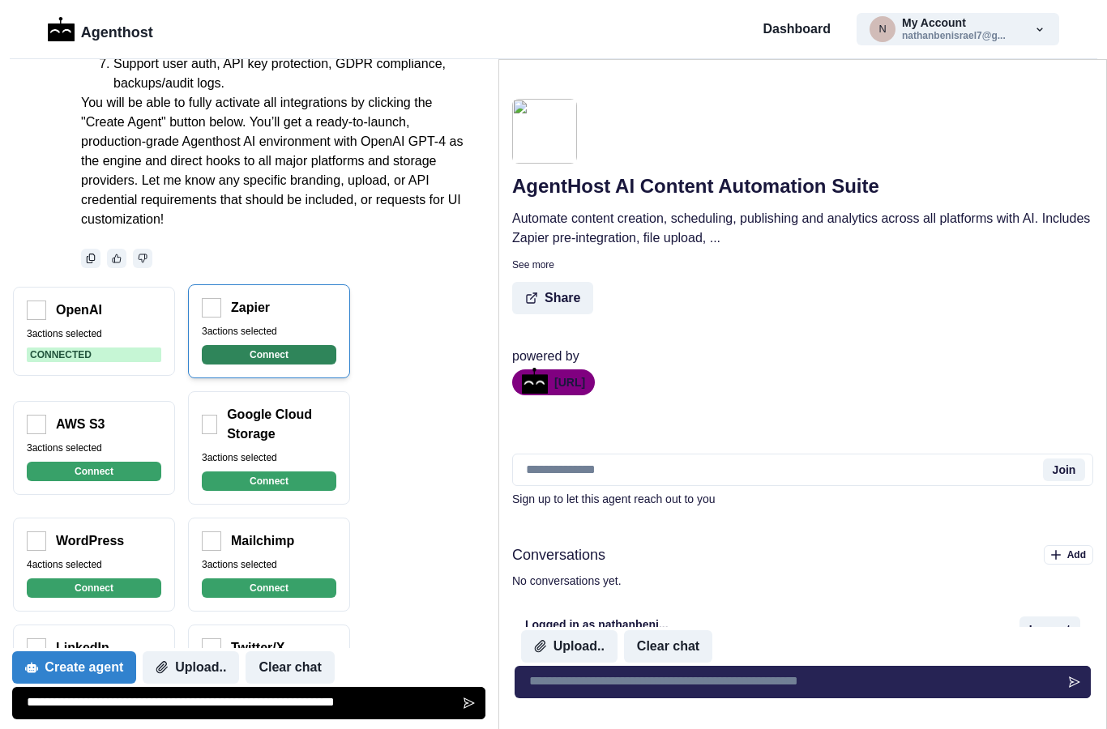
click at [273, 358] on button "Connect" at bounding box center [269, 354] width 135 height 19
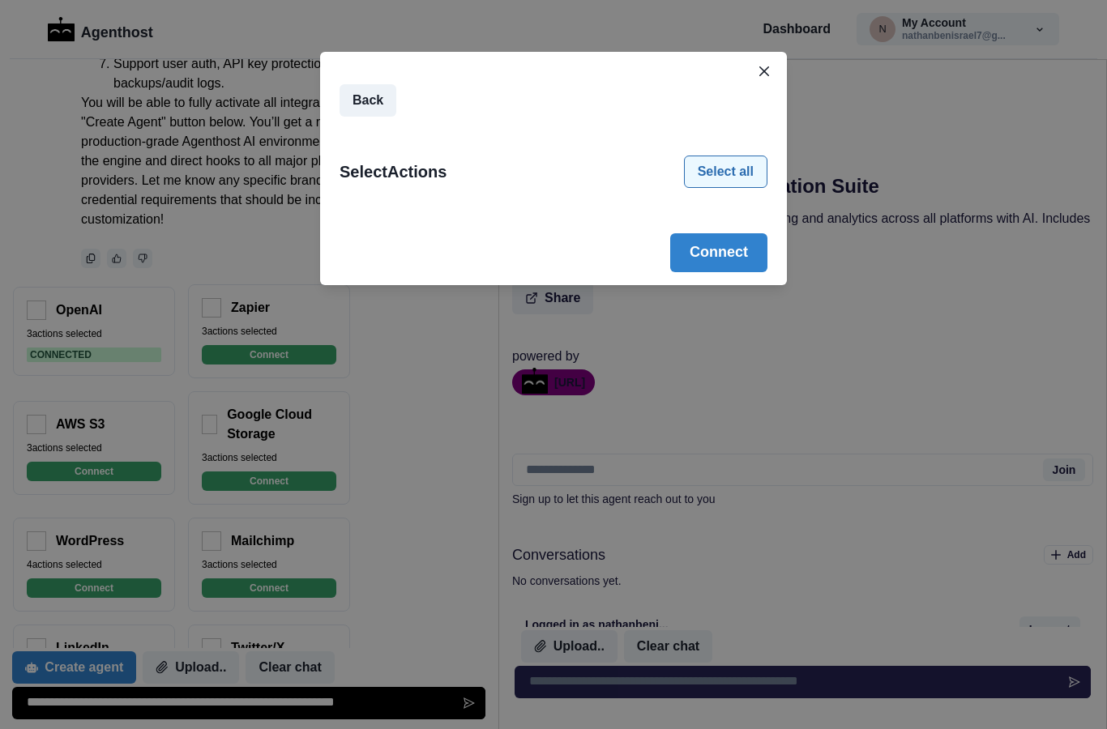
click at [737, 173] on button "Select all" at bounding box center [725, 172] width 83 height 32
click at [716, 260] on button "Connect" at bounding box center [718, 252] width 97 height 39
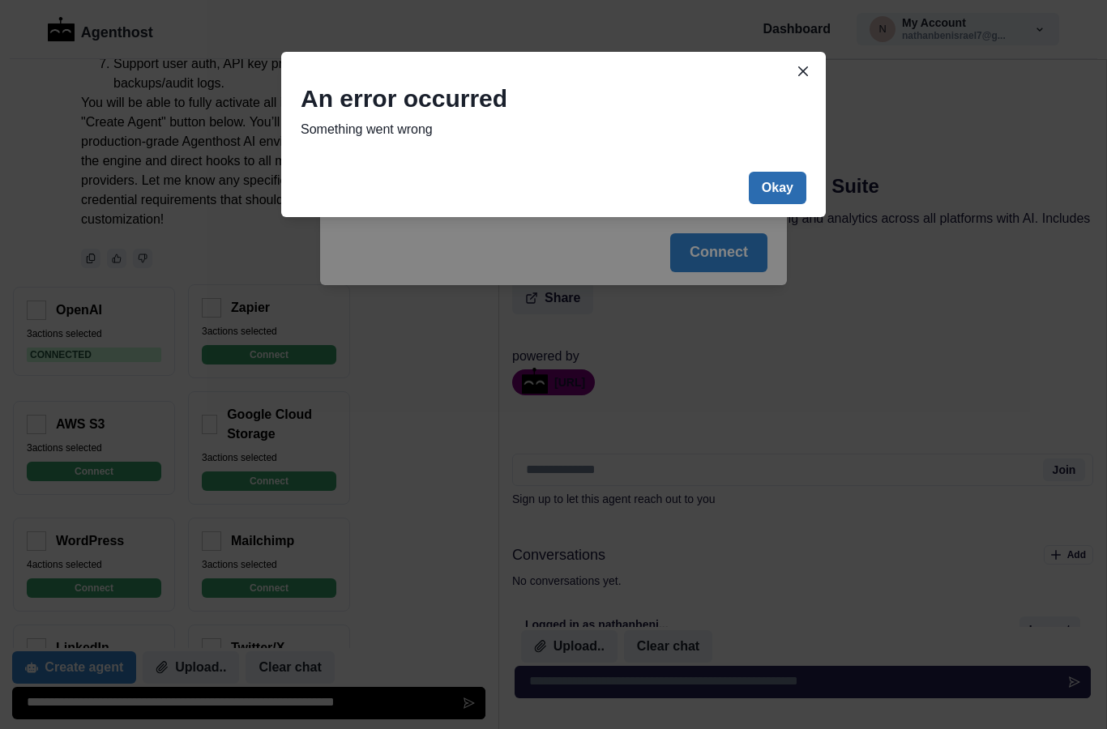
click at [785, 186] on button "Okay" at bounding box center [778, 188] width 58 height 32
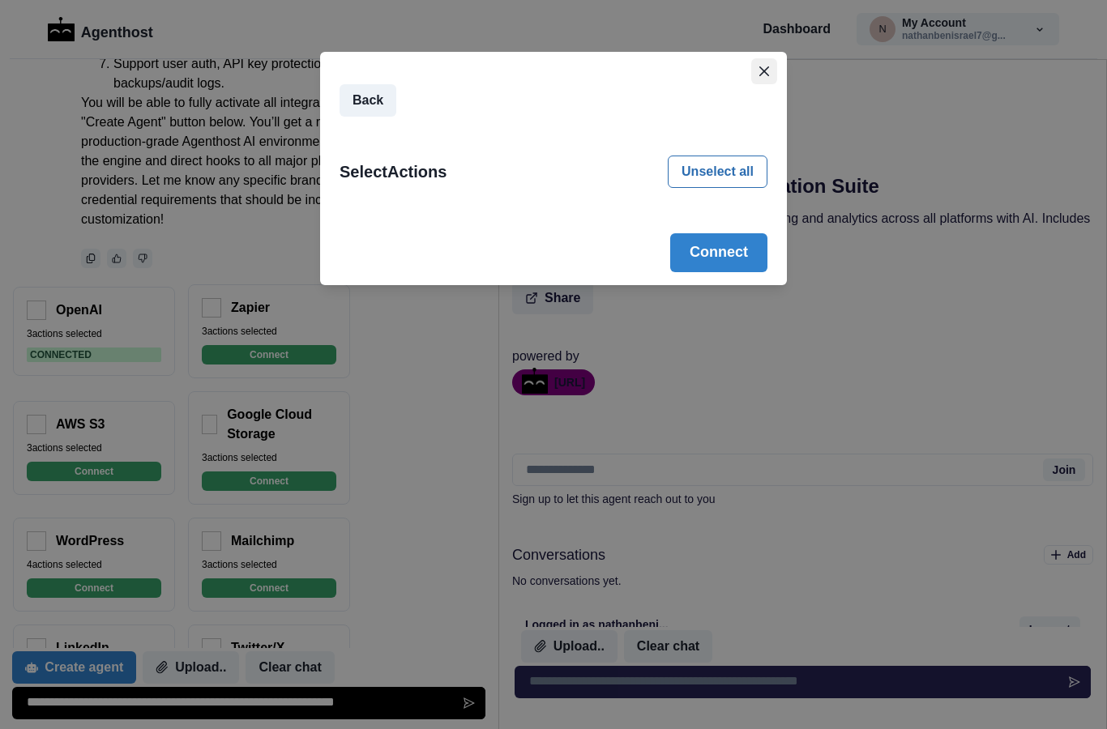
click at [763, 73] on icon "Close" at bounding box center [764, 71] width 10 height 10
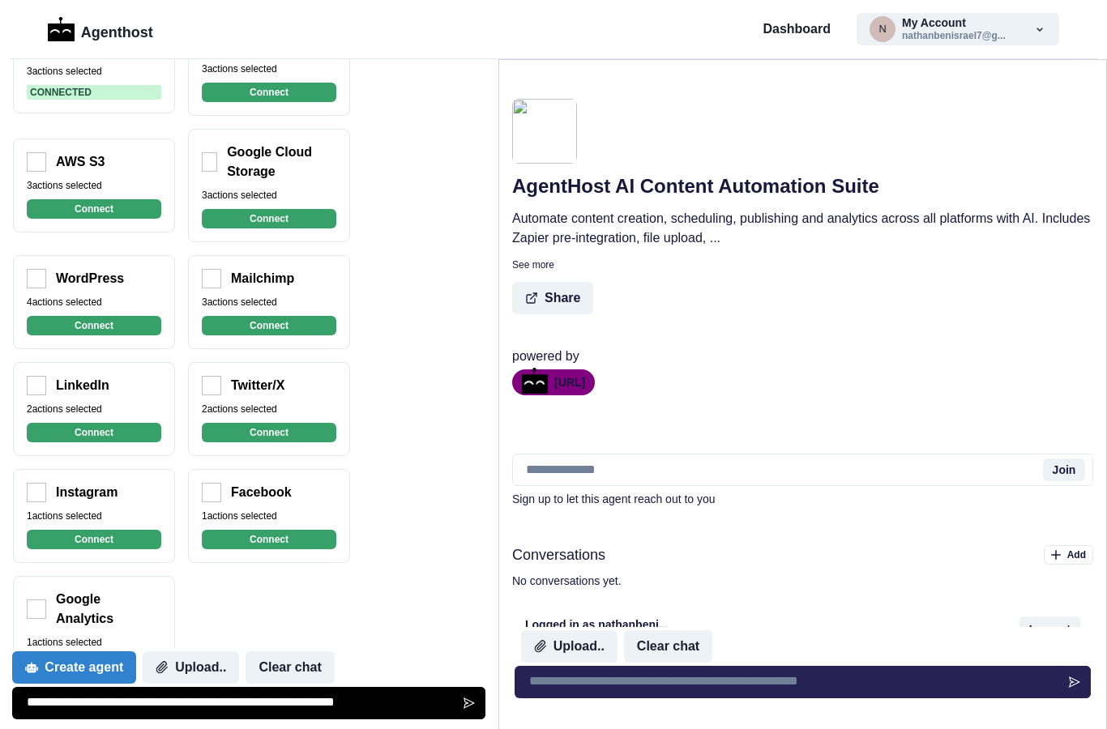
scroll to position [6097, 0]
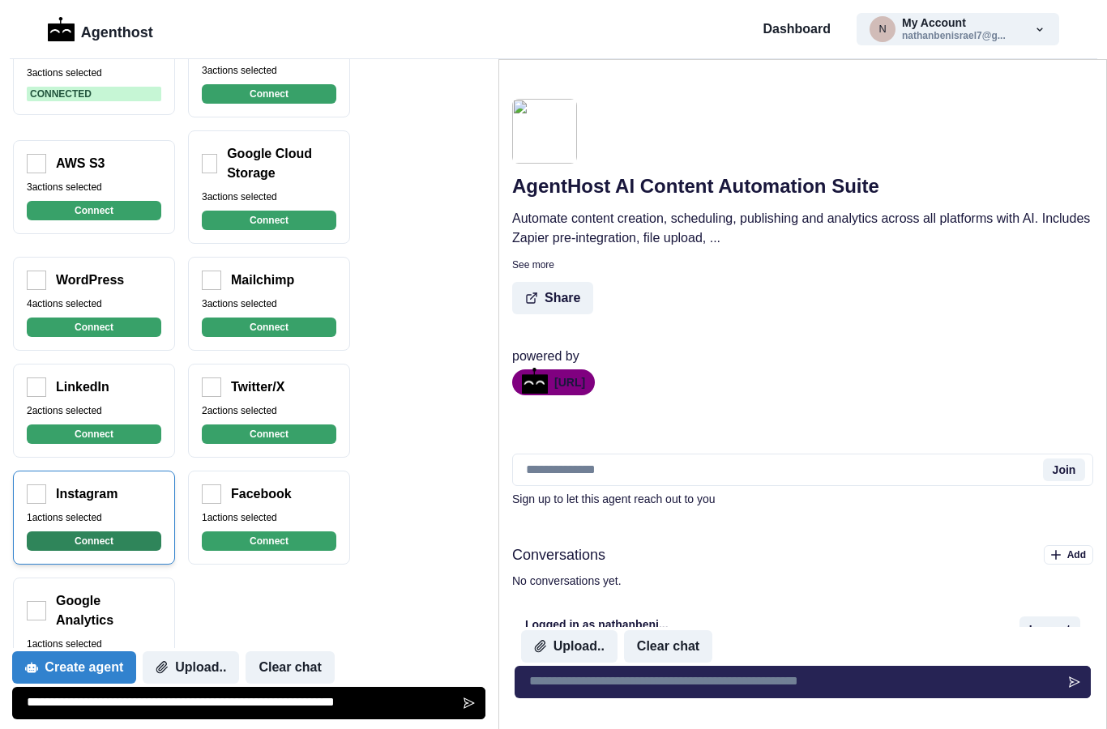
click at [83, 540] on button "Connect" at bounding box center [94, 541] width 135 height 19
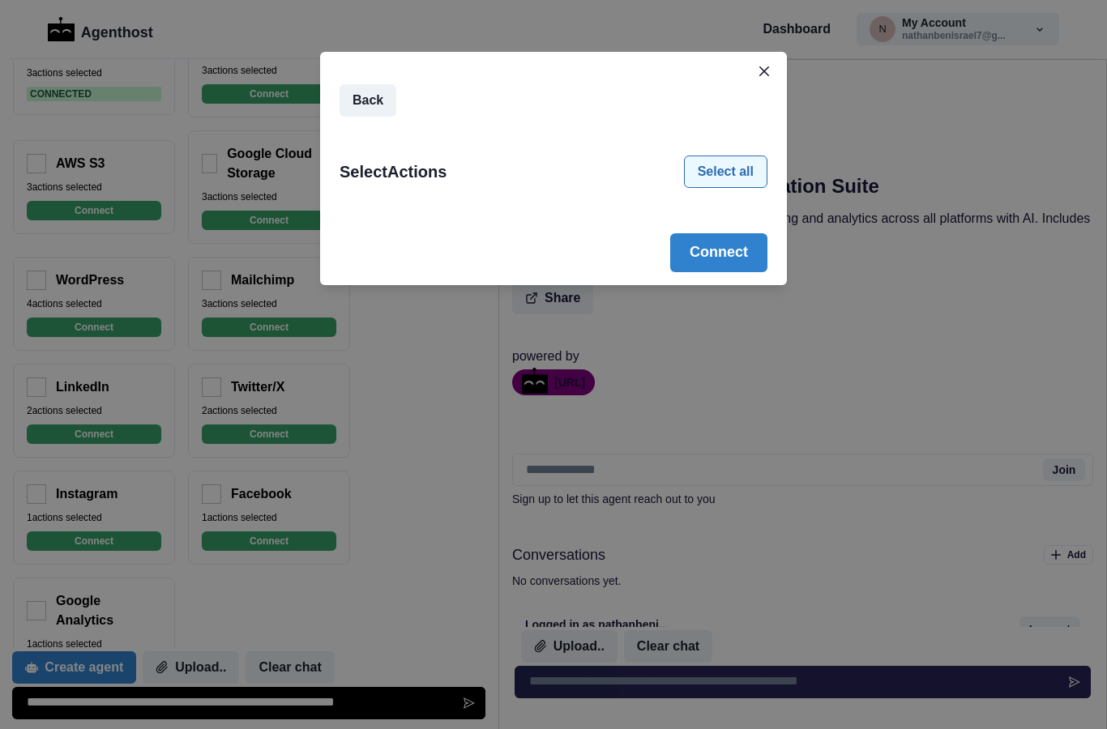
click at [728, 174] on button "Select all" at bounding box center [725, 172] width 83 height 32
click at [723, 254] on button "Connect" at bounding box center [718, 252] width 97 height 39
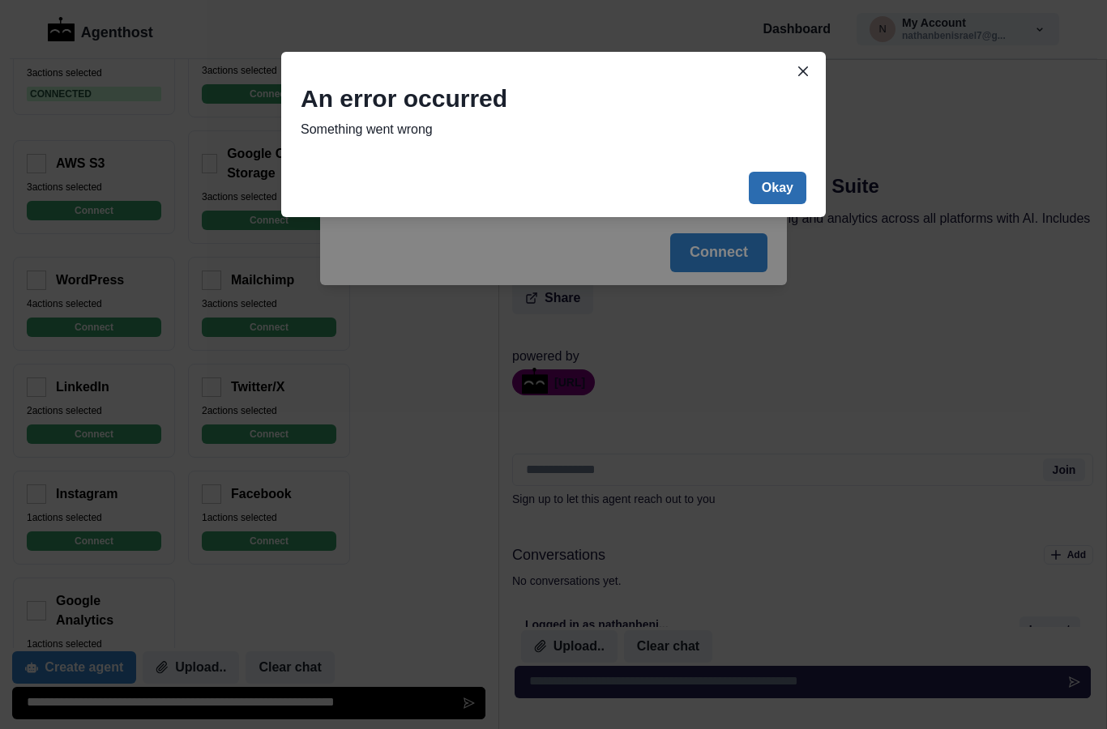
click at [779, 190] on button "Okay" at bounding box center [778, 188] width 58 height 32
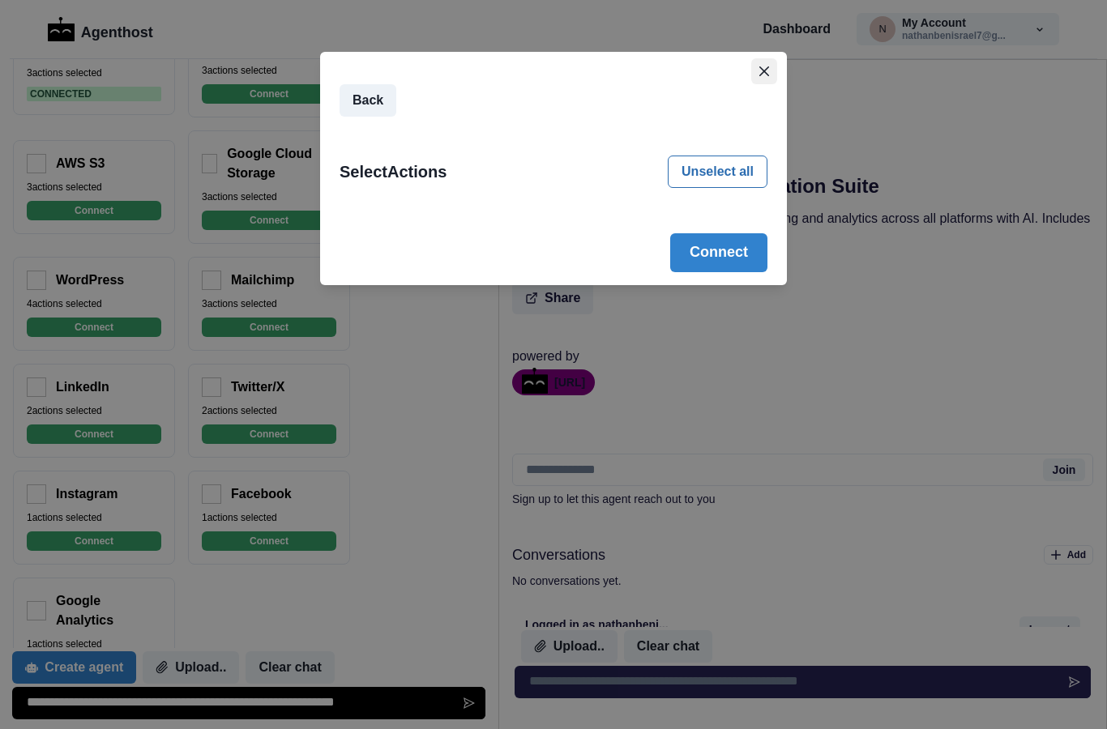
click at [765, 77] on button "Close" at bounding box center [764, 71] width 26 height 26
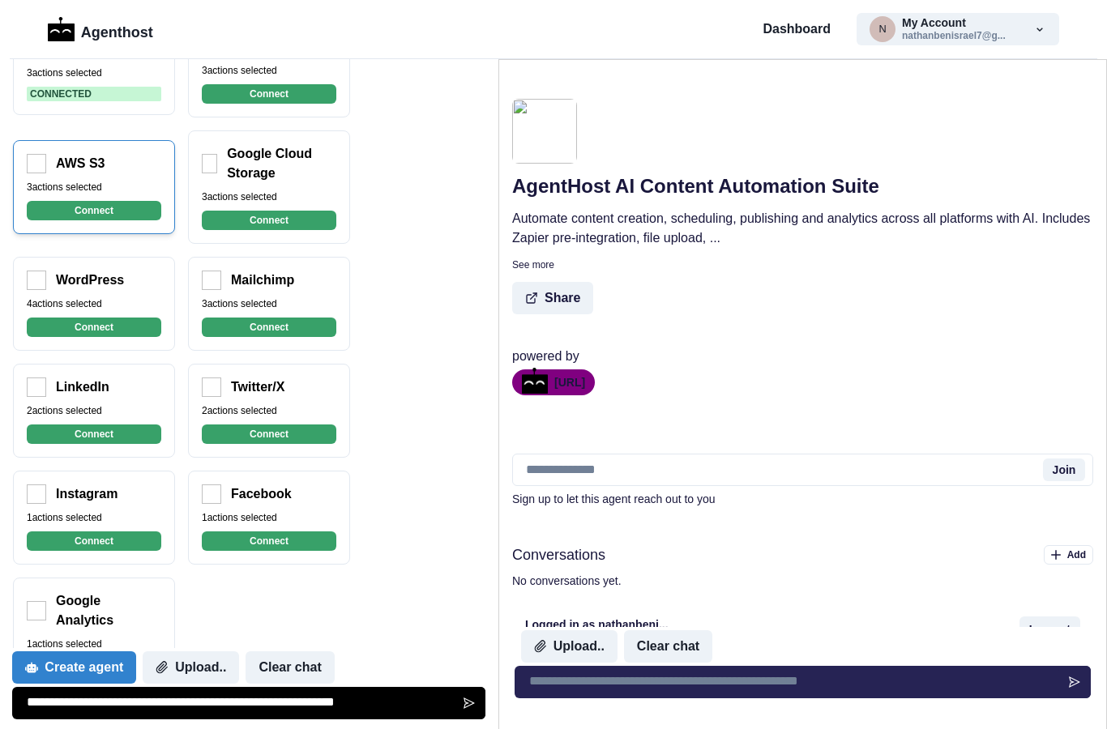
click at [83, 173] on div "AWS S3 3 actions selected Connect" at bounding box center [94, 187] width 162 height 94
click at [95, 211] on button "Connect" at bounding box center [94, 210] width 135 height 19
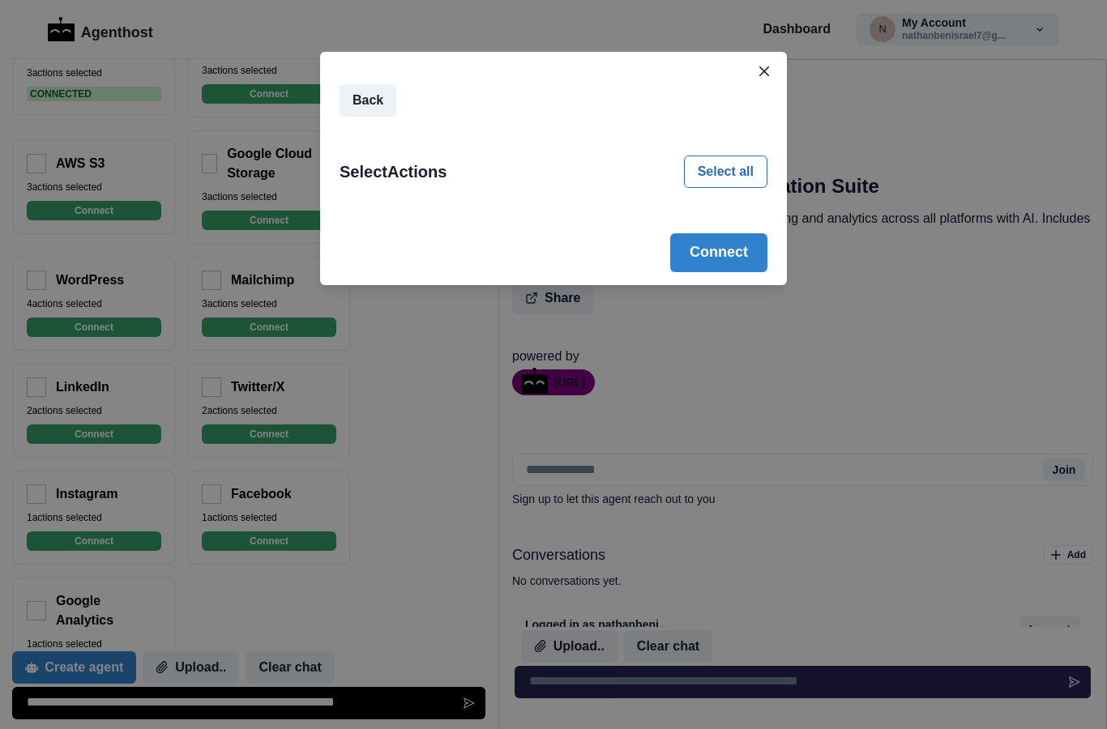
click at [410, 175] on h2 "Select Actions" at bounding box center [393, 171] width 107 height 19
click at [732, 255] on button "Connect" at bounding box center [718, 252] width 97 height 39
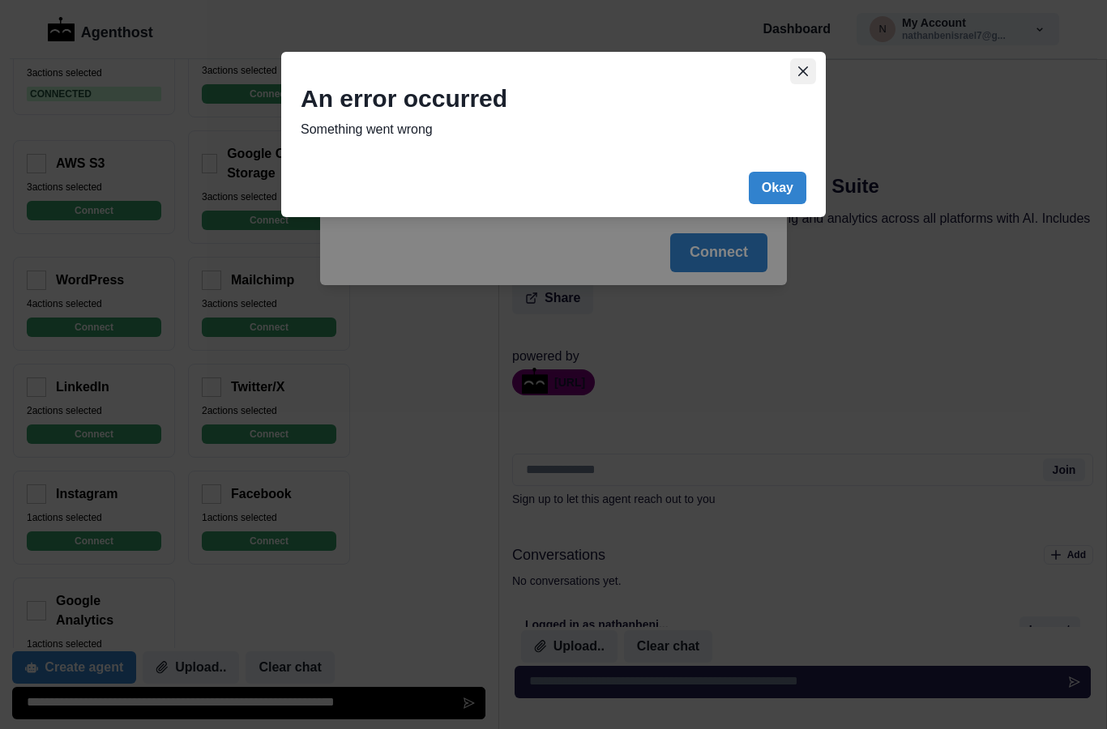
click at [801, 71] on icon "Close" at bounding box center [803, 71] width 10 height 10
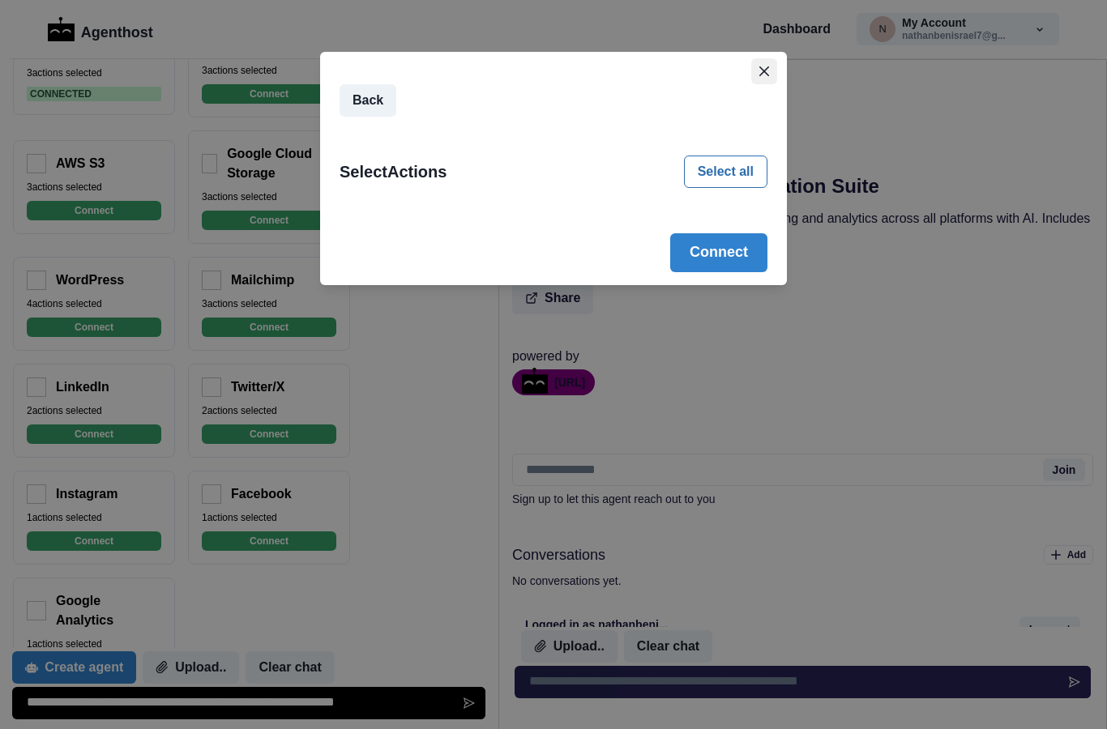
click at [762, 74] on icon "Close" at bounding box center [764, 71] width 10 height 10
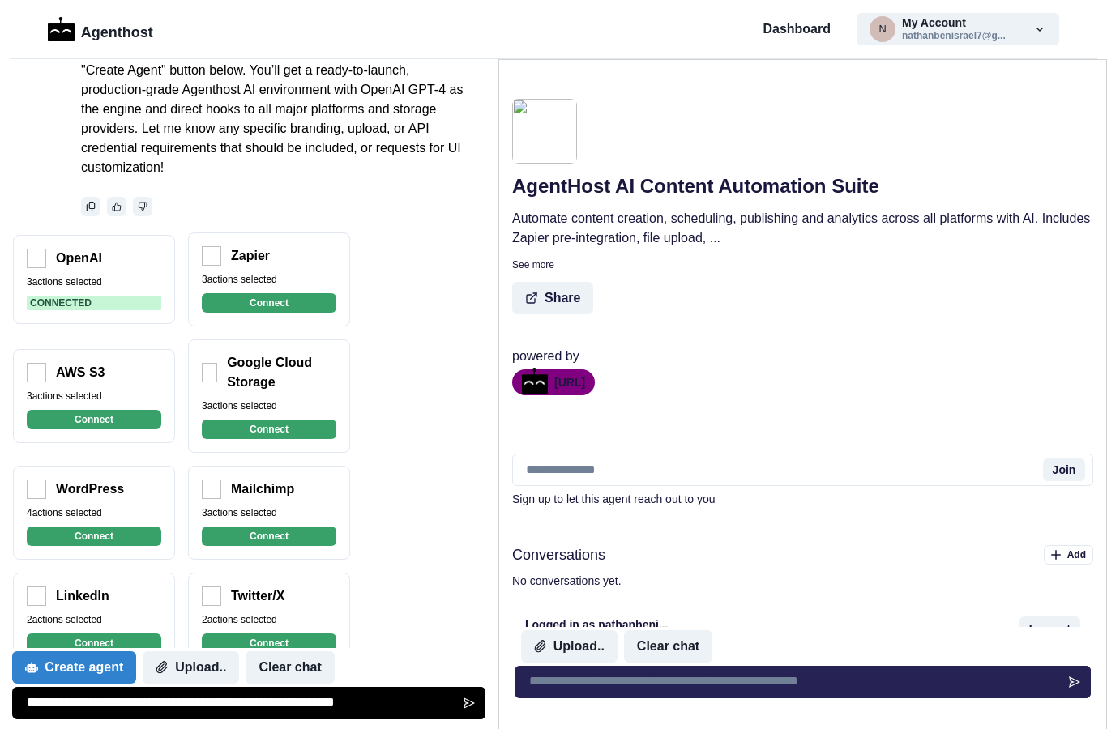
scroll to position [5890, 0]
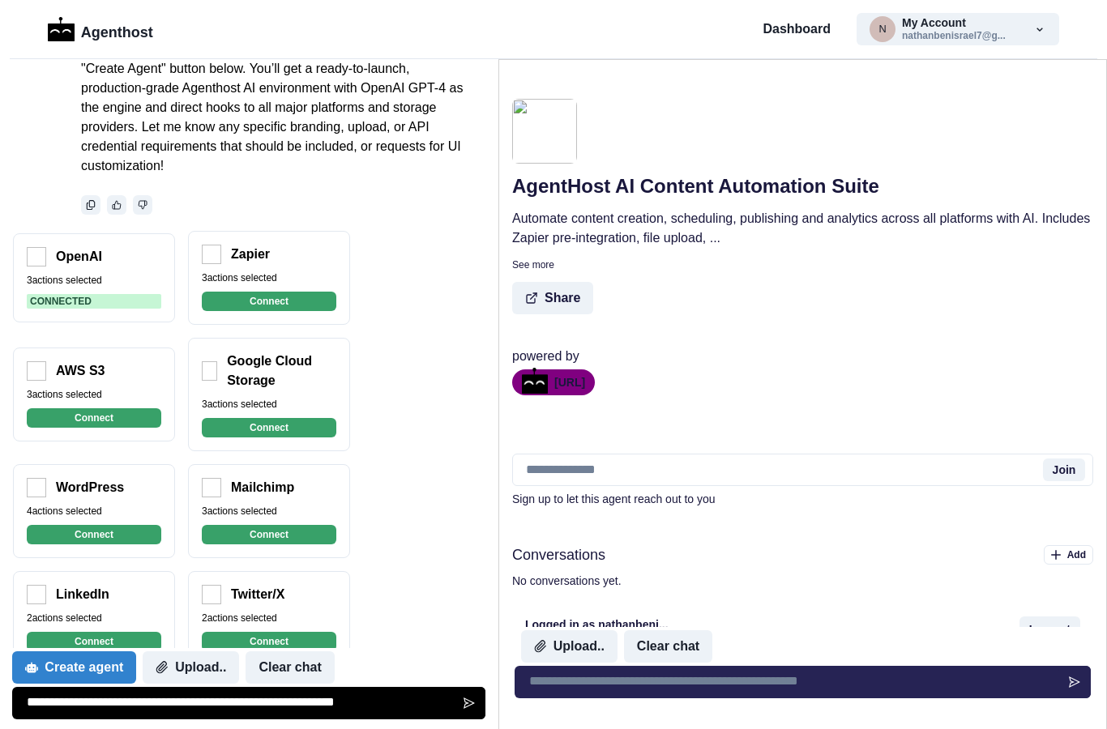
click at [346, 707] on textarea at bounding box center [248, 703] width 473 height 32
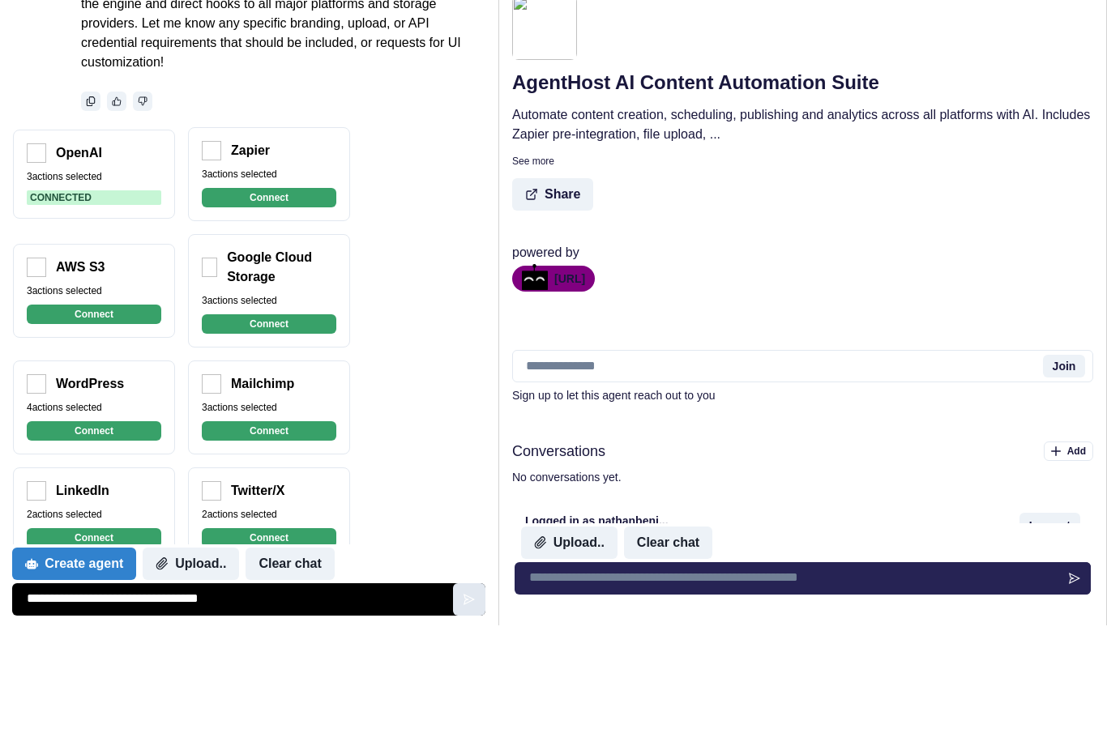
type textarea "**********"
click at [463, 697] on icon "Send message" at bounding box center [469, 703] width 13 height 13
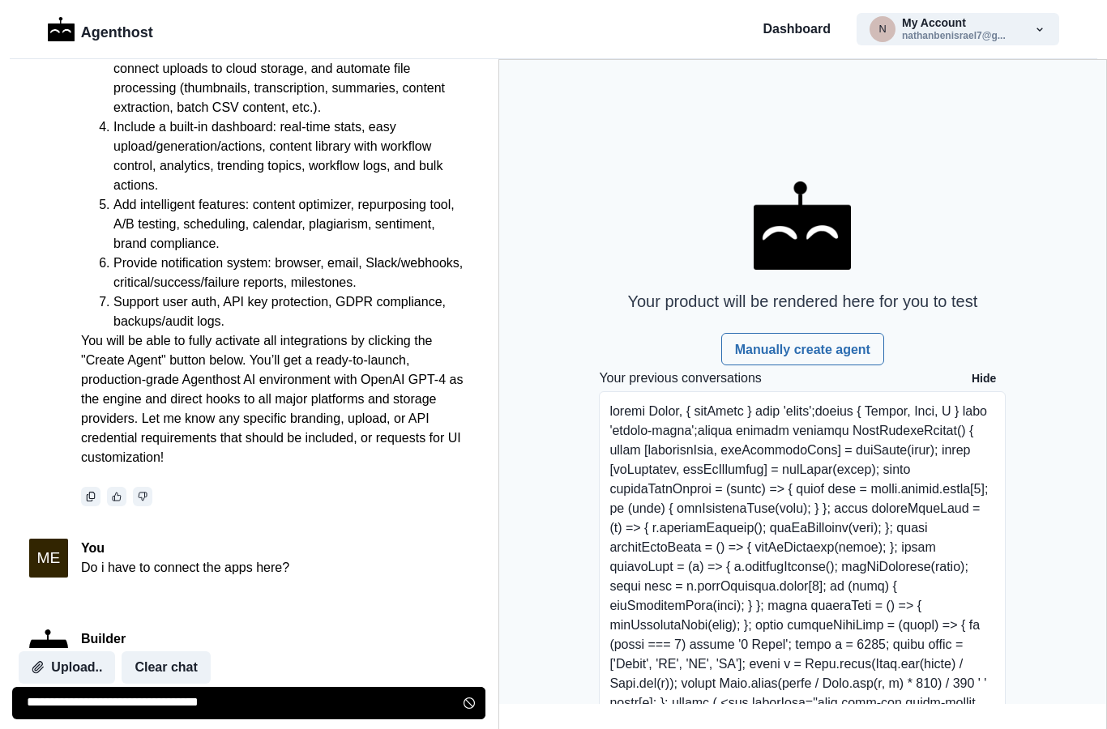
scroll to position [5838, 0]
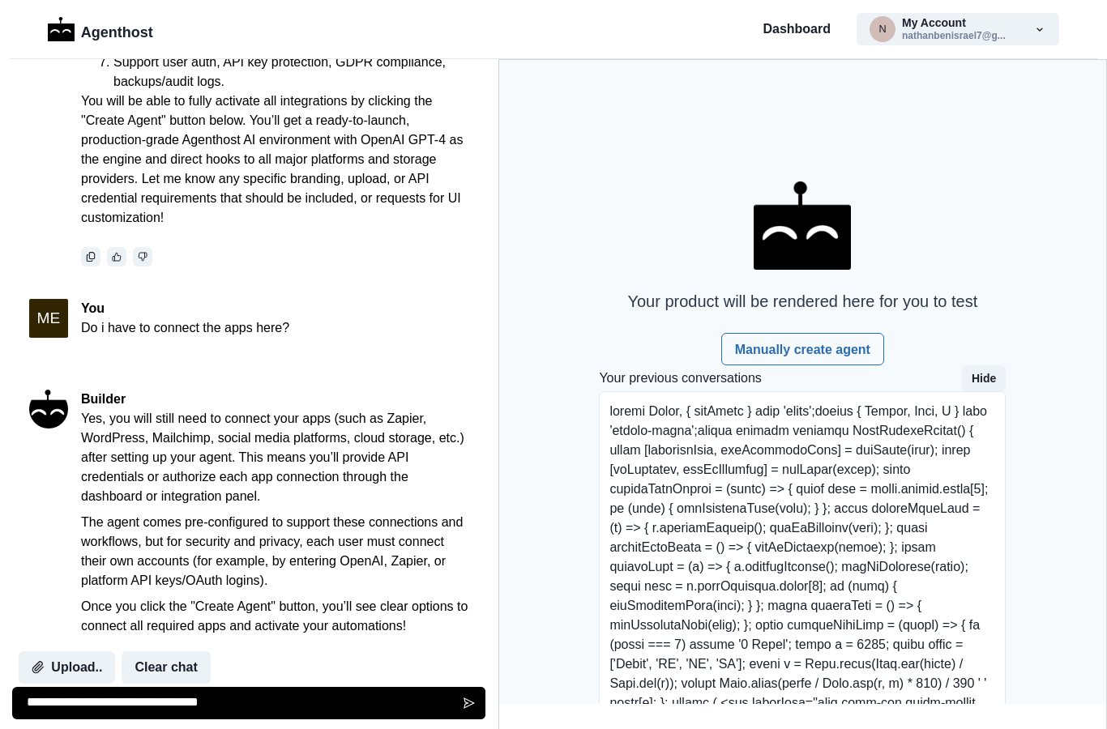
click at [985, 377] on button "Hide" at bounding box center [984, 378] width 44 height 26
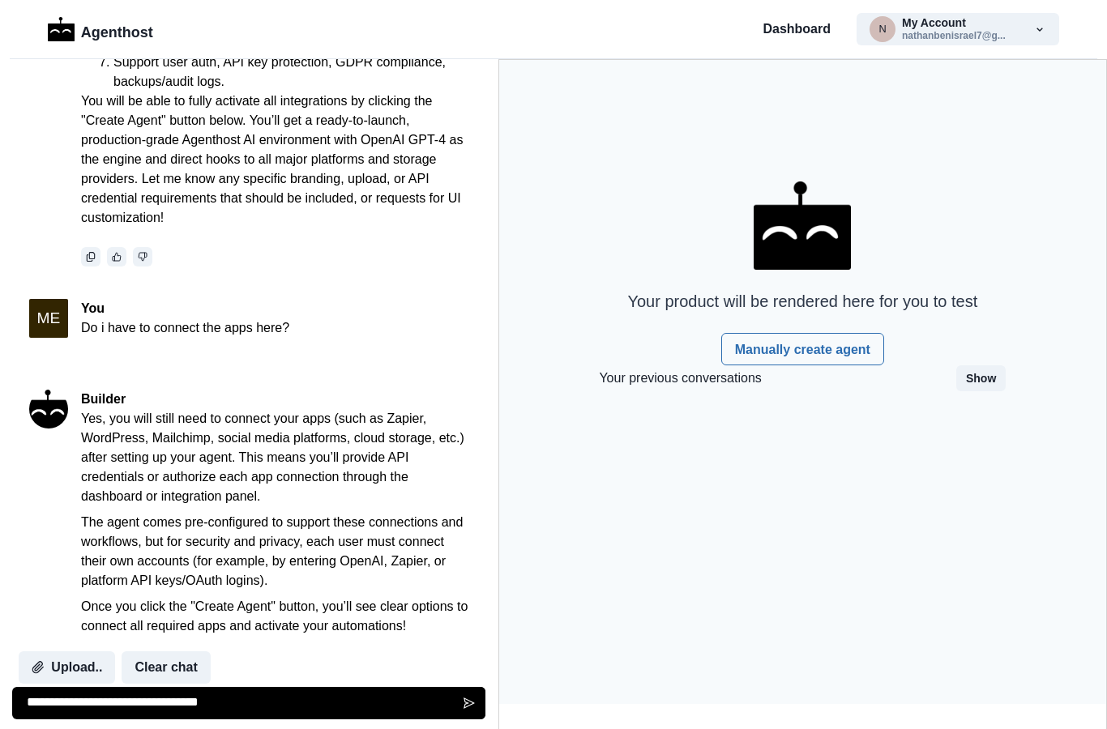
click at [989, 382] on button "Show" at bounding box center [980, 378] width 49 height 26
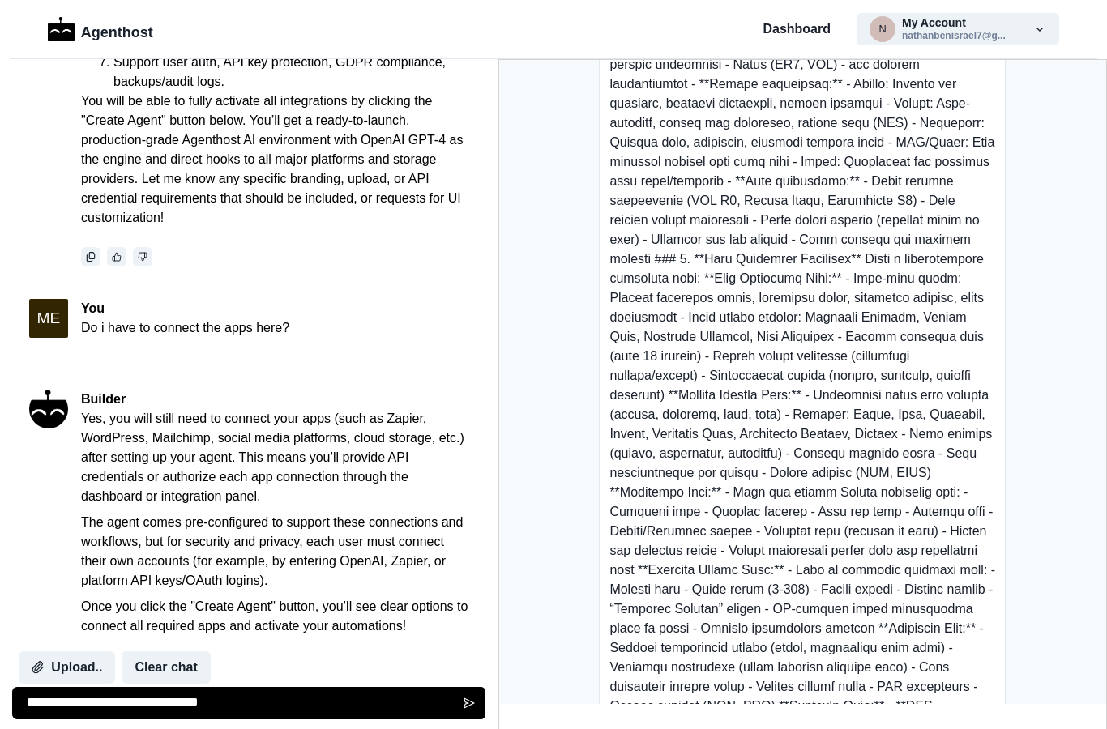
click at [344, 706] on textarea "**********" at bounding box center [248, 703] width 473 height 32
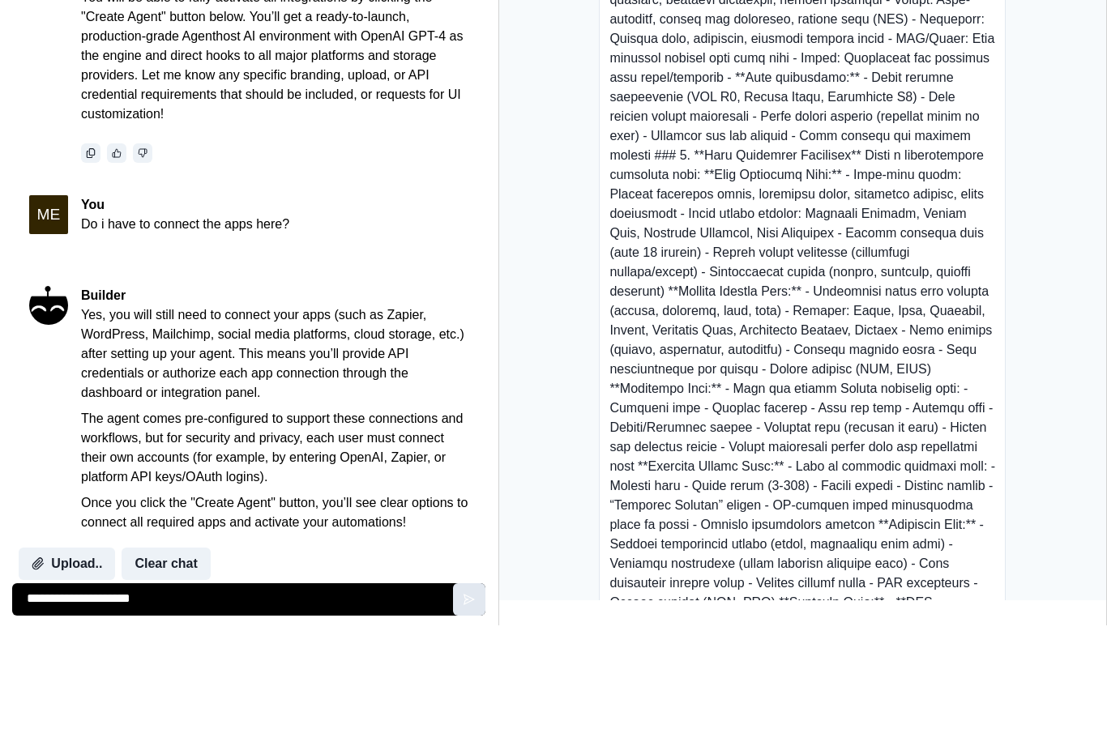
type textarea "**********"
click at [463, 697] on icon "Send message" at bounding box center [469, 703] width 13 height 13
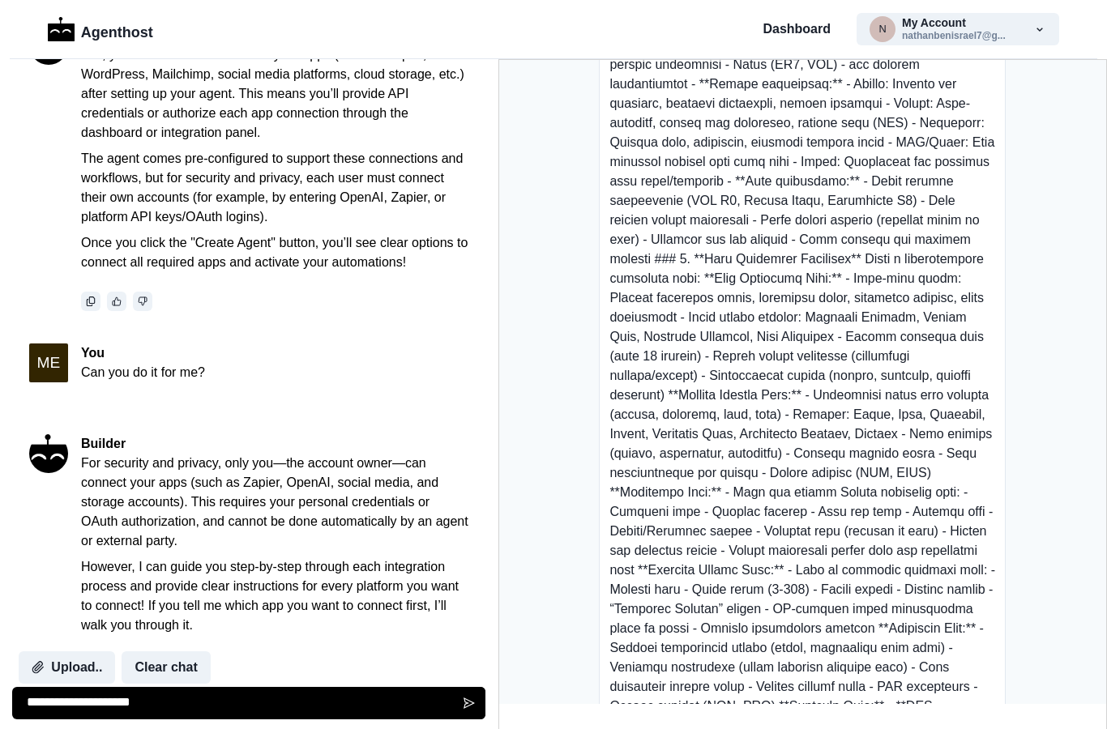
scroll to position [6201, 0]
click at [344, 702] on textarea "**********" at bounding box center [248, 703] width 473 height 32
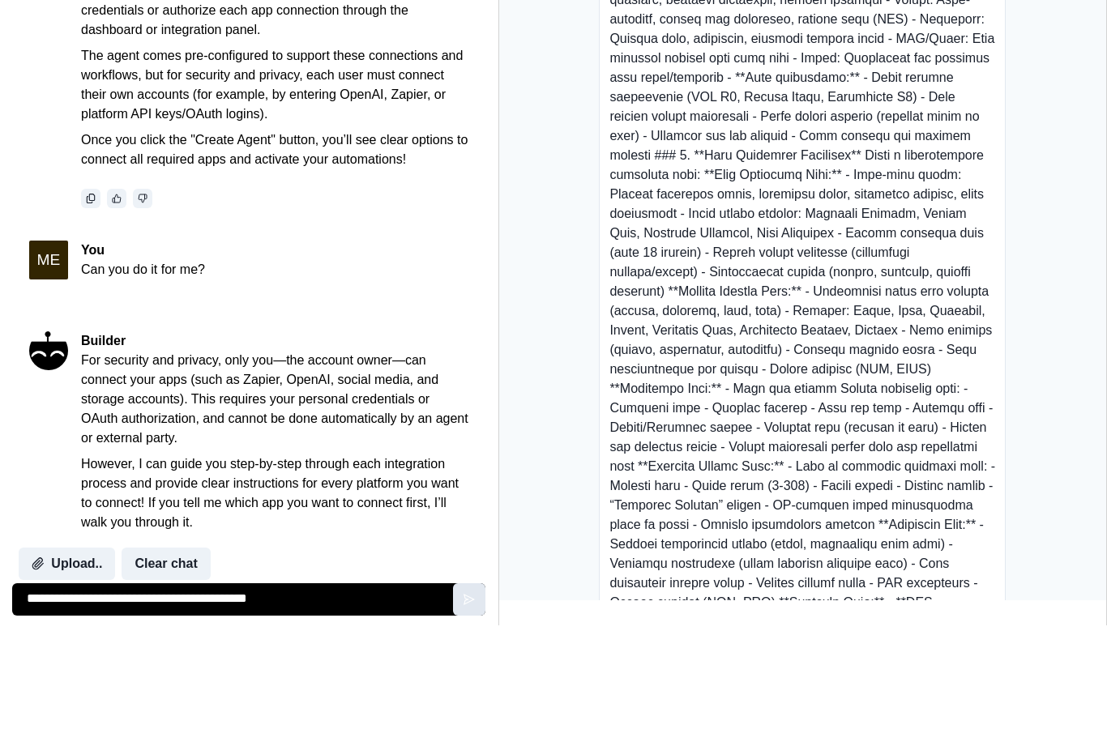
type textarea "**********"
click at [459, 687] on button "Send message" at bounding box center [469, 703] width 32 height 32
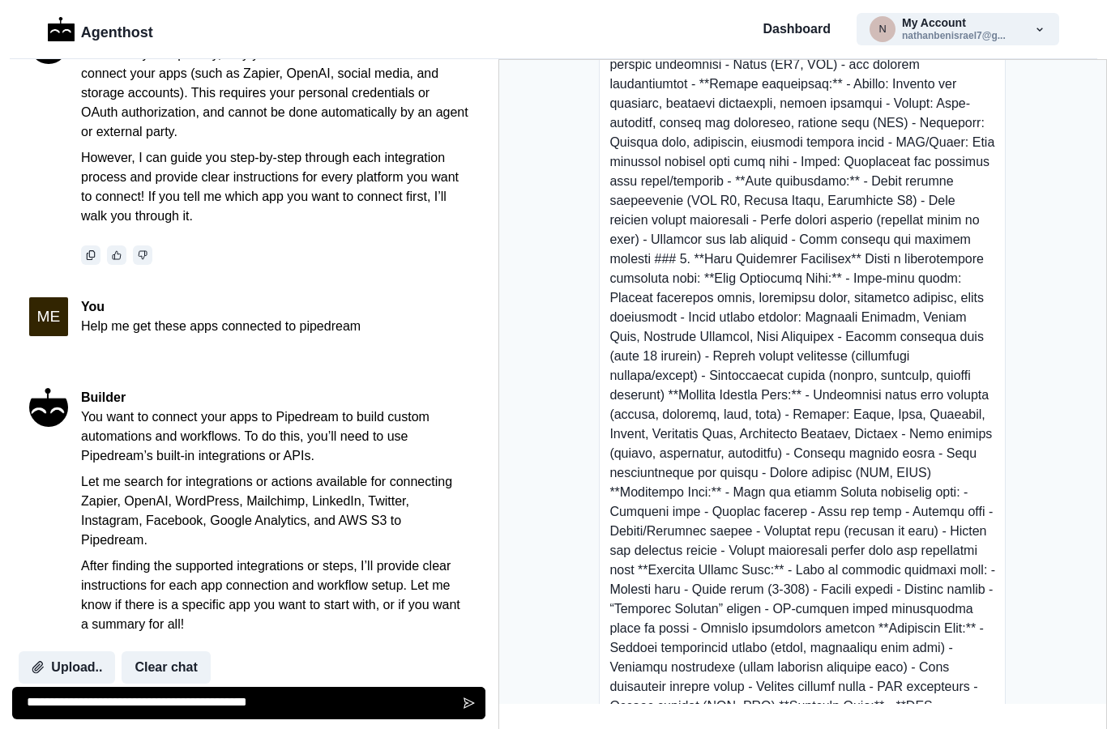
scroll to position [6609, 0]
click at [344, 707] on textarea "**********" at bounding box center [248, 703] width 473 height 32
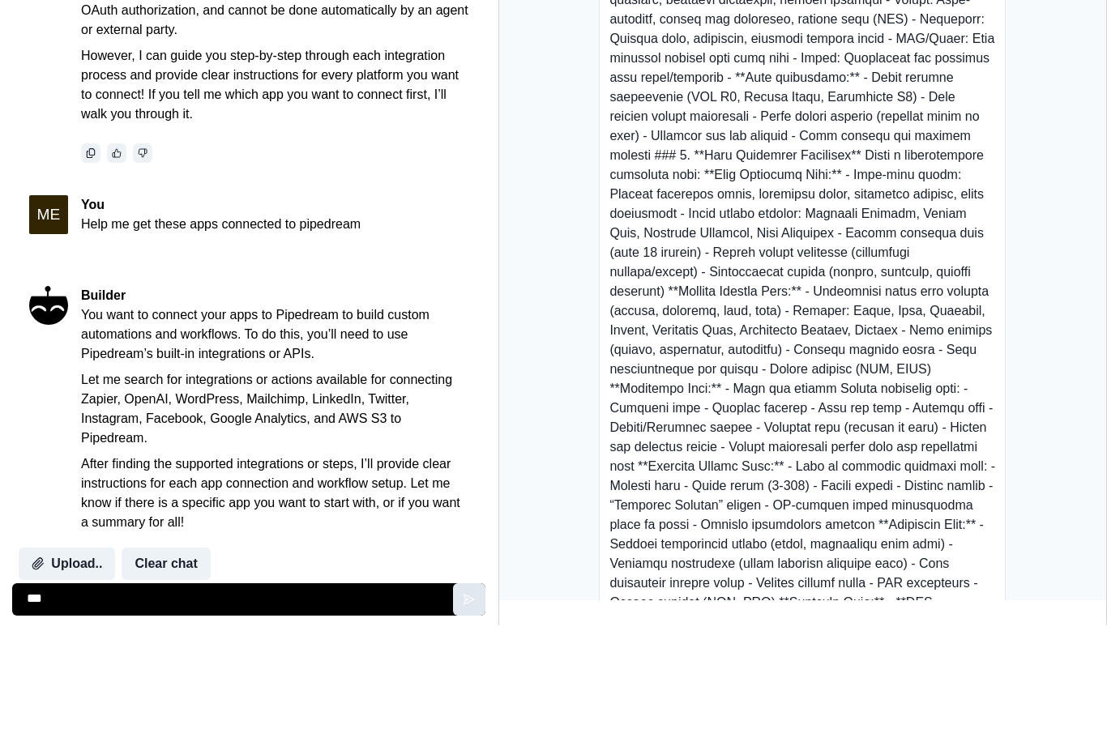
type textarea "***"
click at [463, 697] on icon "Send message" at bounding box center [469, 703] width 13 height 13
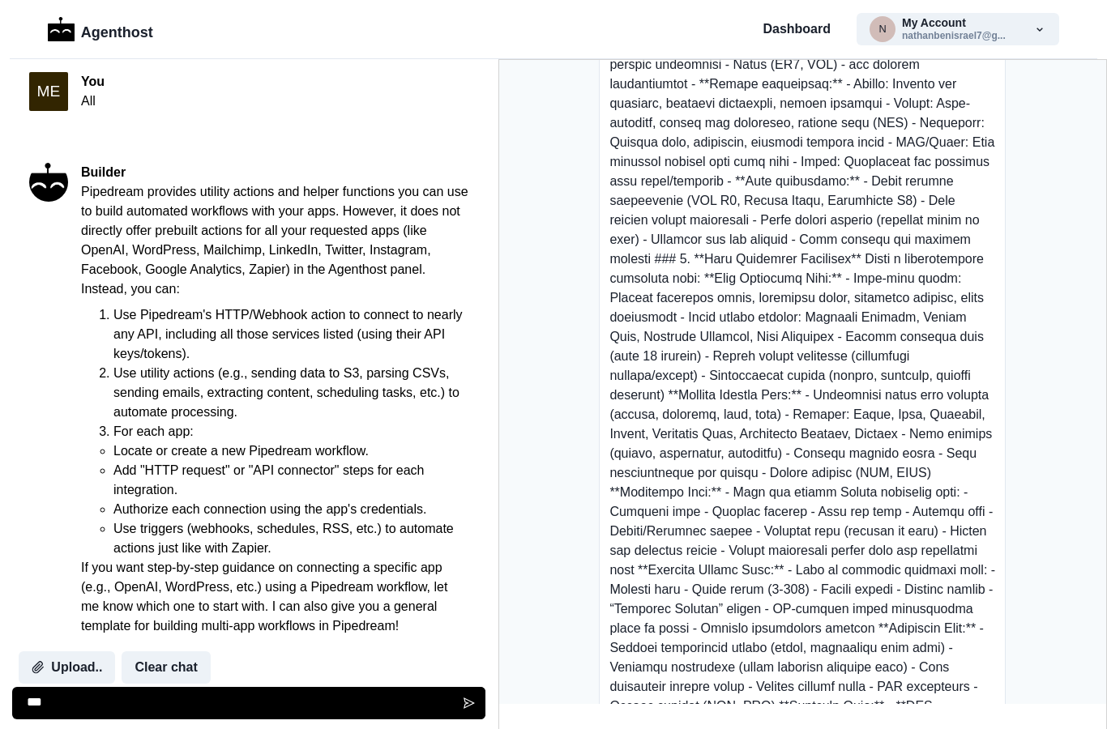
scroll to position [7319, 0]
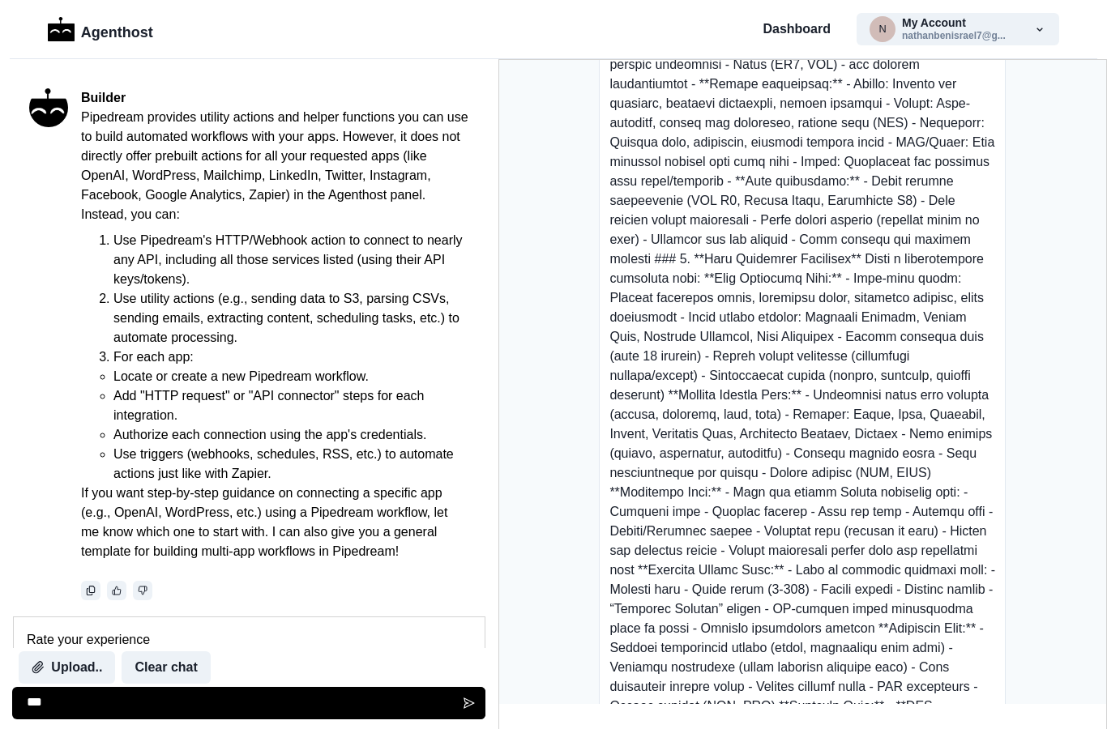
click at [268, 715] on textarea "***" at bounding box center [248, 703] width 473 height 32
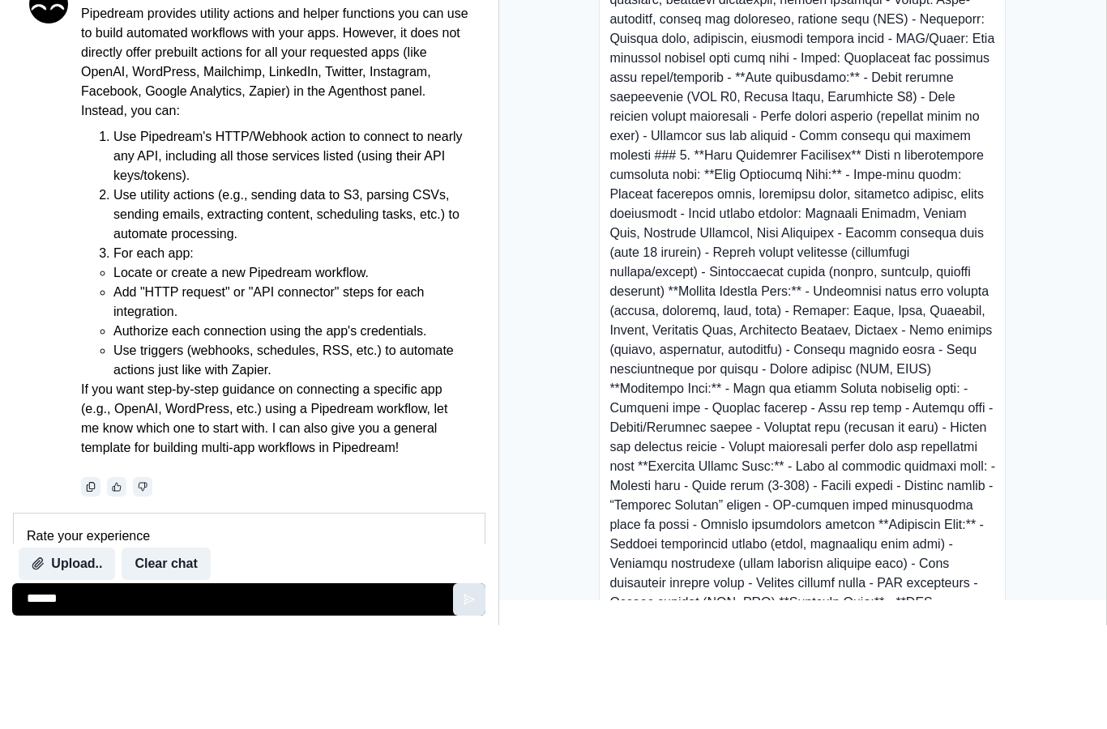
type textarea "******"
click at [463, 697] on icon "Send message" at bounding box center [469, 703] width 13 height 13
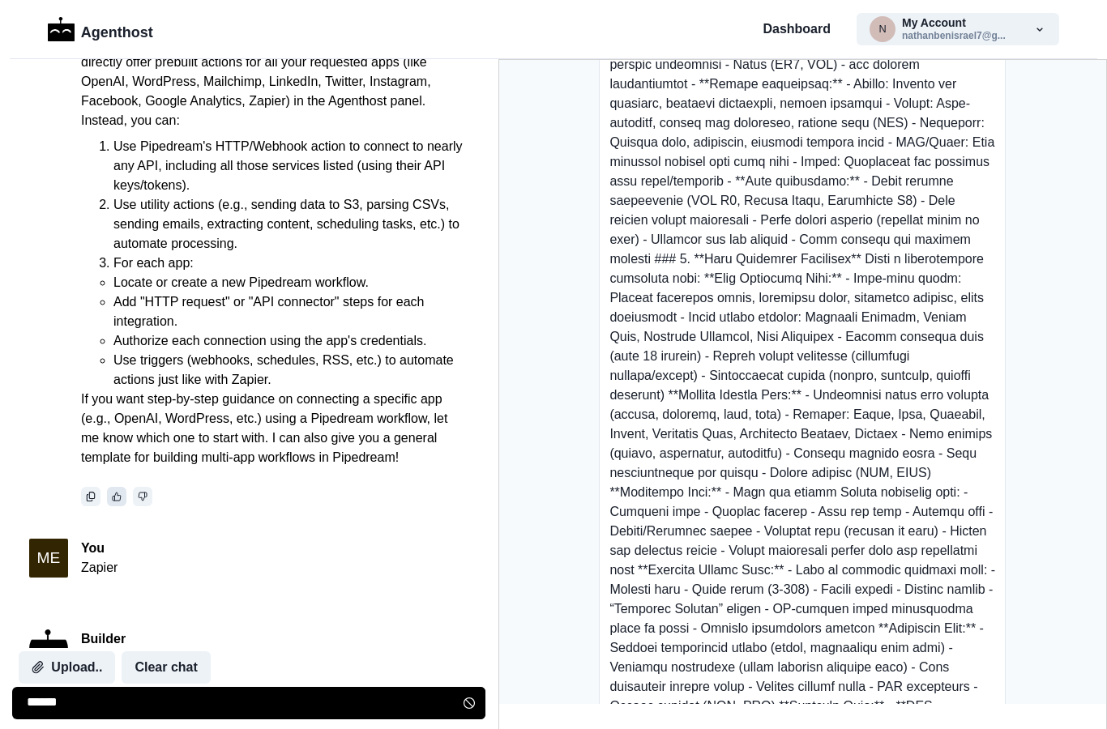
click at [117, 495] on icon "thumbs_up" at bounding box center [117, 497] width 8 height 8
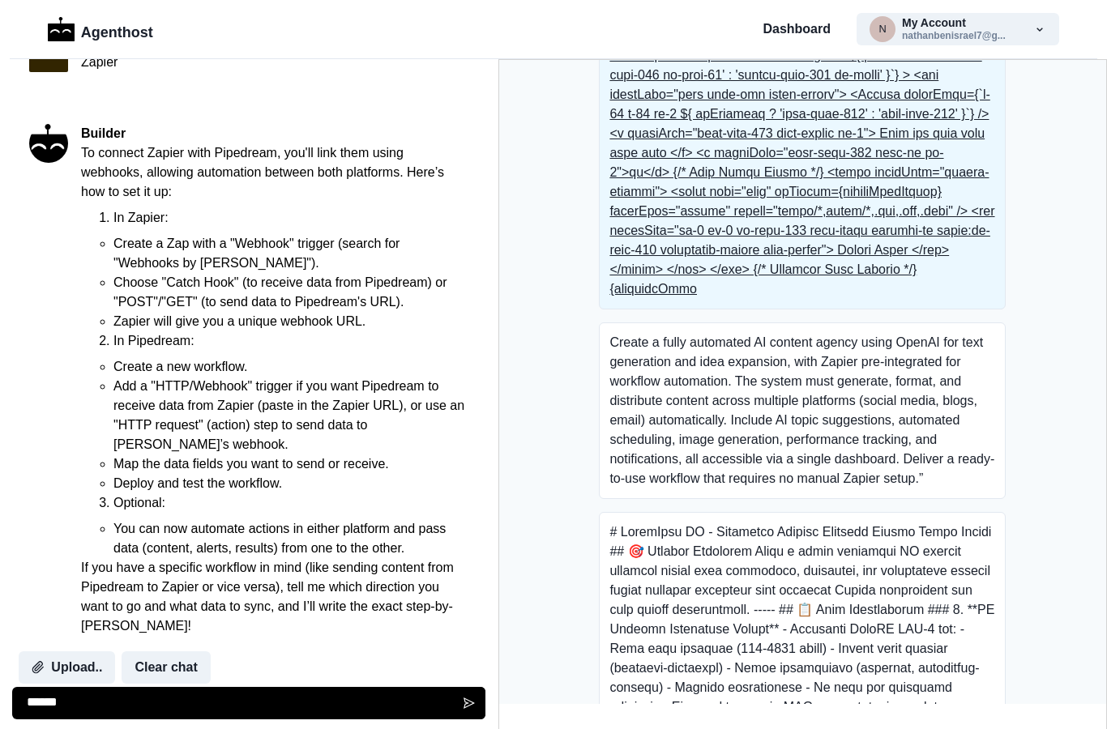
scroll to position [758, 0]
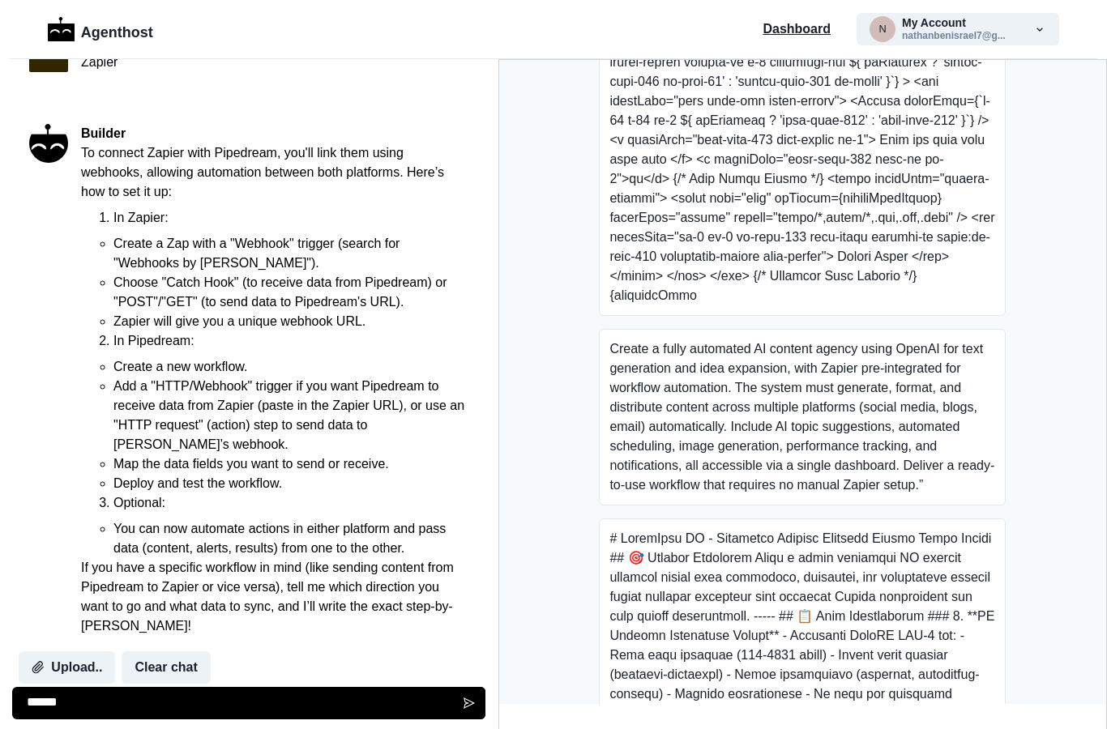
click at [802, 31] on p "Dashboard" at bounding box center [796, 28] width 68 height 19
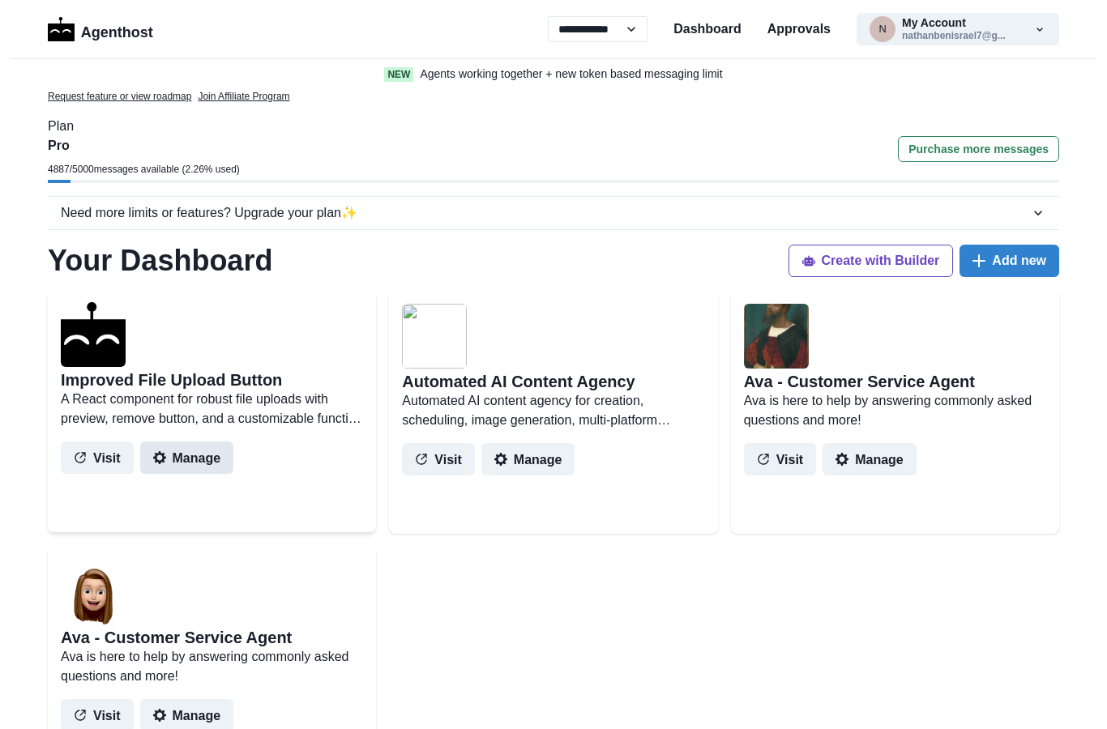
click at [205, 459] on button "Manage" at bounding box center [187, 458] width 94 height 32
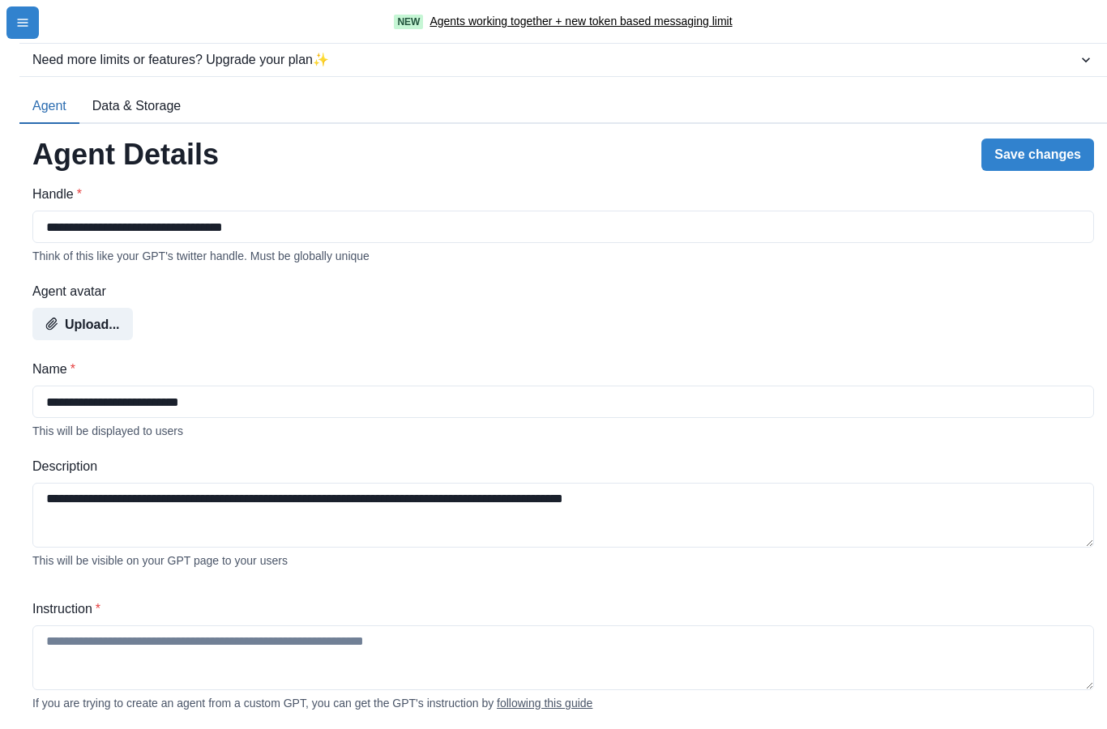
type textarea "**********"
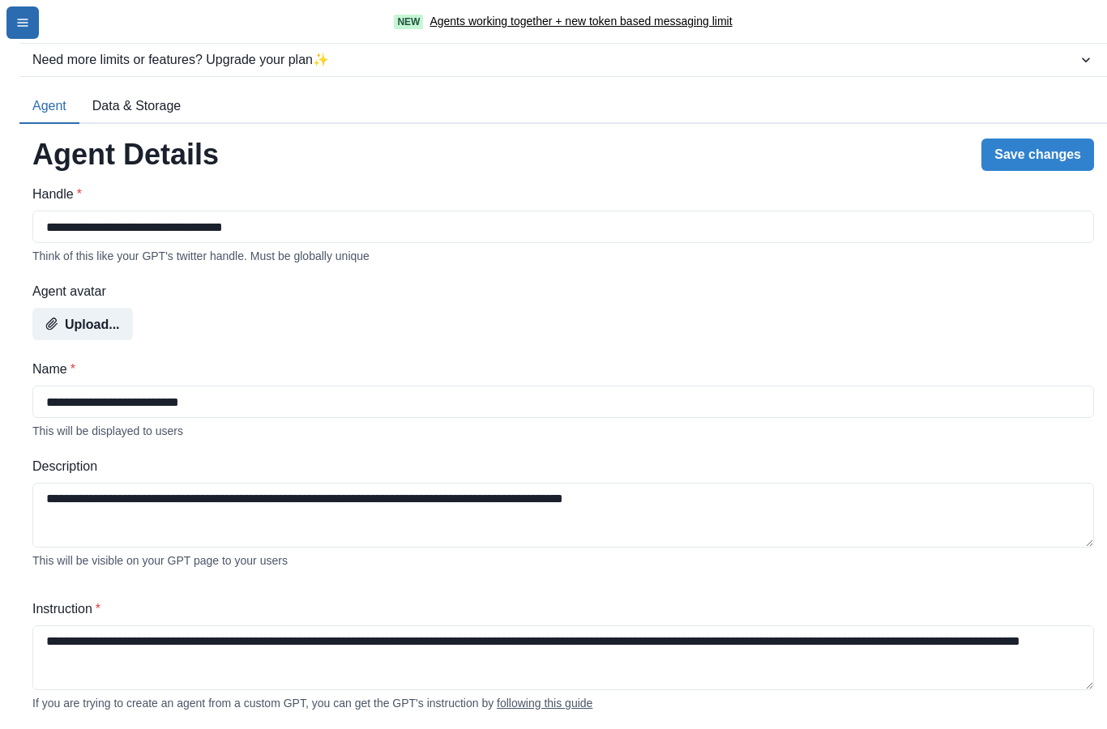
click at [34, 32] on button "menu-icon" at bounding box center [22, 22] width 32 height 32
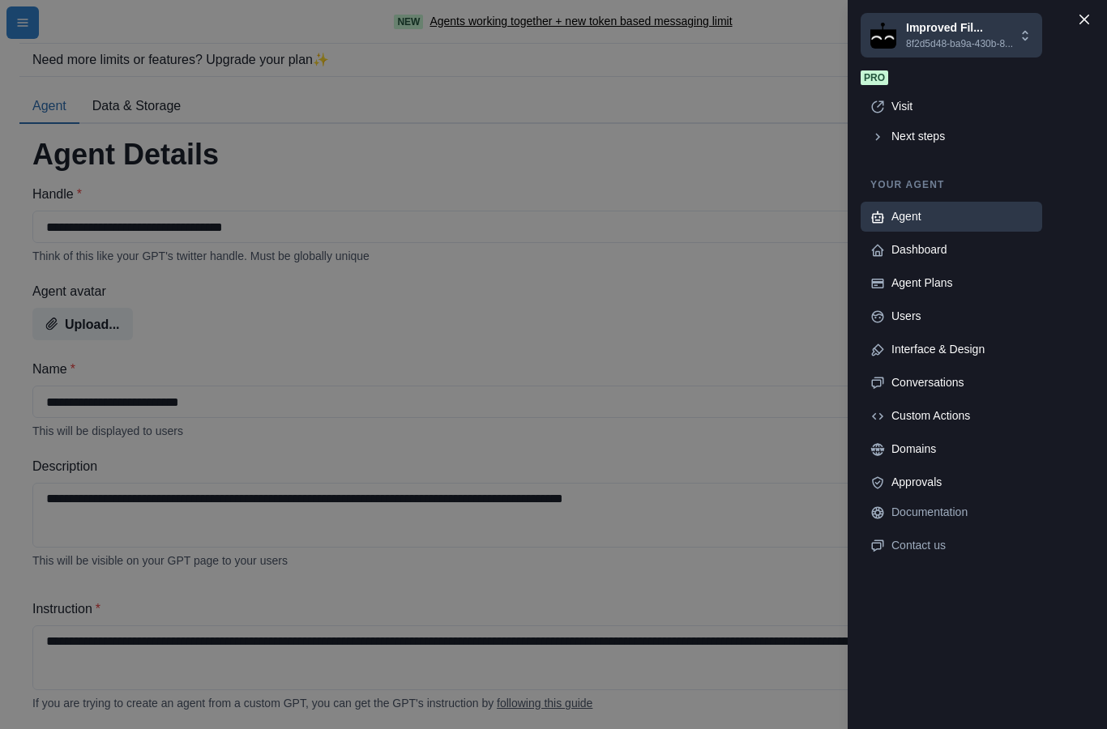
click at [685, 175] on div "Improved Fil... 8f2d5d48-ba9a-430b-8... nathanbenisrael7@gmail.com Agents Creat…" at bounding box center [553, 364] width 1107 height 729
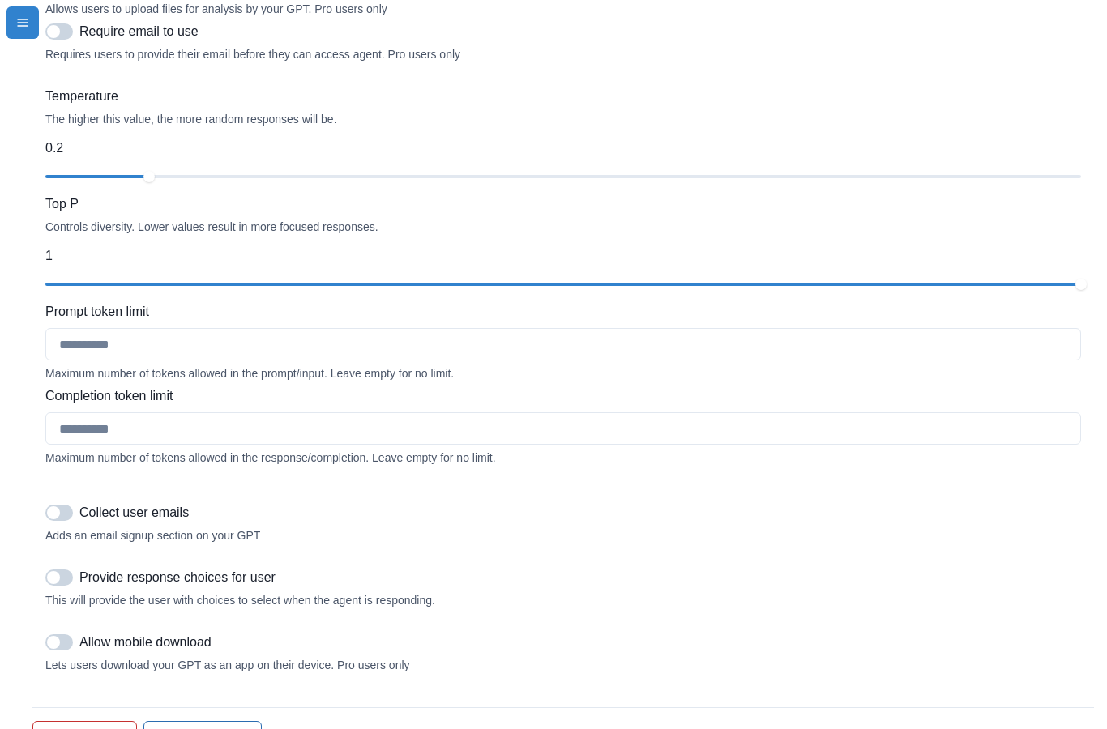
scroll to position [65, 0]
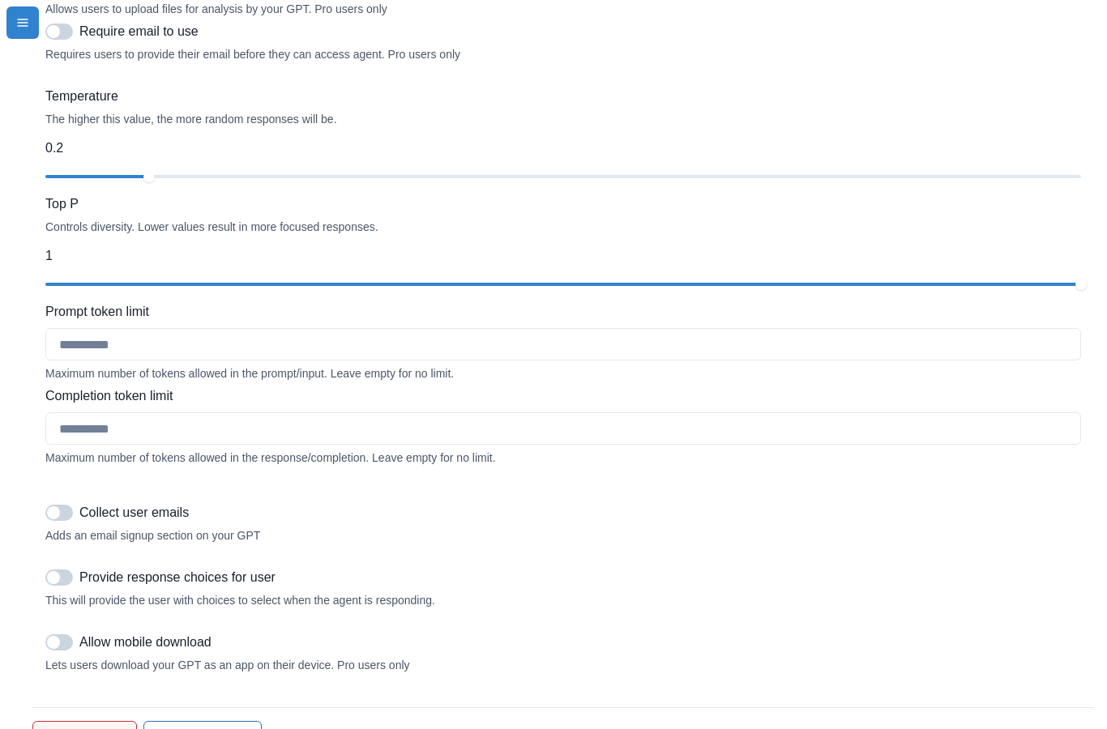
click at [98, 721] on button "Delete agent" at bounding box center [84, 737] width 105 height 32
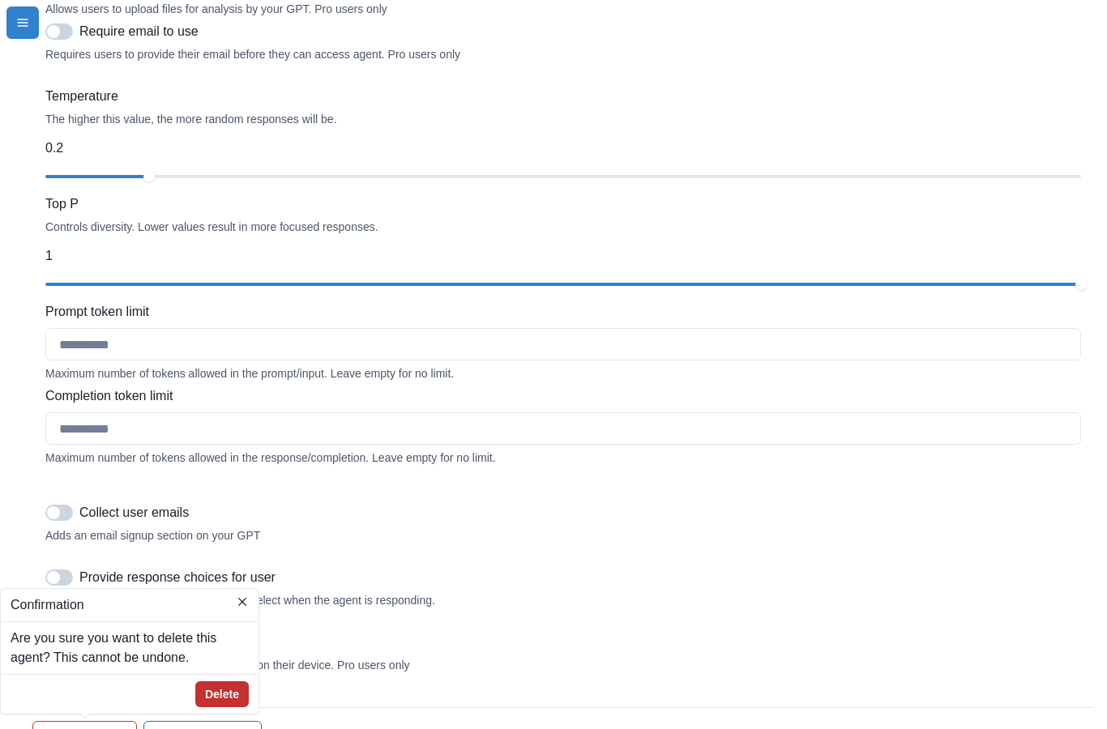
click at [229, 681] on button "Delete" at bounding box center [221, 694] width 53 height 26
click at [228, 681] on button "Delete" at bounding box center [221, 694] width 53 height 26
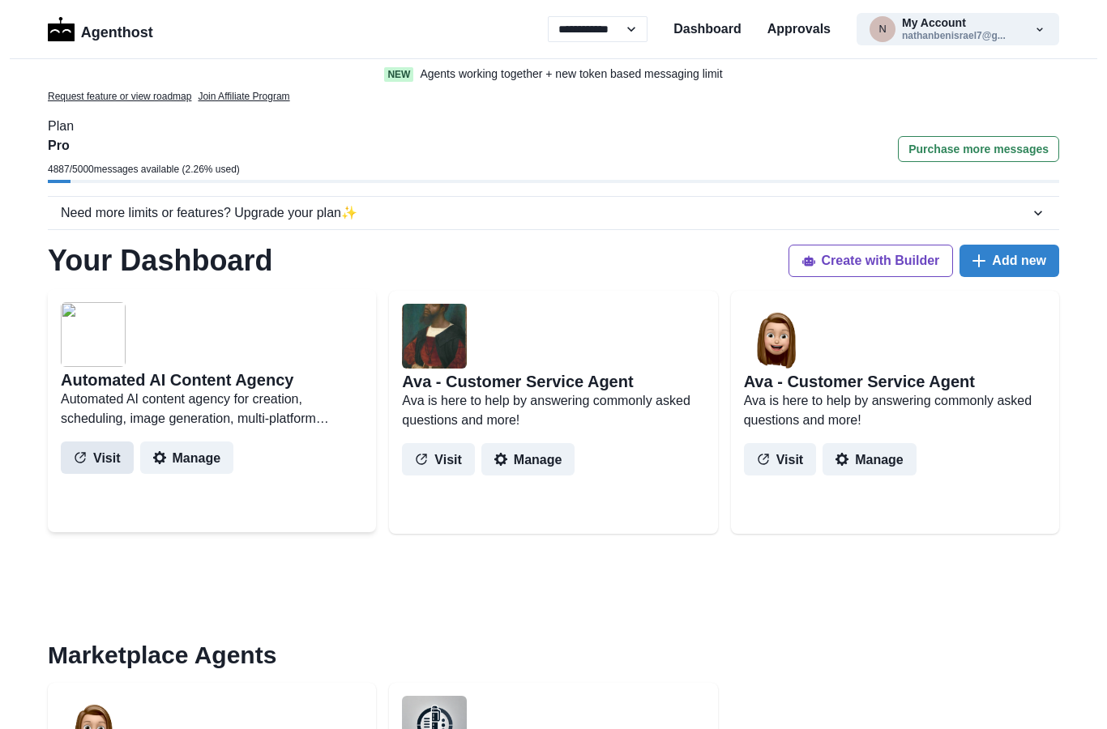
click at [109, 455] on button "Visit" at bounding box center [97, 458] width 73 height 32
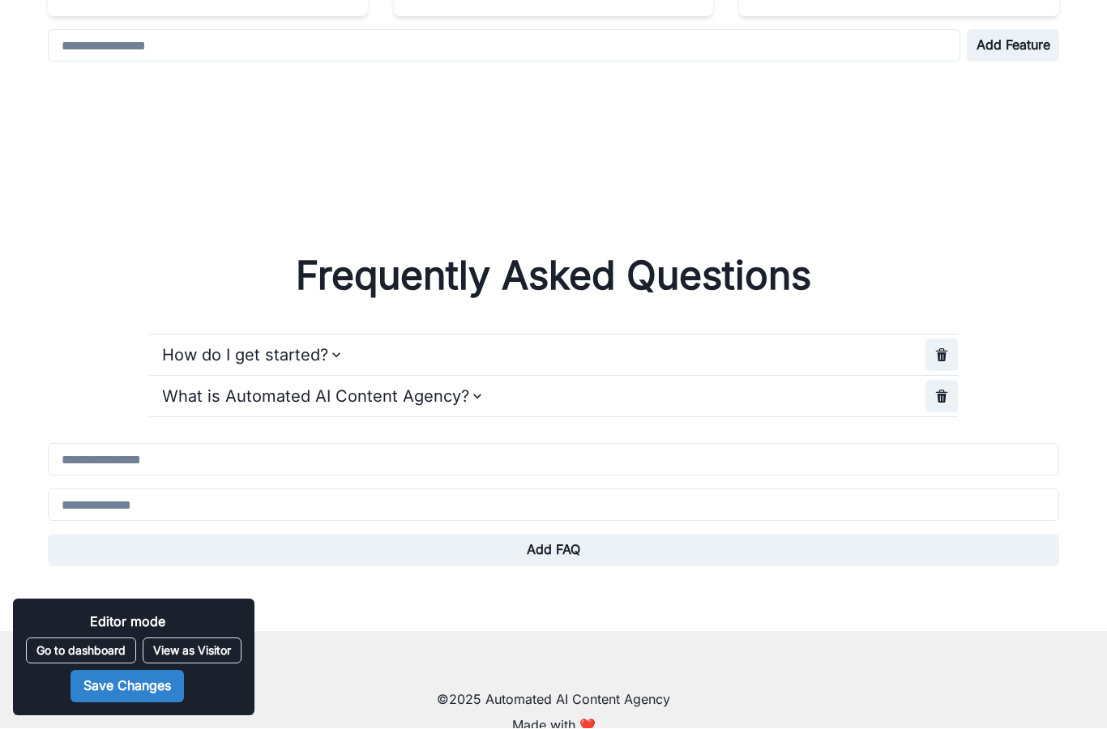
scroll to position [984, 0]
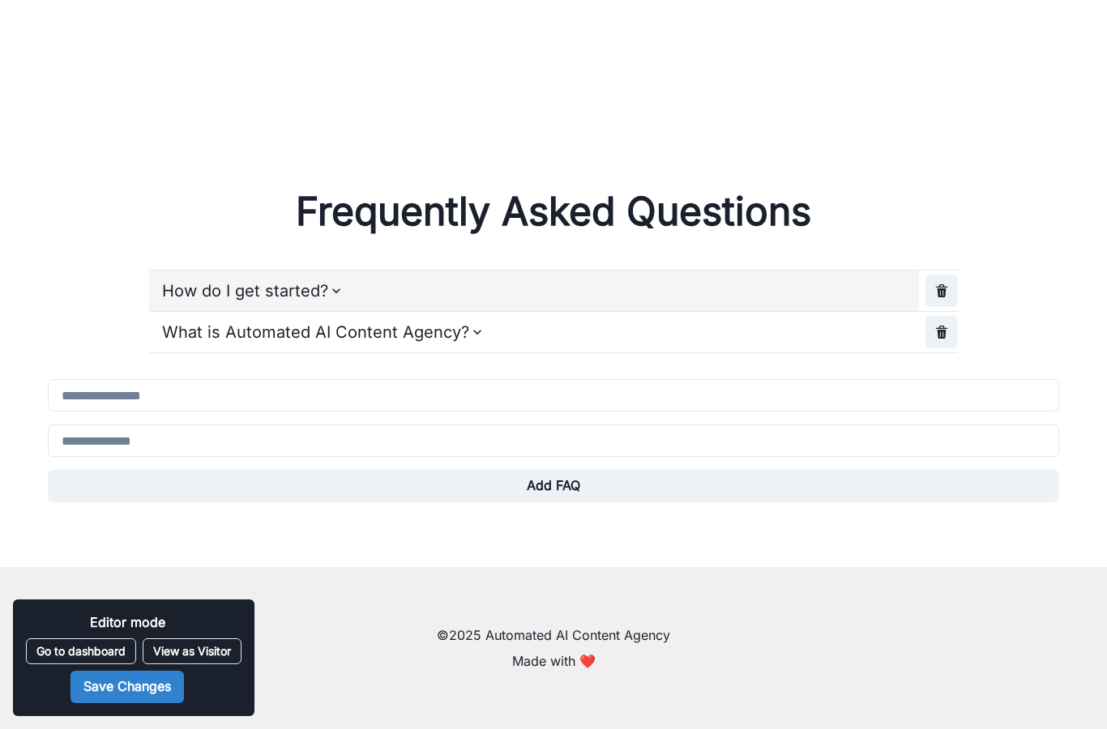
click at [324, 290] on p "How do I get started?" at bounding box center [245, 291] width 166 height 24
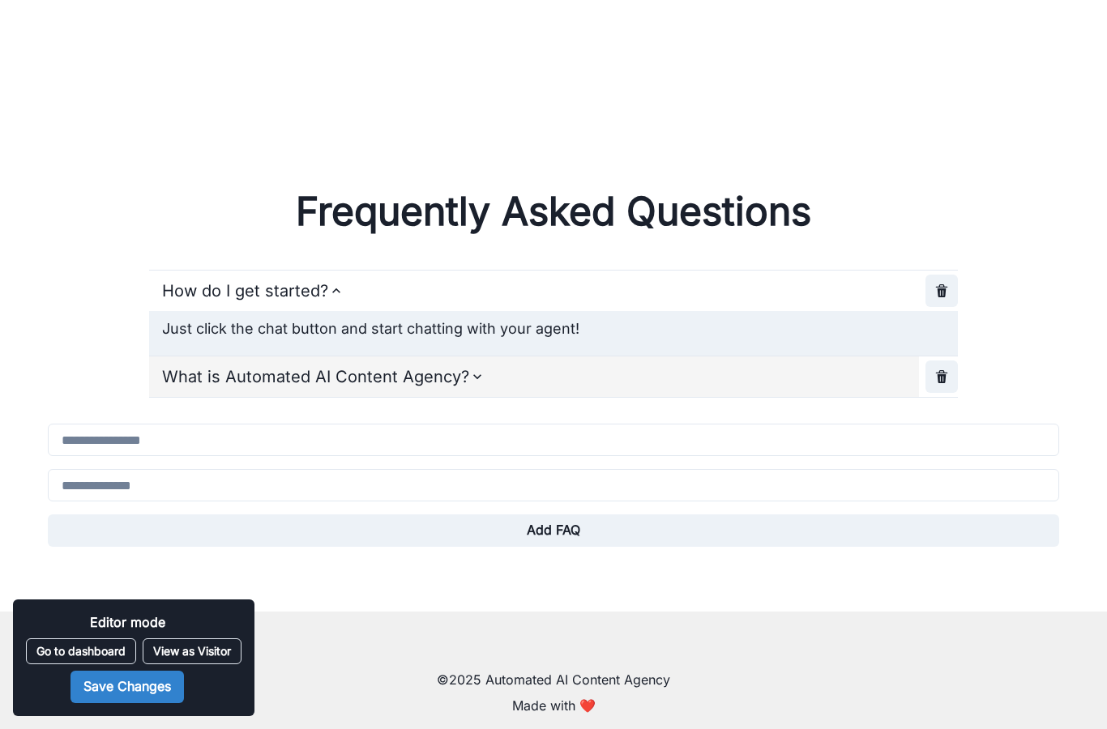
click at [477, 381] on icon "button" at bounding box center [477, 377] width 16 height 16
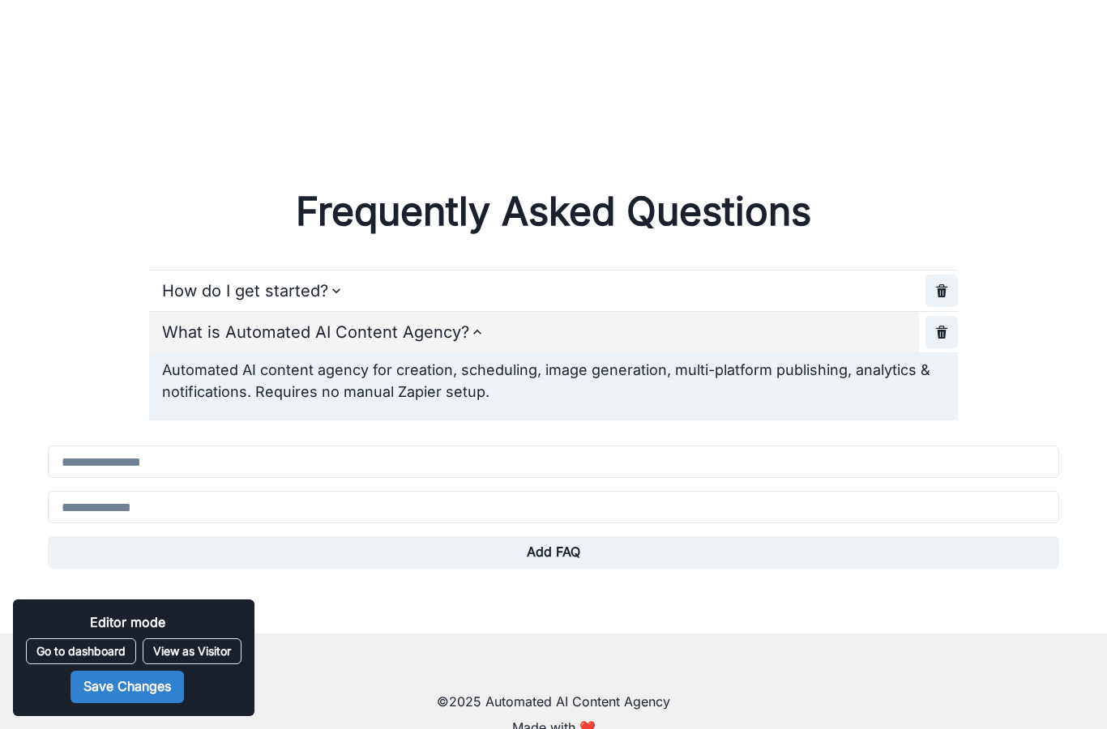
click at [461, 340] on p "What is Automated AI Content Agency?" at bounding box center [315, 332] width 307 height 24
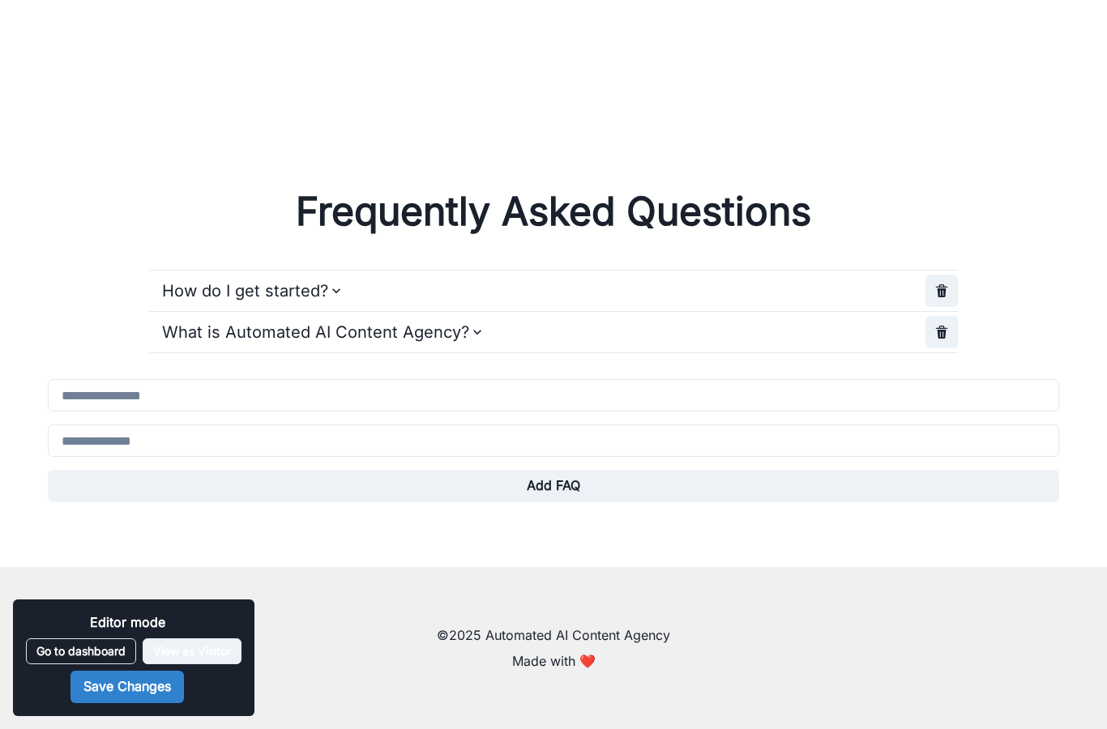
click at [209, 652] on button "View as Visitor" at bounding box center [192, 651] width 99 height 26
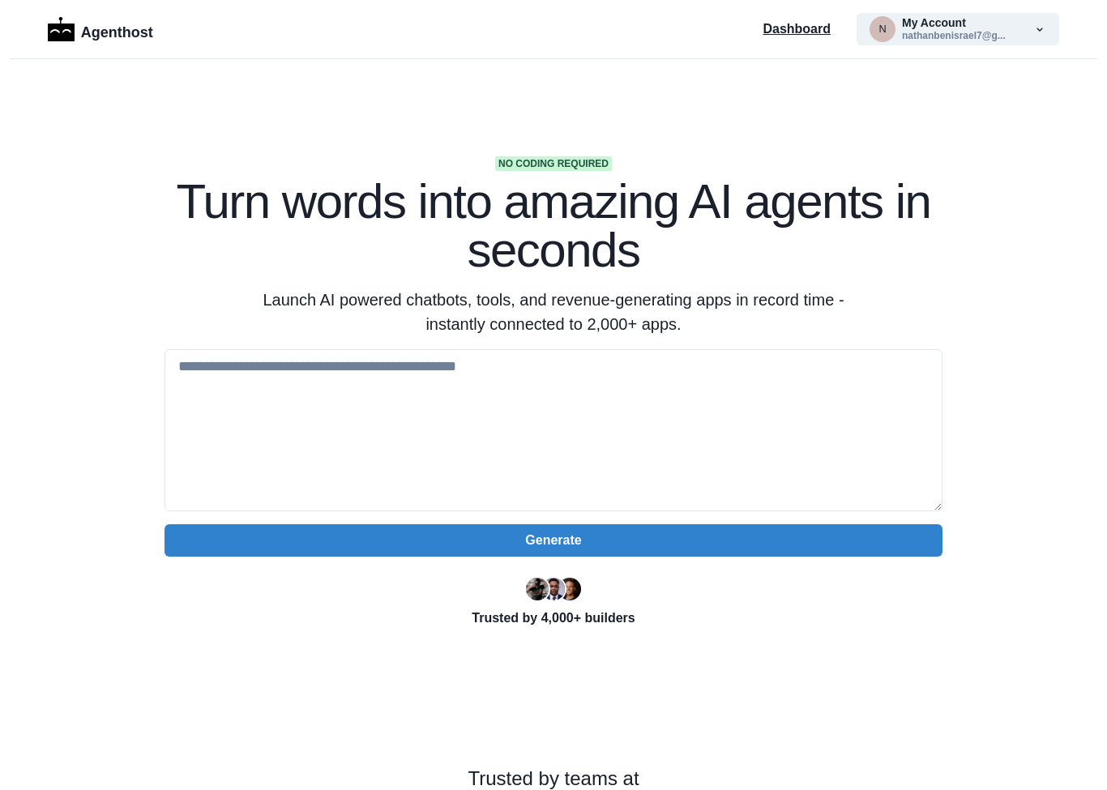
click at [823, 32] on p "Dashboard" at bounding box center [796, 28] width 68 height 19
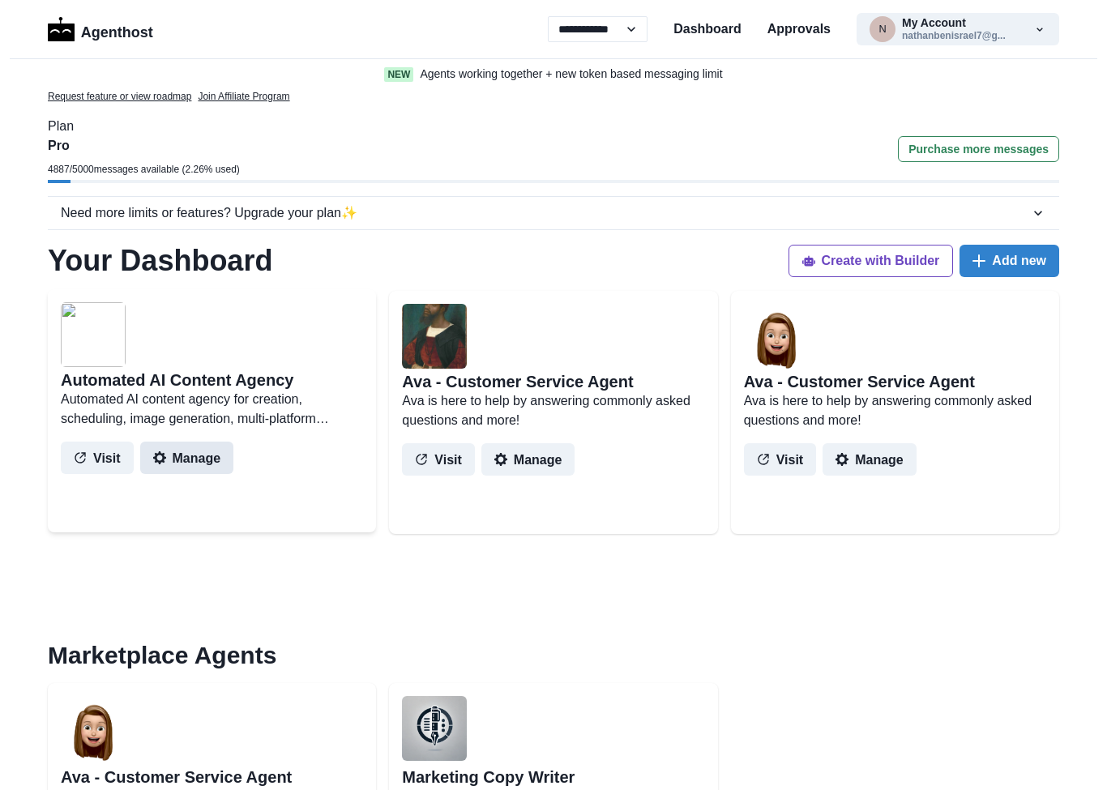
click at [179, 461] on button "Manage" at bounding box center [187, 458] width 94 height 32
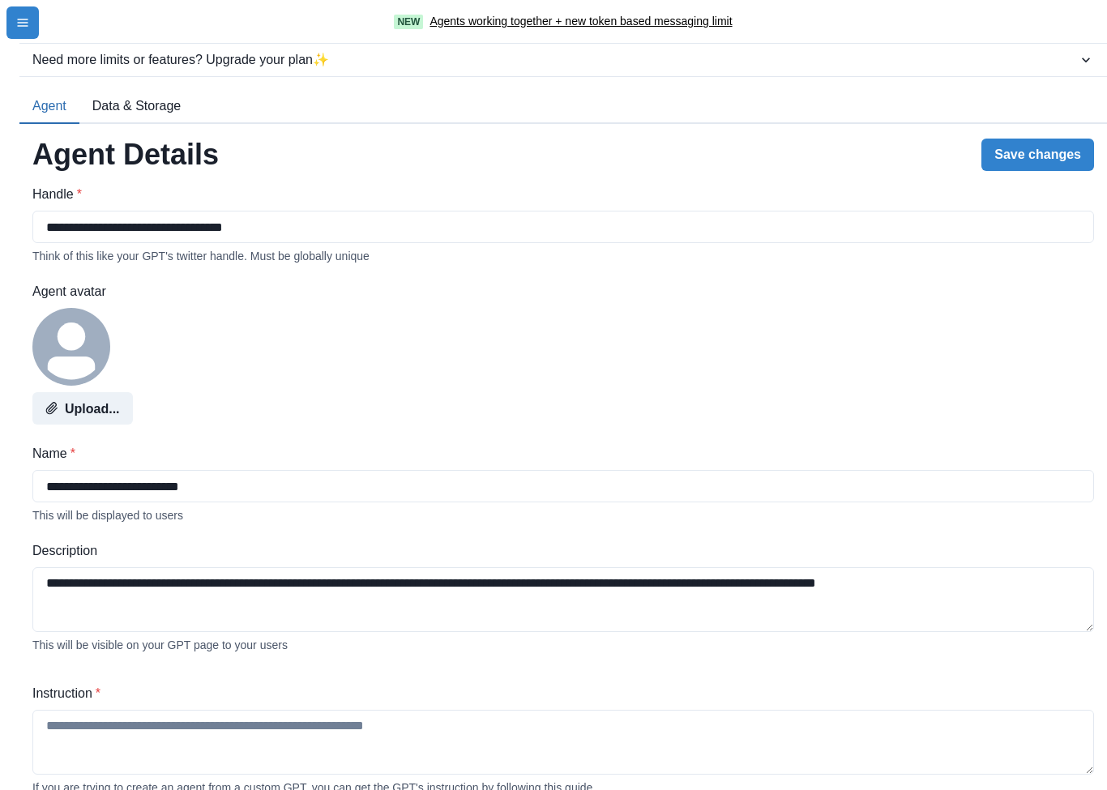
type textarea "**********"
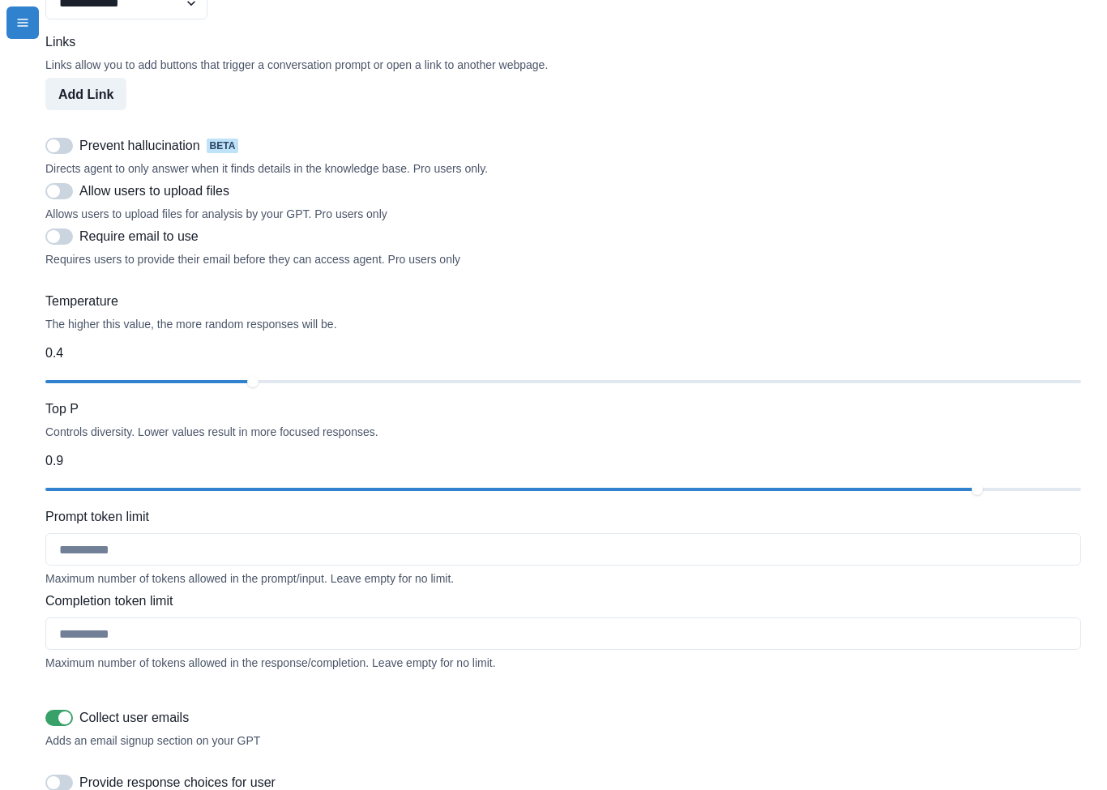
scroll to position [1461, 0]
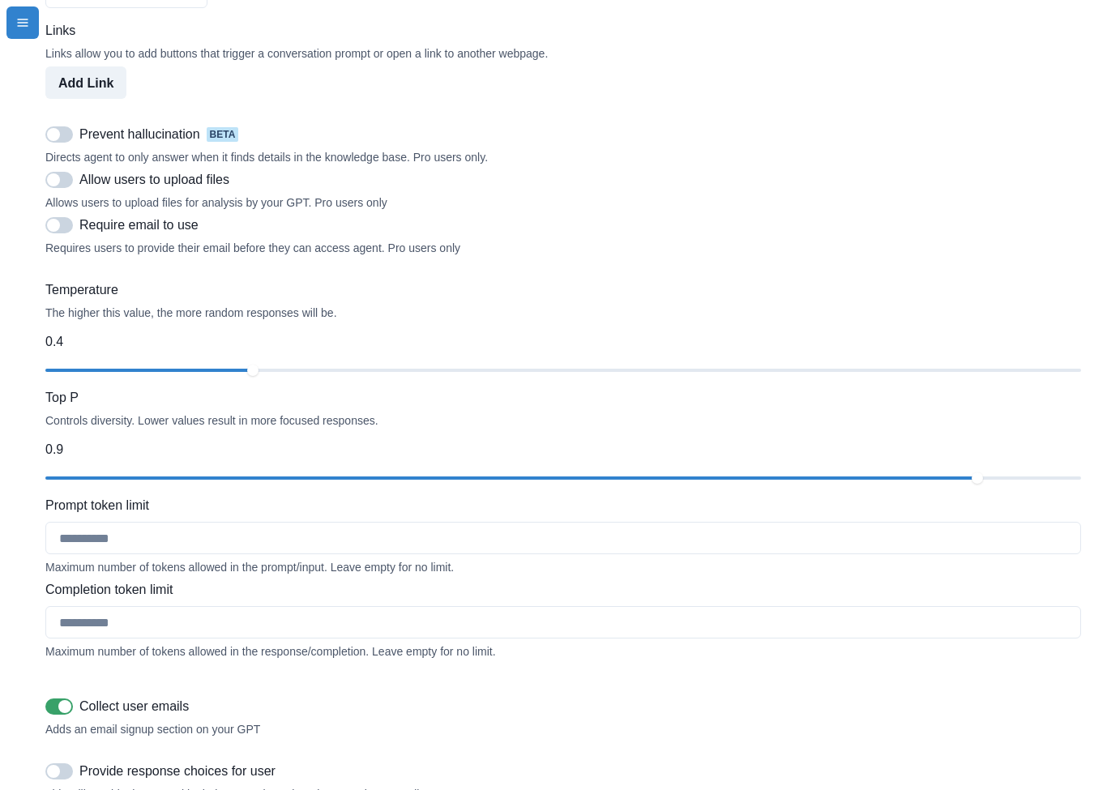
click at [67, 143] on span at bounding box center [59, 134] width 28 height 16
click at [70, 188] on span at bounding box center [59, 180] width 28 height 16
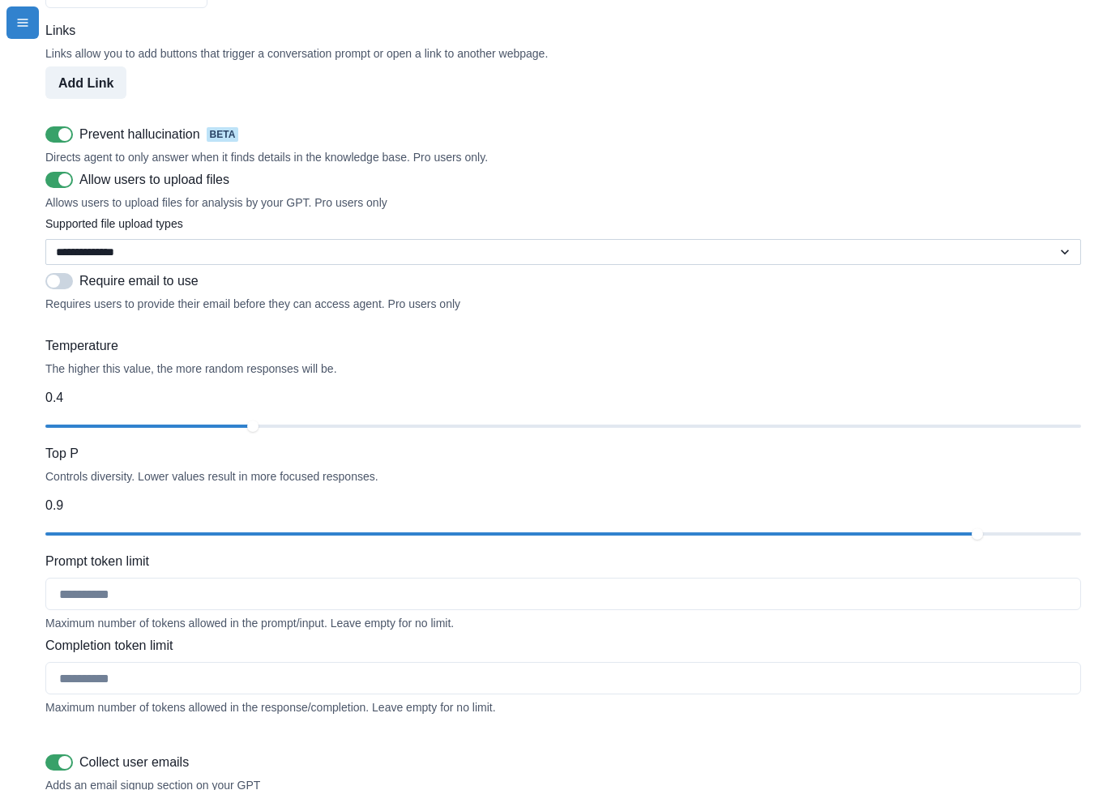
select select "**********"
click at [70, 289] on span at bounding box center [59, 281] width 28 height 16
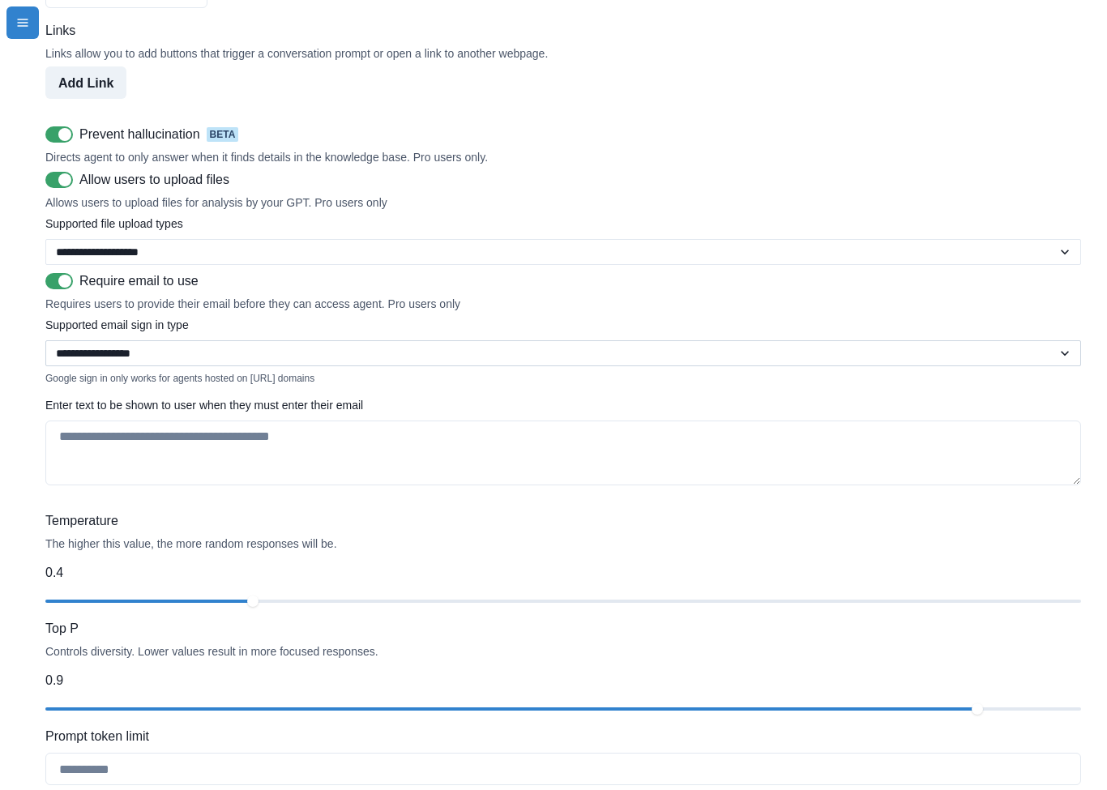
select select "*****"
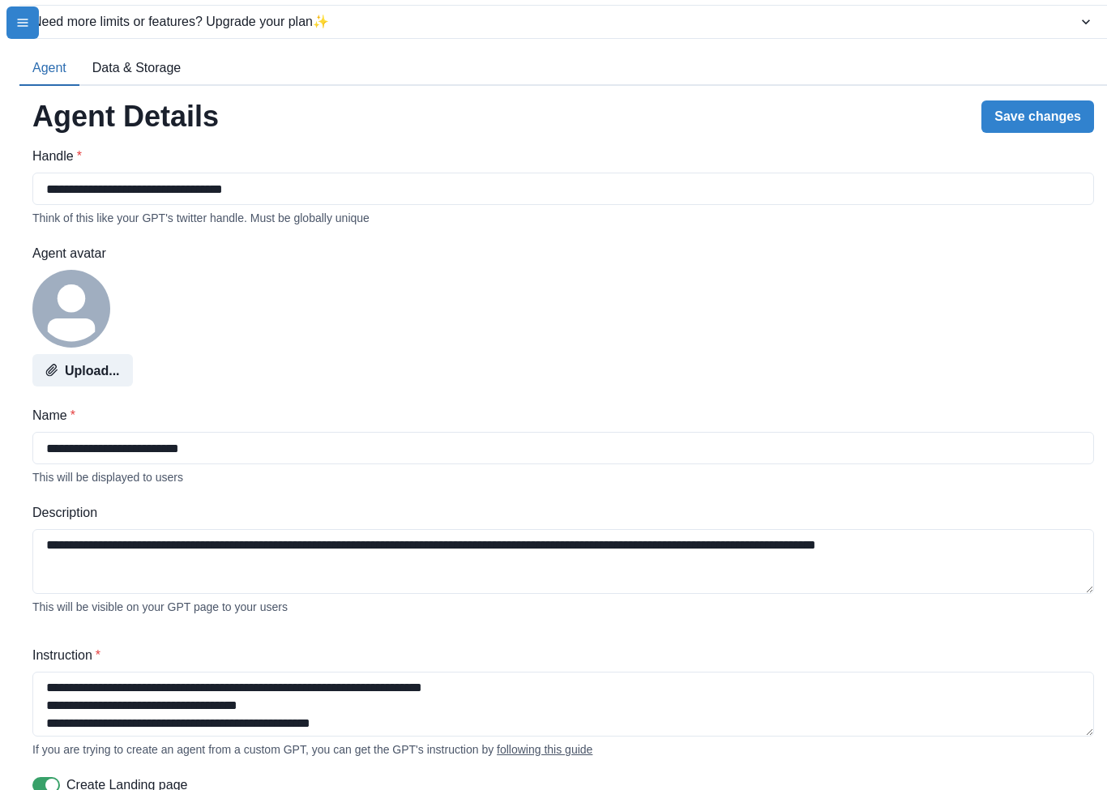
scroll to position [33, 0]
